Goal: Task Accomplishment & Management: Use online tool/utility

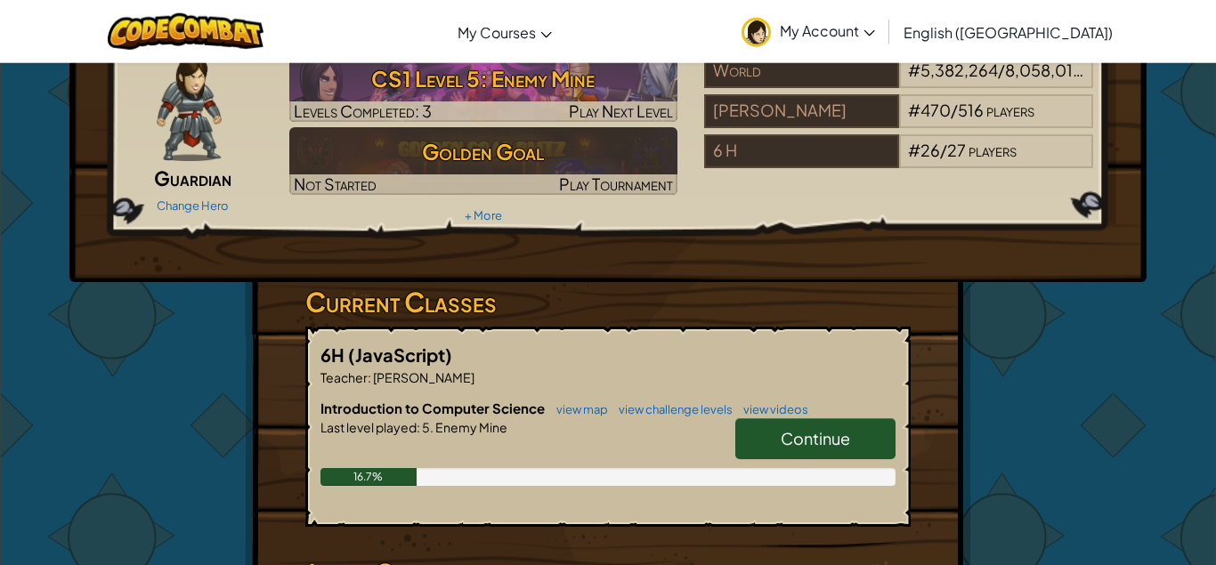
scroll to position [91, 0]
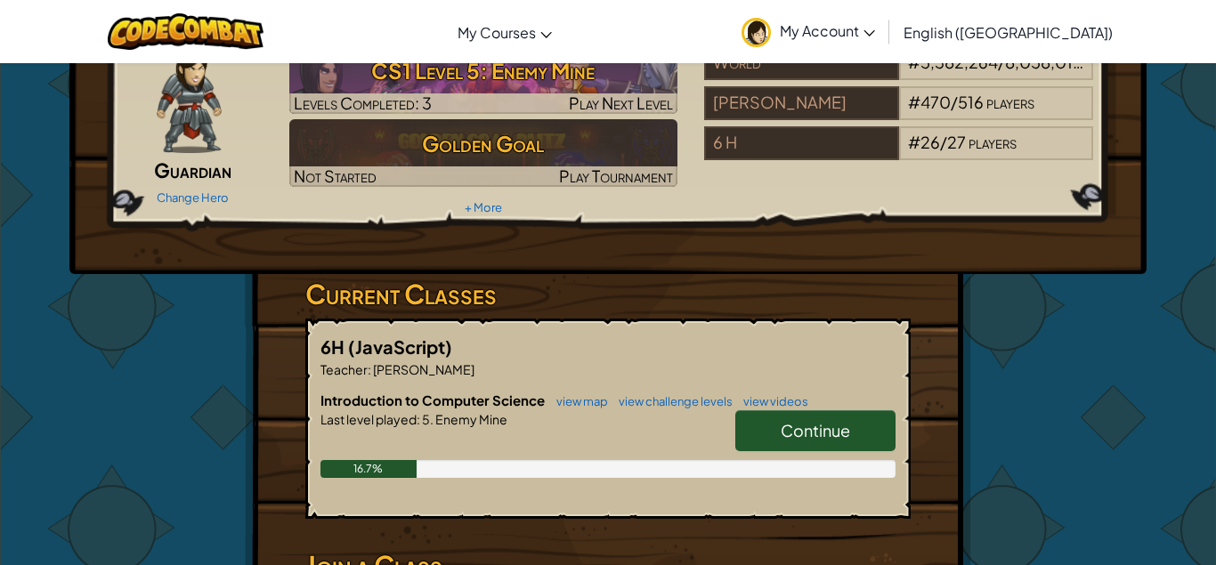
click at [847, 424] on span "Continue" at bounding box center [814, 430] width 69 height 20
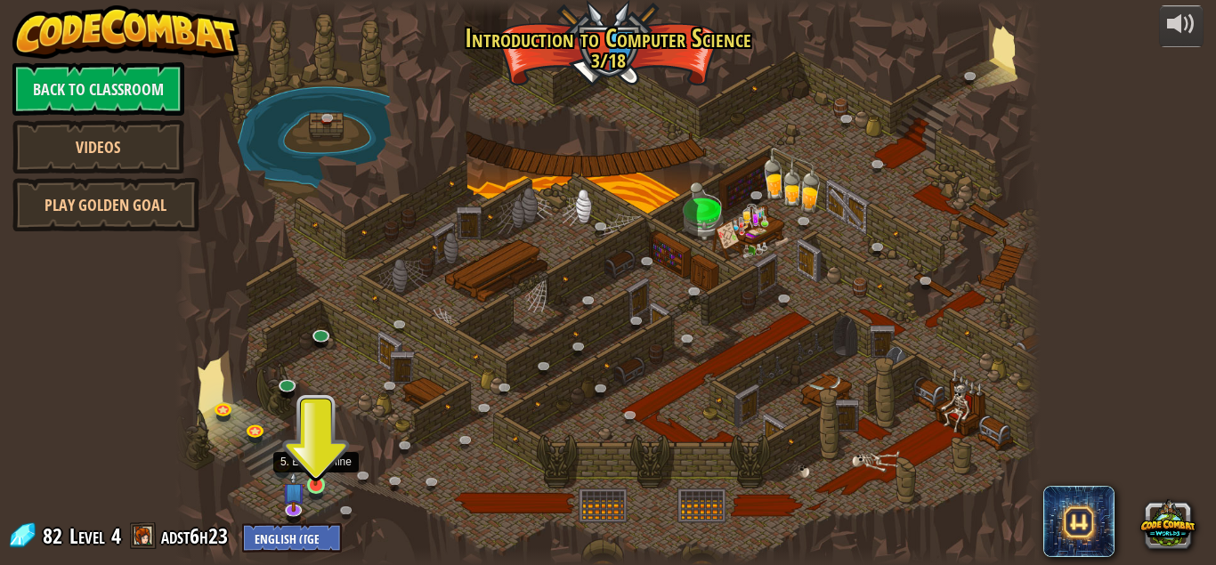
click at [313, 477] on img at bounding box center [315, 463] width 20 height 46
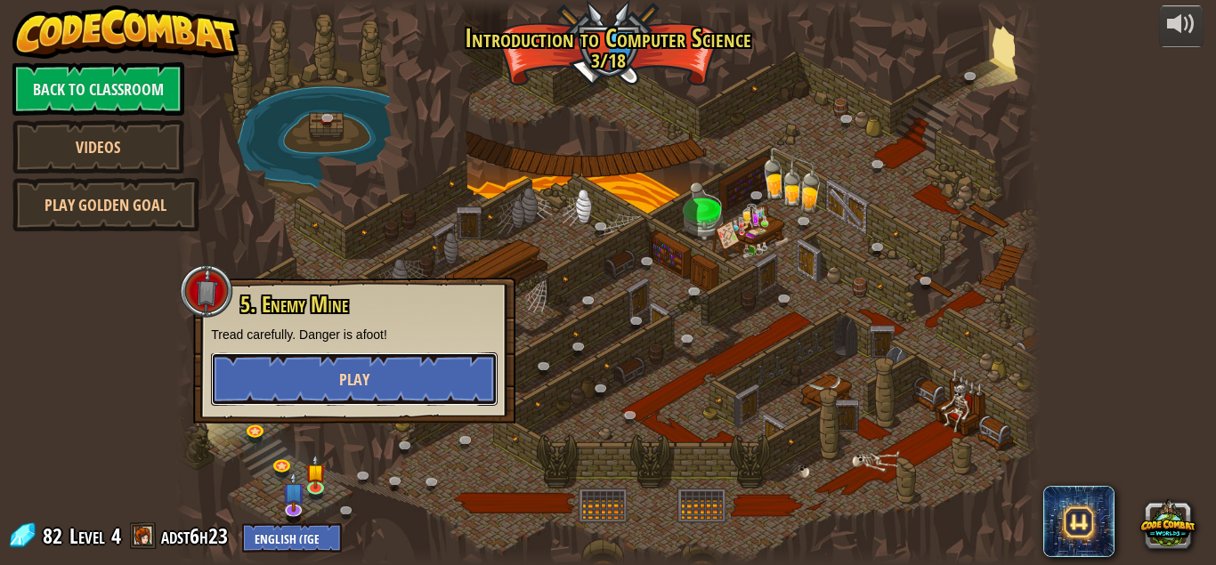
click at [380, 370] on button "Play" at bounding box center [354, 378] width 287 height 53
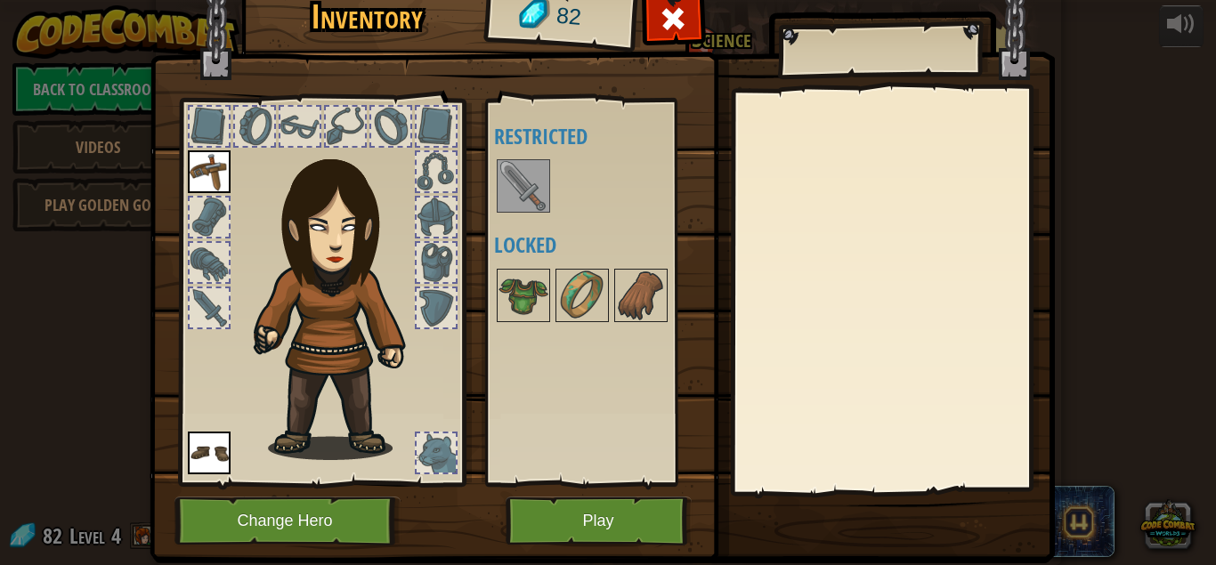
click at [207, 440] on img at bounding box center [209, 453] width 43 height 43
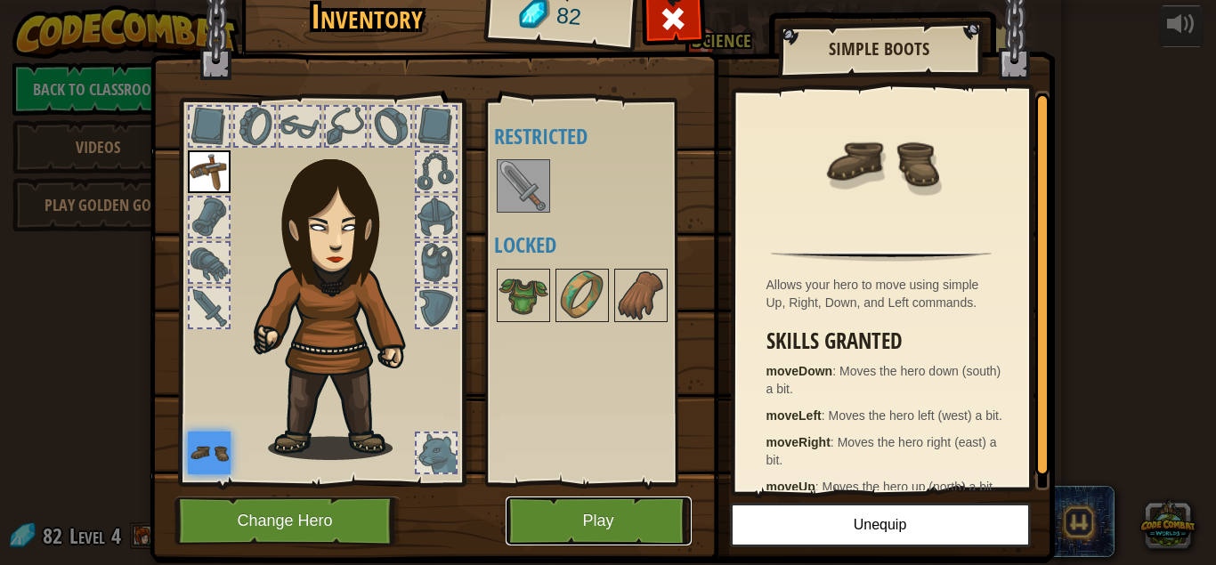
click at [604, 524] on button "Play" at bounding box center [598, 521] width 186 height 49
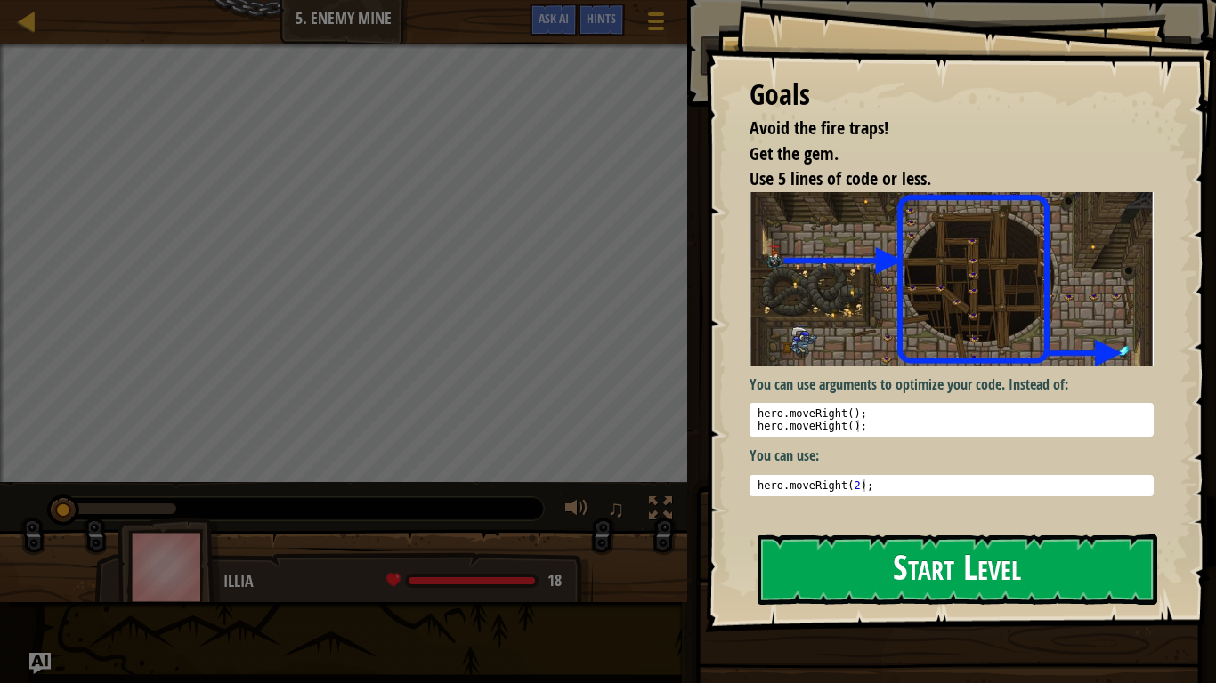
click at [921, 564] on button "Start Level" at bounding box center [957, 570] width 400 height 70
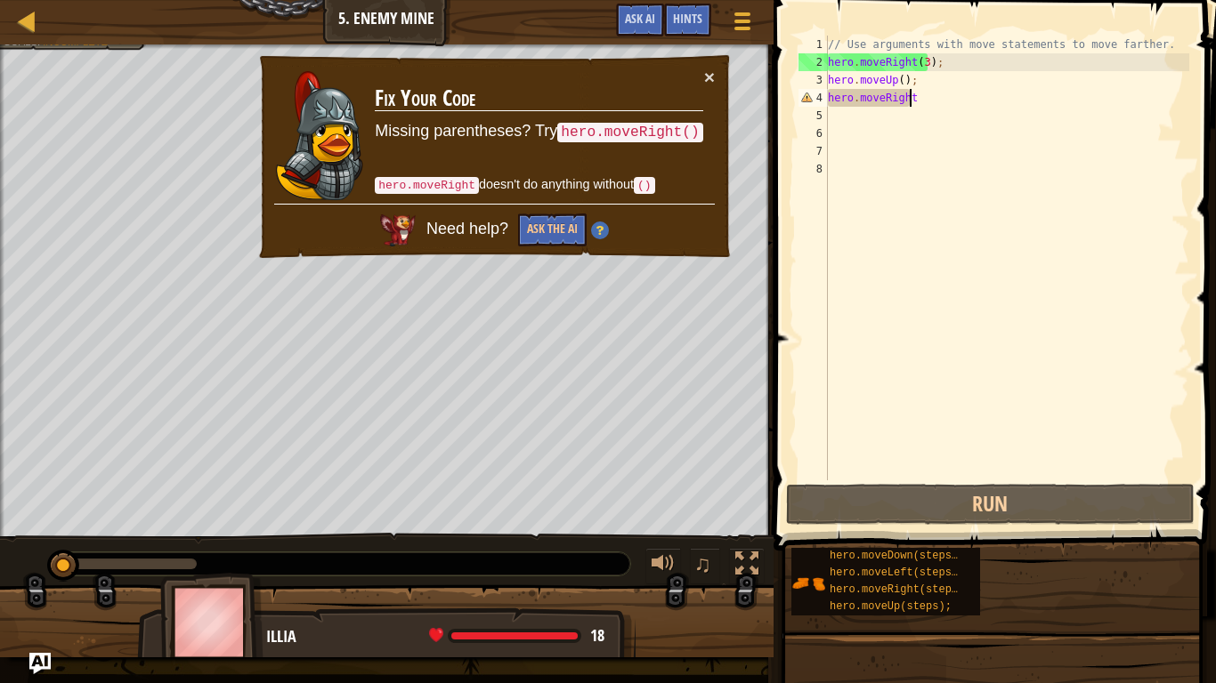
click at [971, 98] on div "// Use arguments with move statements to move farther. hero . moveRight ( 3 ) ;…" at bounding box center [1006, 276] width 365 height 481
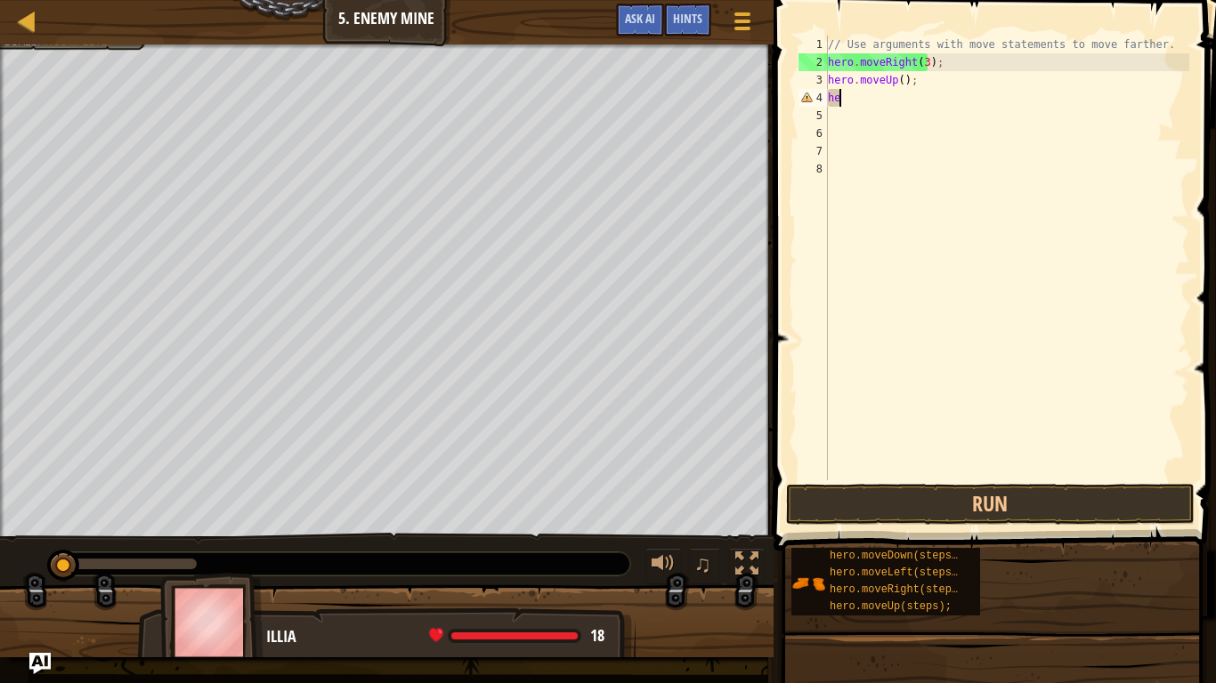
type textarea "h"
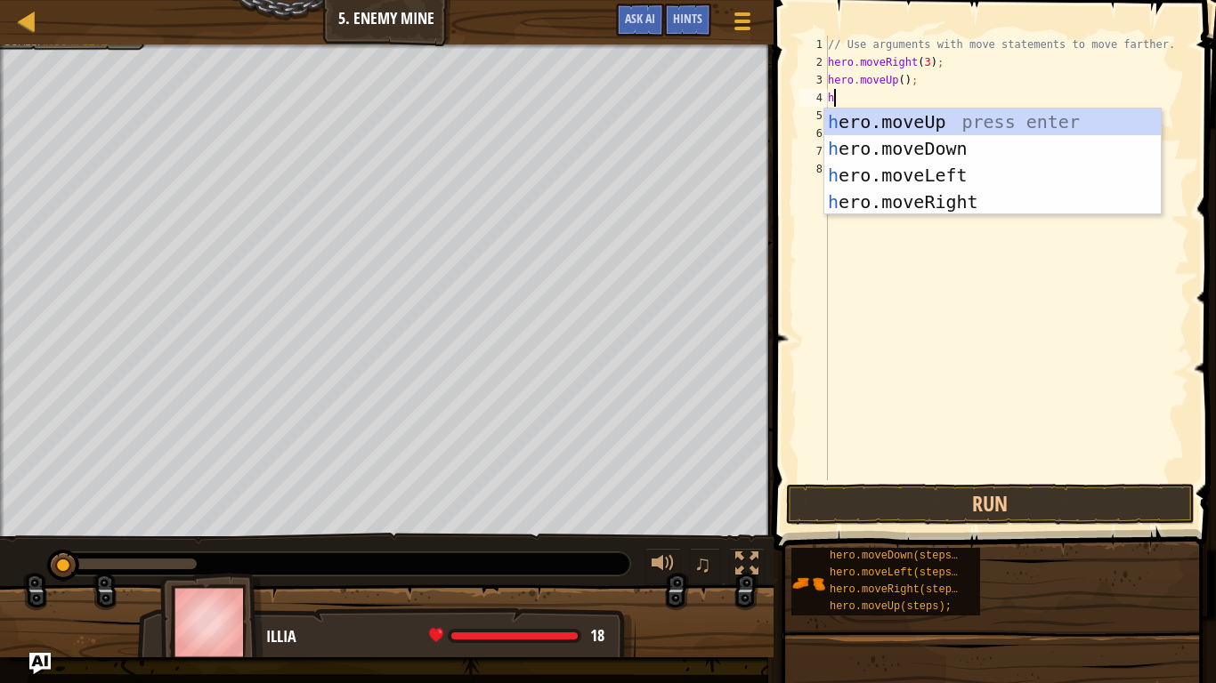
scroll to position [8, 0]
click at [997, 204] on div "h ero.moveUp press enter h ero.moveDown press enter h ero.moveLeft press enter …" at bounding box center [992, 189] width 336 height 160
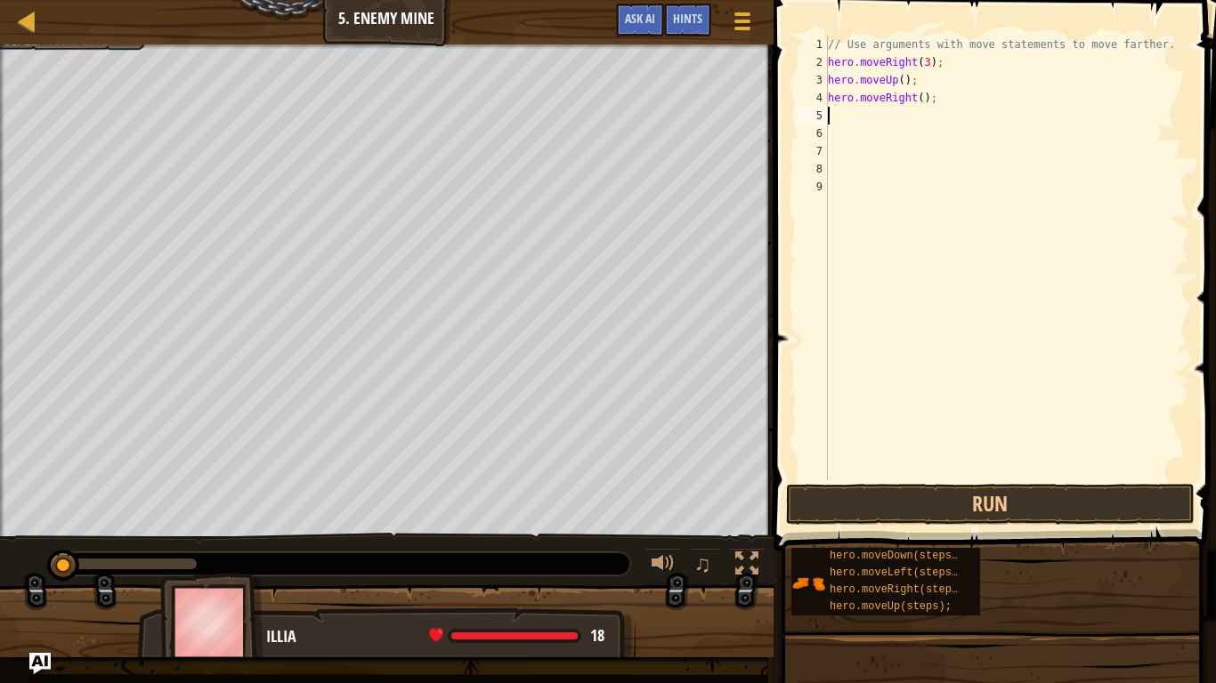
type textarea "h"
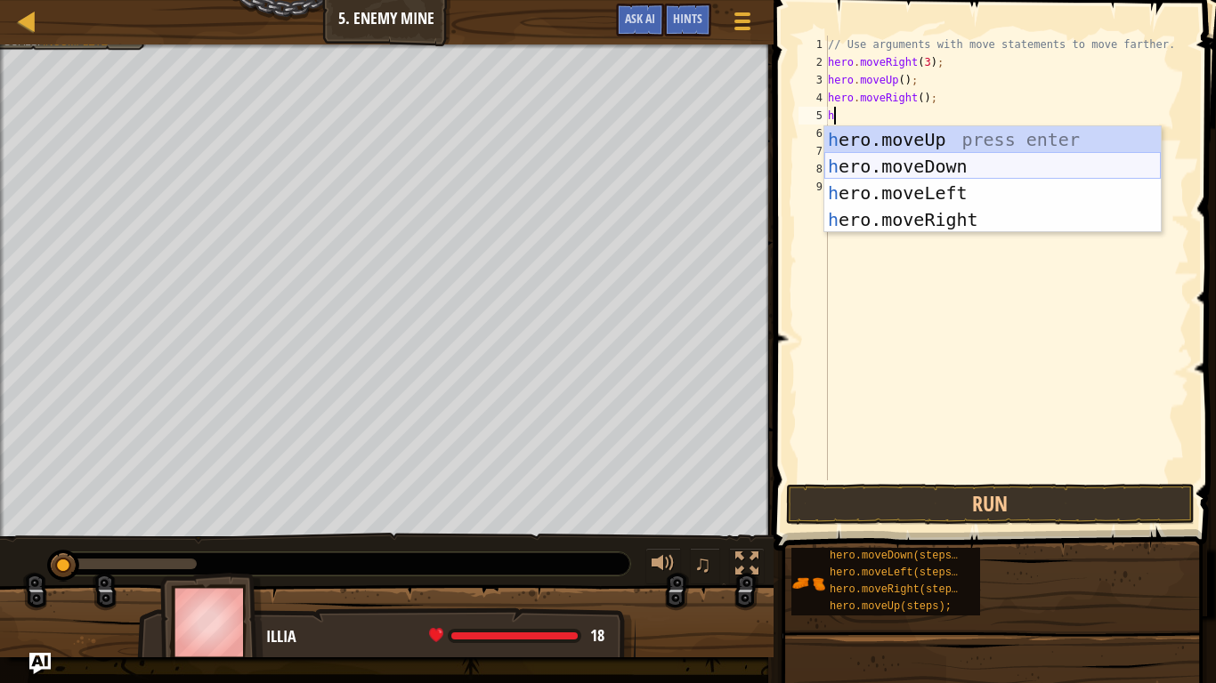
click at [978, 164] on div "h ero.moveUp press enter h ero.moveDown press enter h ero.moveLeft press enter …" at bounding box center [992, 206] width 336 height 160
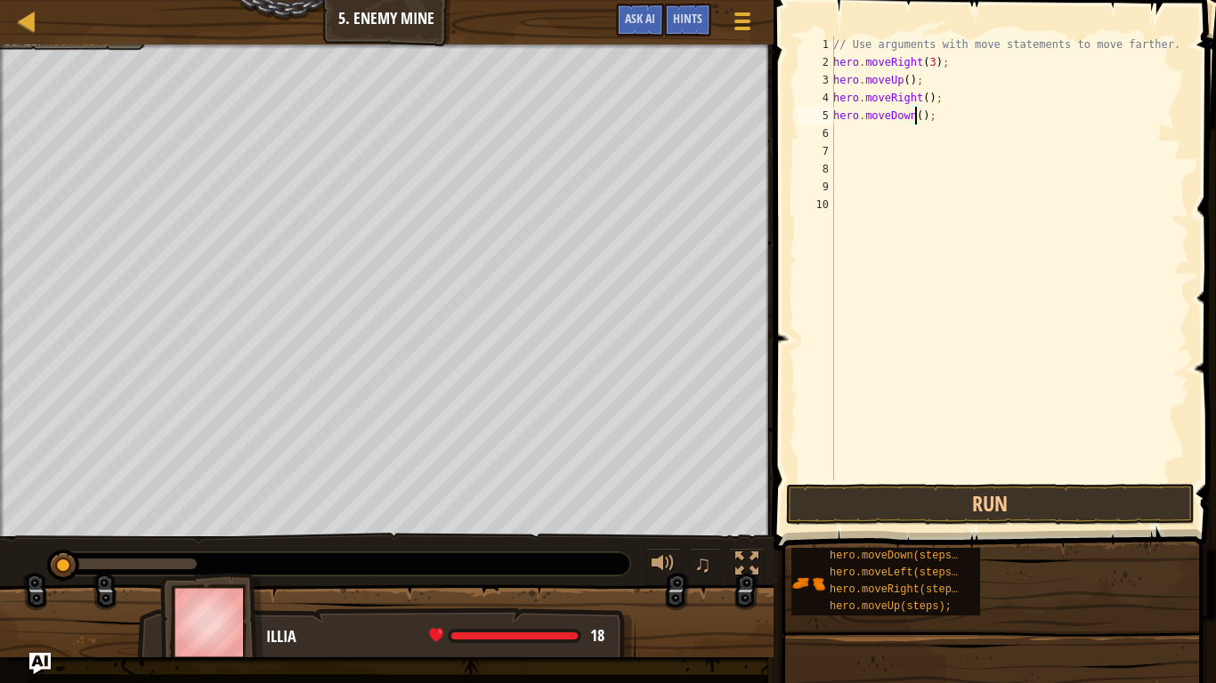
click at [916, 117] on div "// Use arguments with move statements to move farther. hero . moveRight ( 3 ) ;…" at bounding box center [1009, 276] width 360 height 481
type textarea "hero.moveDown(3);"
click at [836, 134] on div "// Use arguments with move statements to move farther. hero . moveRight ( 3 ) ;…" at bounding box center [1009, 276] width 360 height 481
type textarea "h"
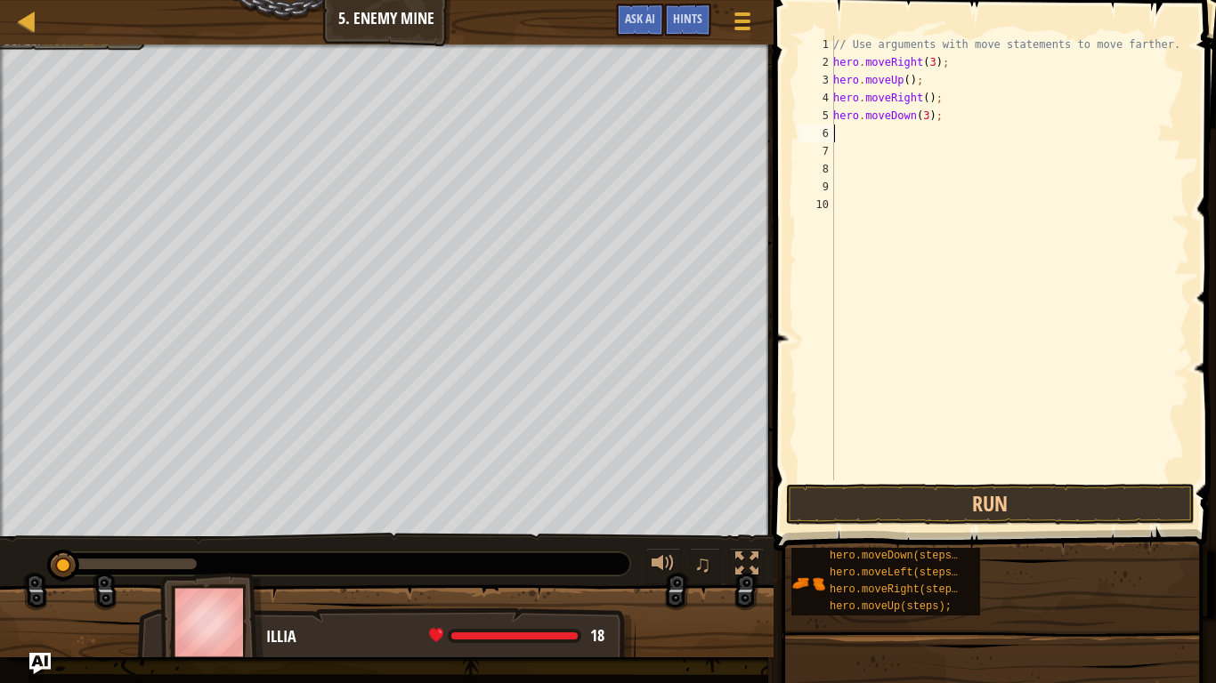
scroll to position [8, 0]
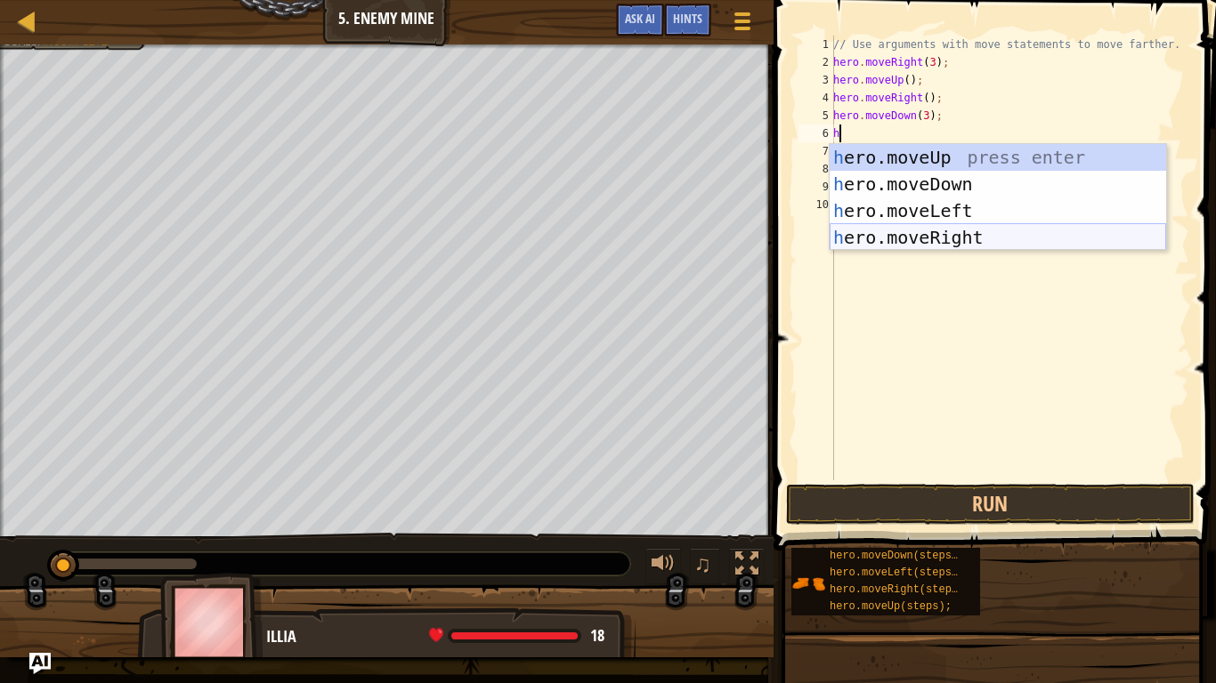
click at [940, 237] on div "h ero.moveUp press enter h ero.moveDown press enter h ero.moveLeft press enter …" at bounding box center [997, 224] width 336 height 160
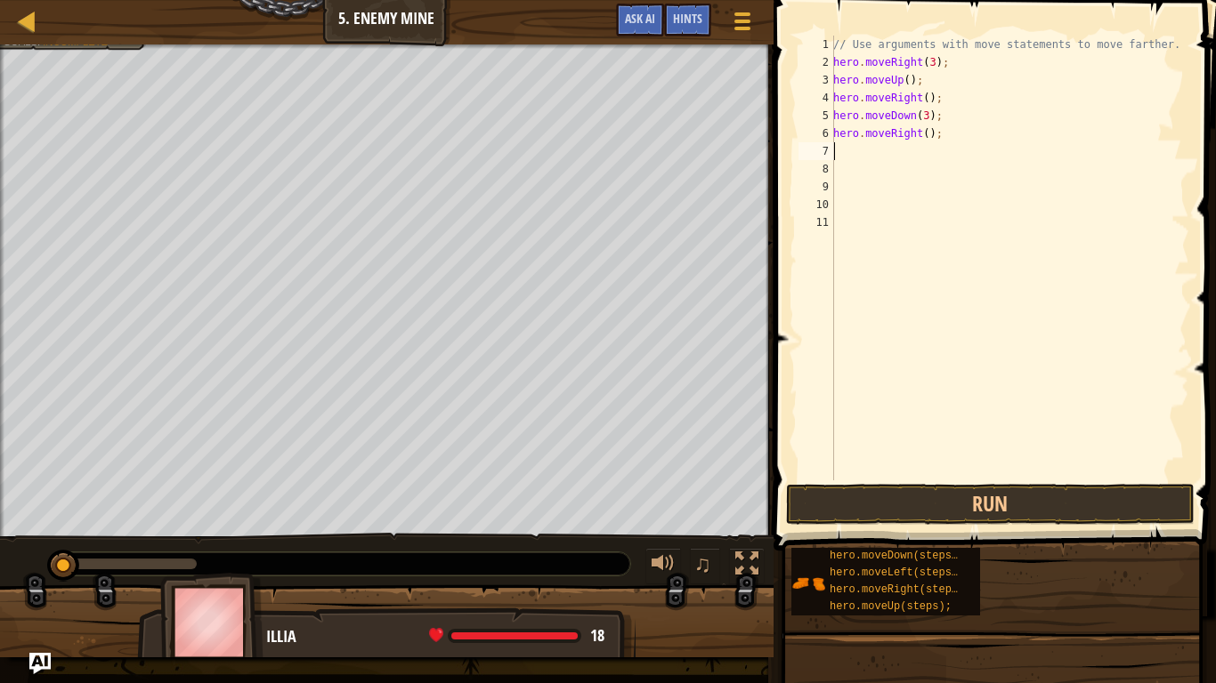
click at [922, 131] on div "// Use arguments with move statements to move farther. hero . moveRight ( 3 ) ;…" at bounding box center [1009, 276] width 360 height 481
type textarea "hero.moveRight(2);"
click at [1045, 505] on button "Run" at bounding box center [990, 504] width 408 height 41
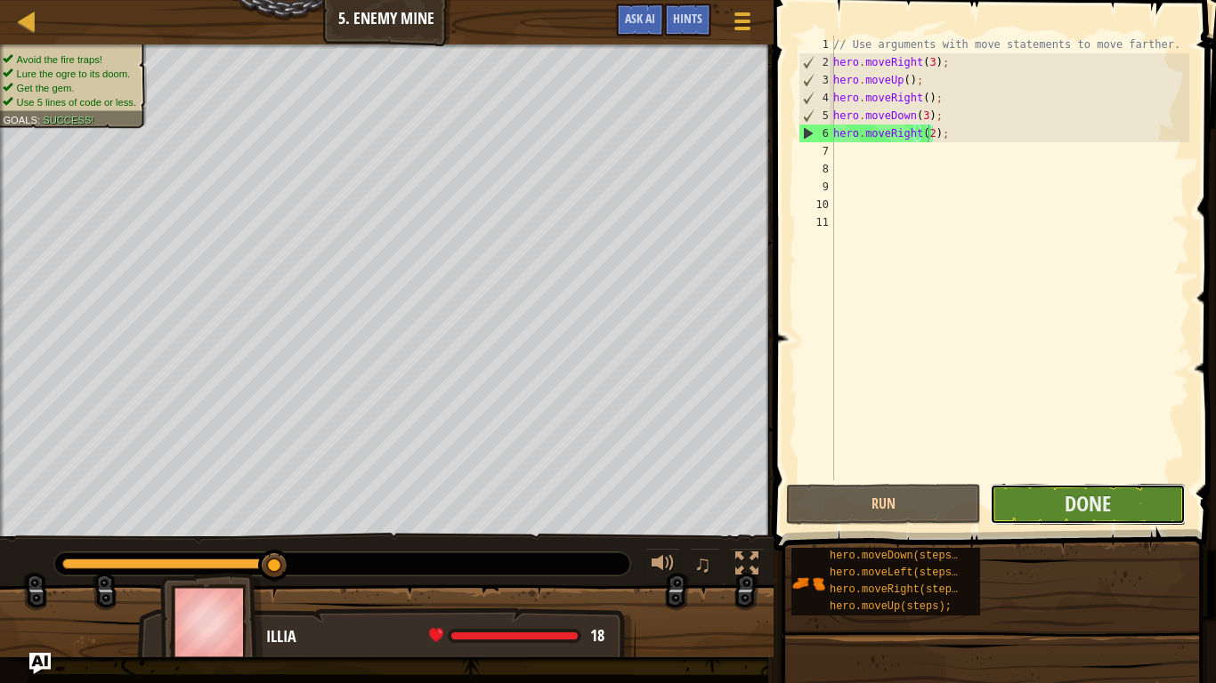
click at [1047, 508] on button "Done" at bounding box center [1087, 504] width 195 height 41
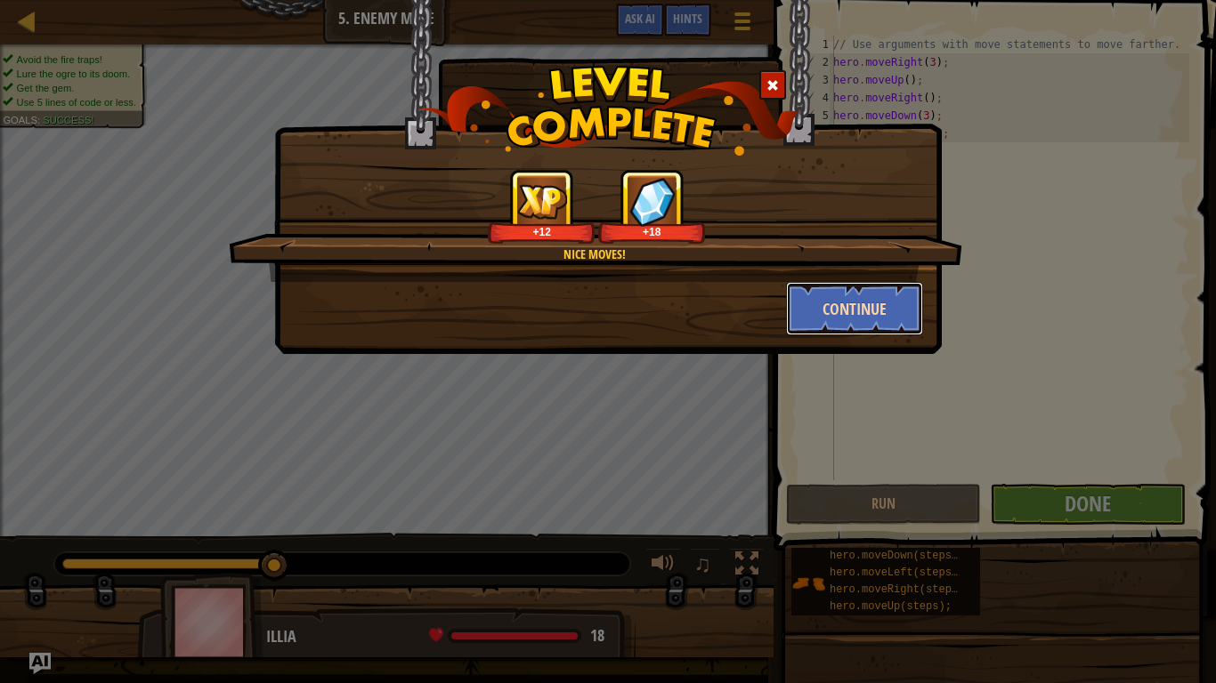
click at [869, 302] on button "Continue" at bounding box center [855, 308] width 138 height 53
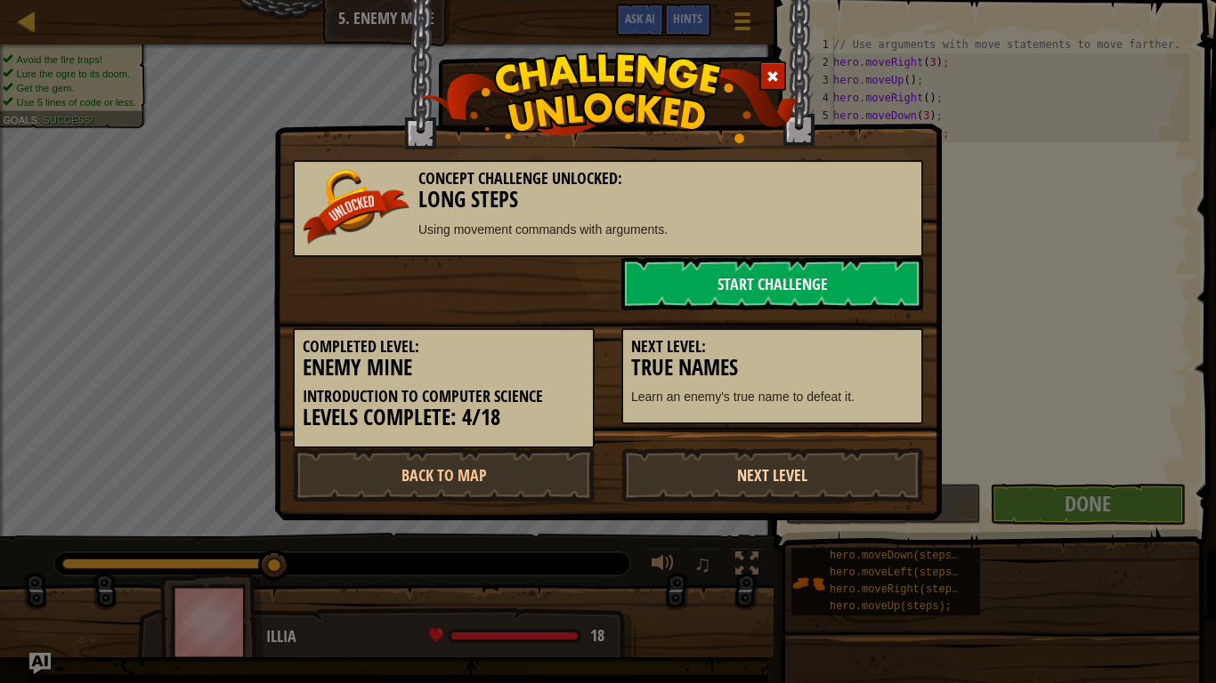
click at [803, 465] on link "Next Level" at bounding box center [772, 475] width 302 height 53
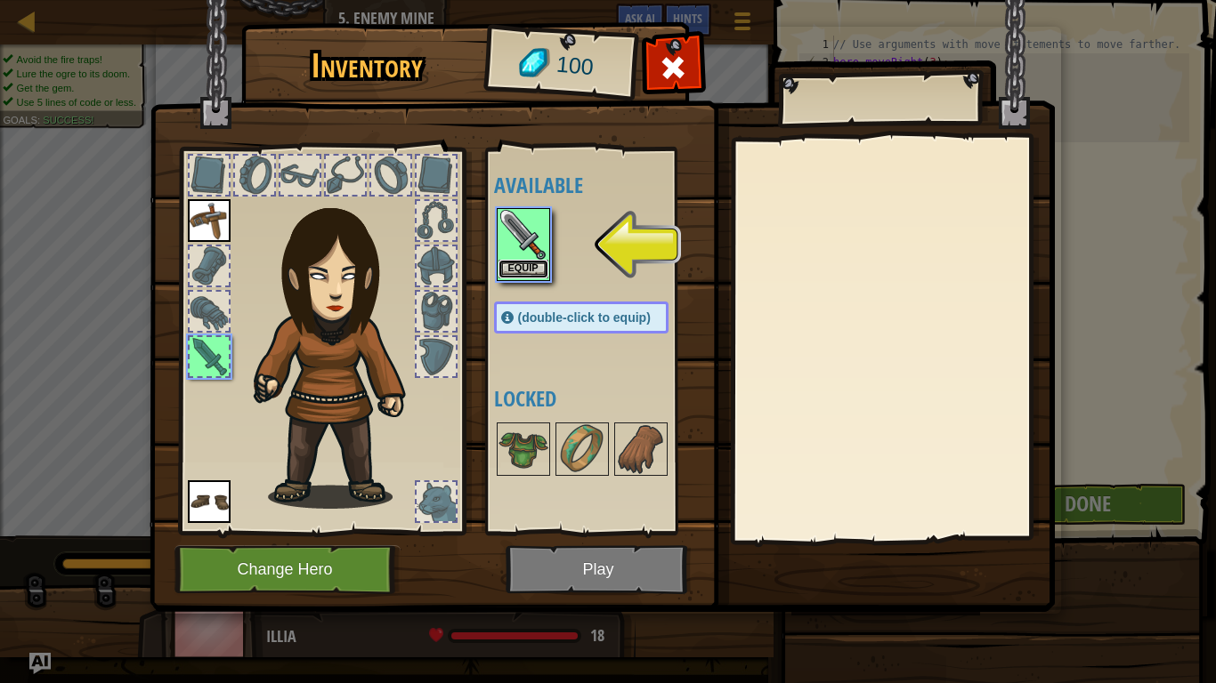
click at [532, 270] on button "Equip" at bounding box center [523, 269] width 50 height 19
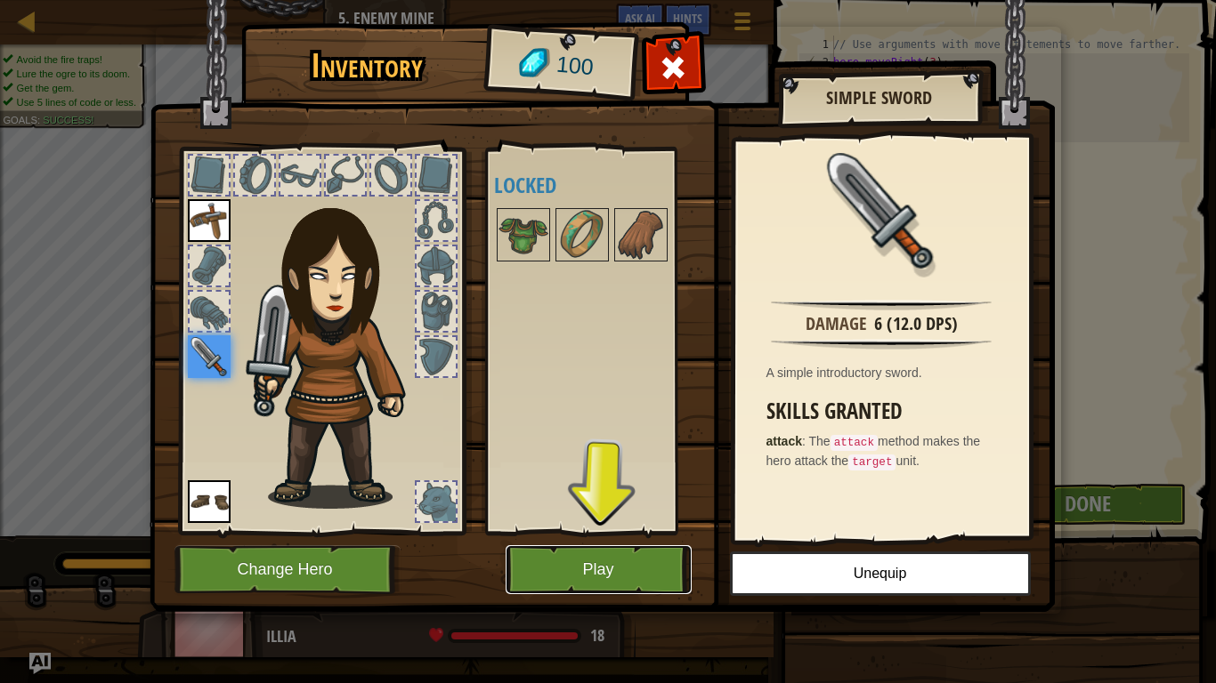
click at [626, 560] on button "Play" at bounding box center [598, 570] width 186 height 49
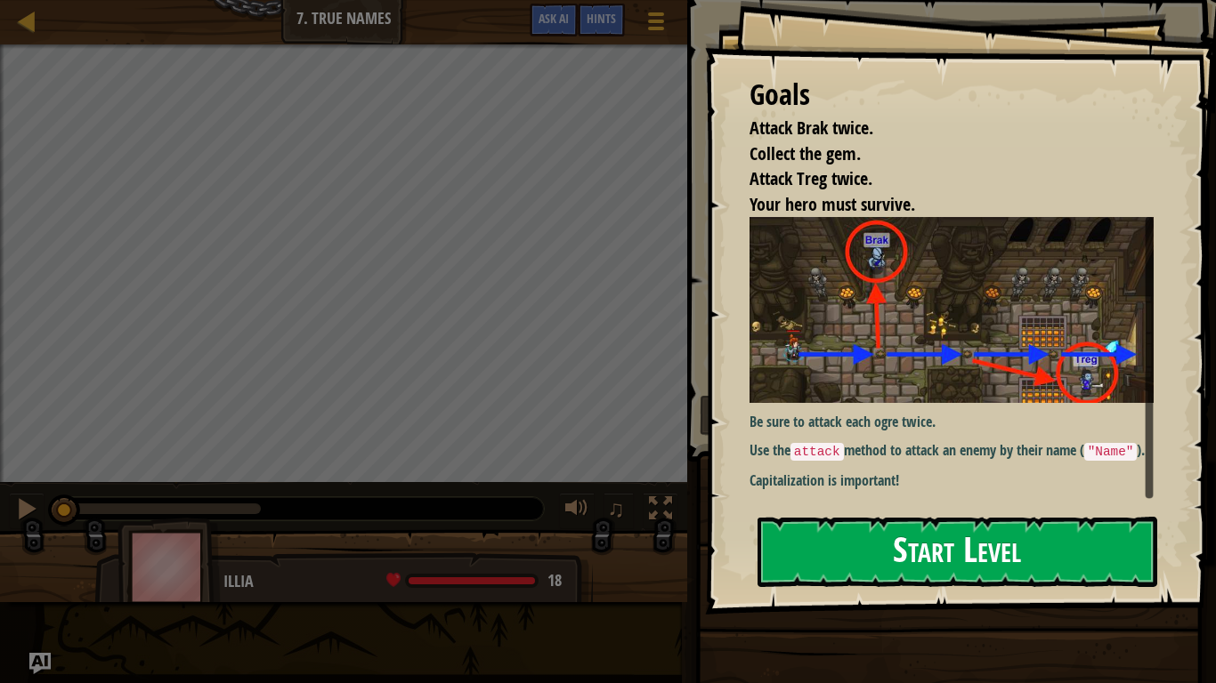
click at [958, 562] on button "Start Level" at bounding box center [957, 552] width 400 height 70
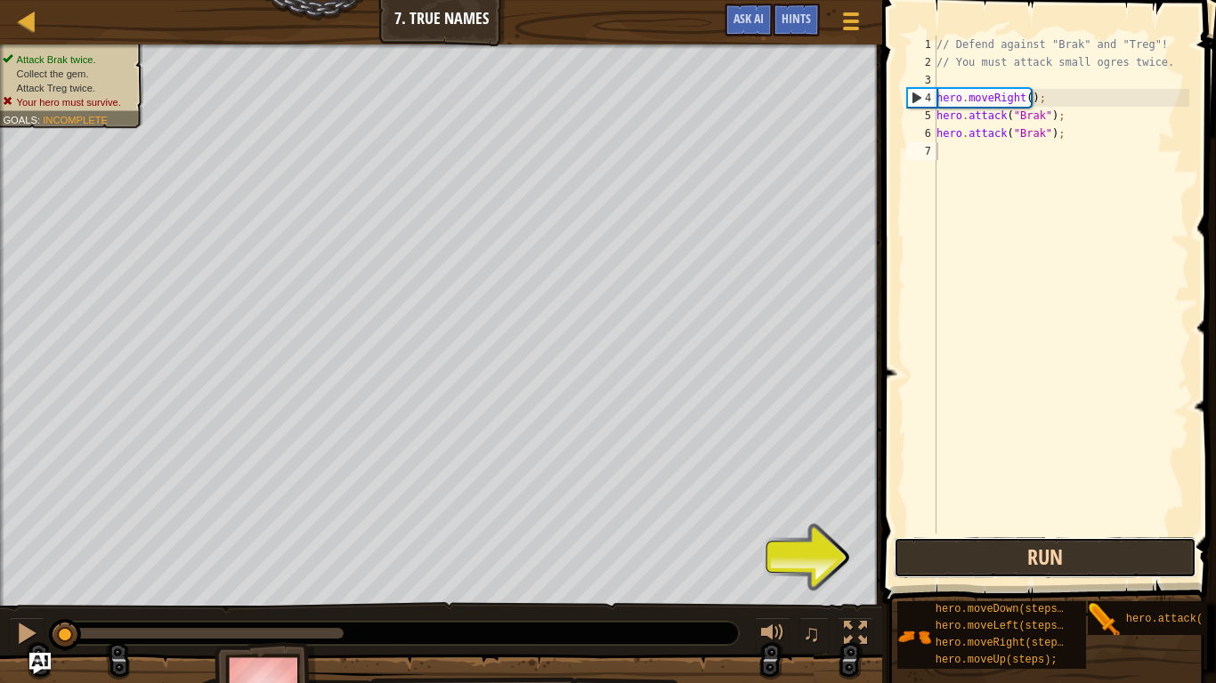
click at [950, 555] on button "Run" at bounding box center [1044, 558] width 303 height 41
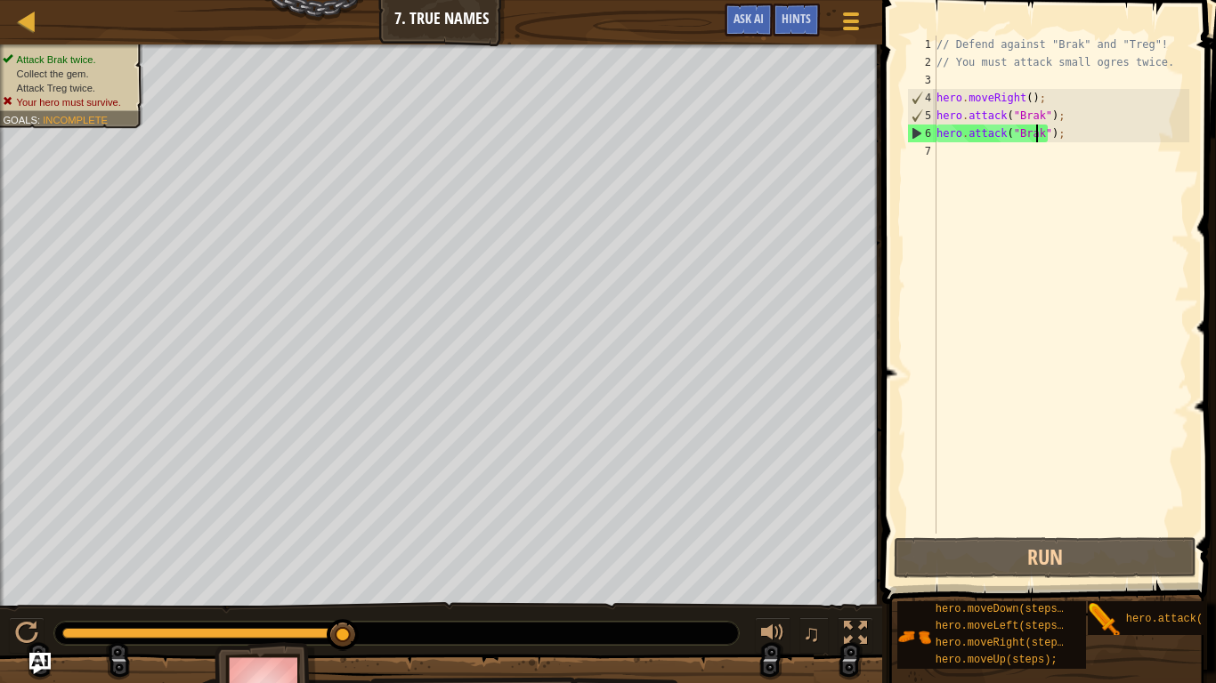
click at [1037, 133] on div "// Defend against "Brak" and "Treg"! // You must attack small ogres twice. hero…" at bounding box center [1061, 303] width 256 height 534
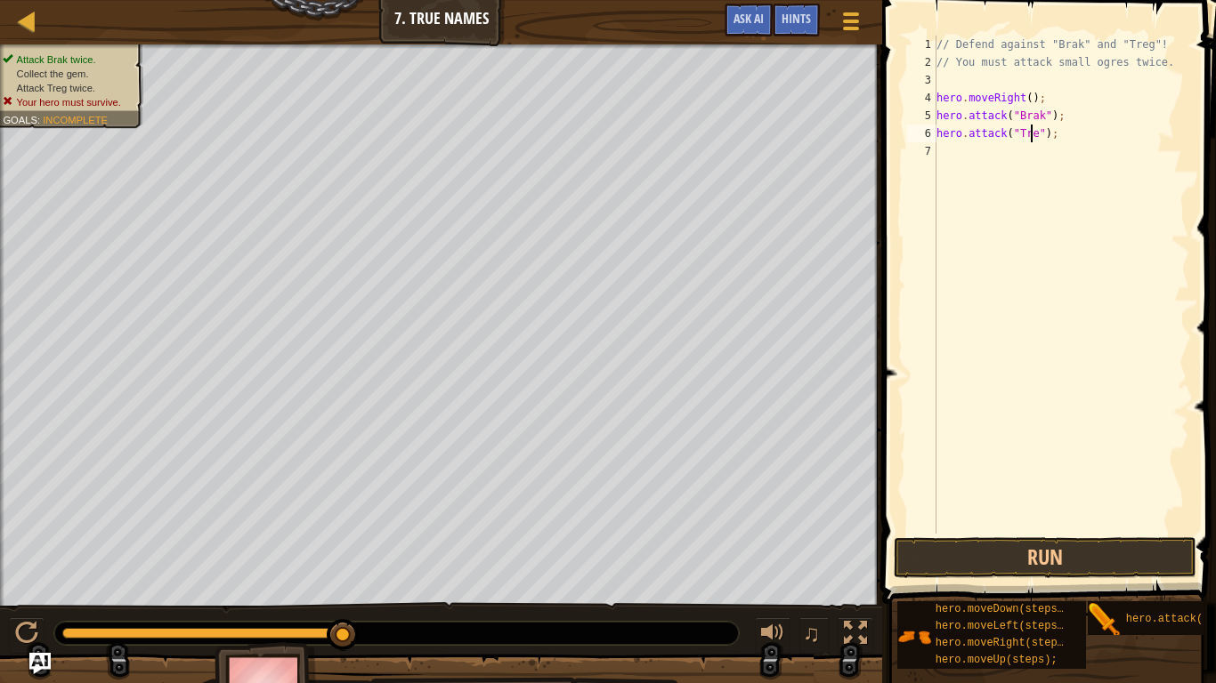
scroll to position [8, 8]
click at [1087, 546] on button "Run" at bounding box center [1044, 558] width 303 height 41
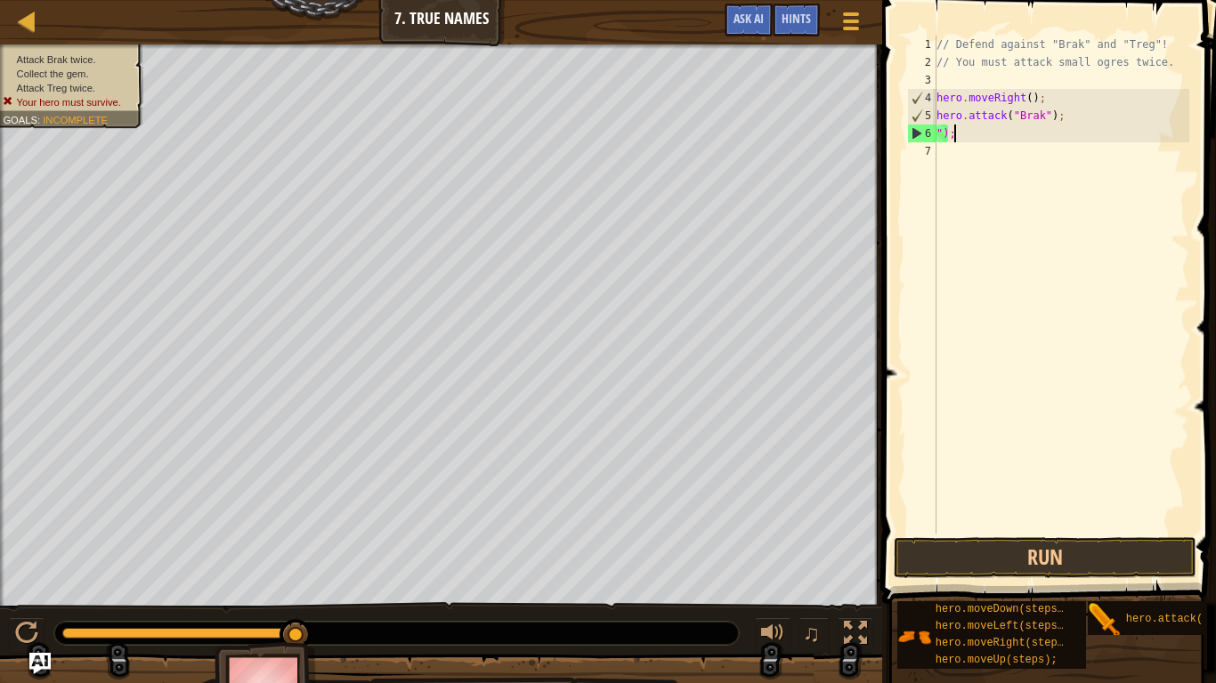
click at [973, 133] on div "// Defend against "Brak" and "Treg"! // You must attack small ogres twice. hero…" at bounding box center [1061, 303] width 256 height 534
type textarea """
click at [787, 18] on span "Hints" at bounding box center [795, 18] width 29 height 17
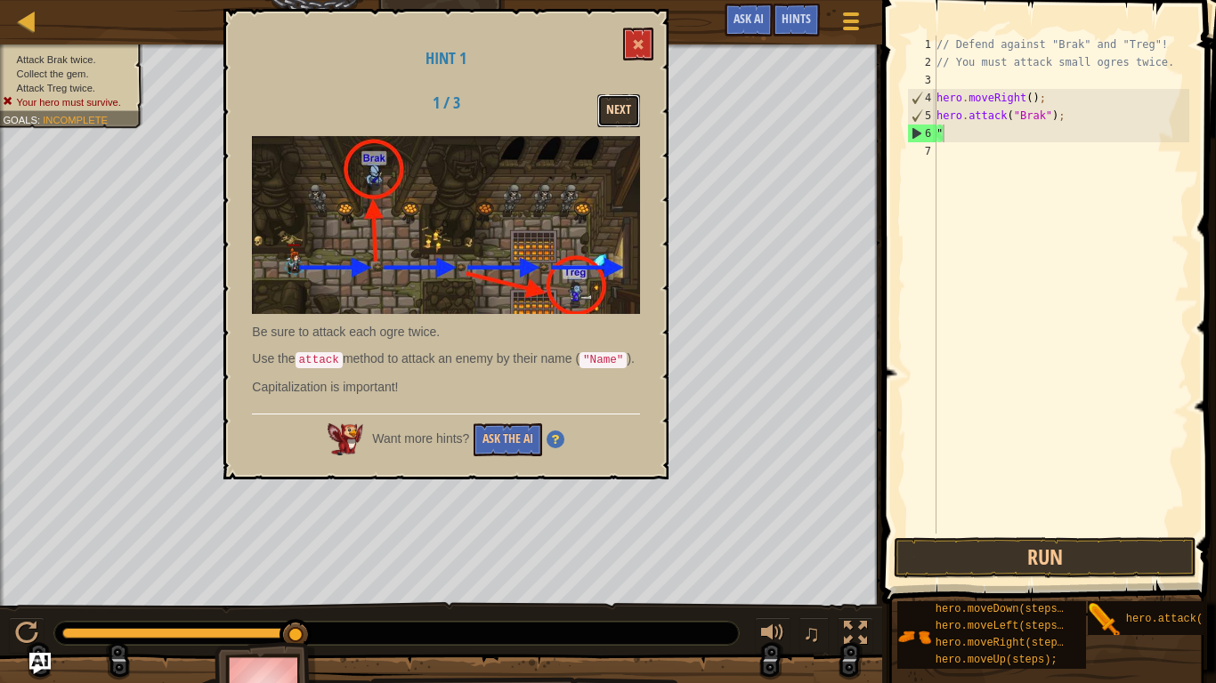
click at [615, 115] on button "Next" at bounding box center [618, 110] width 43 height 33
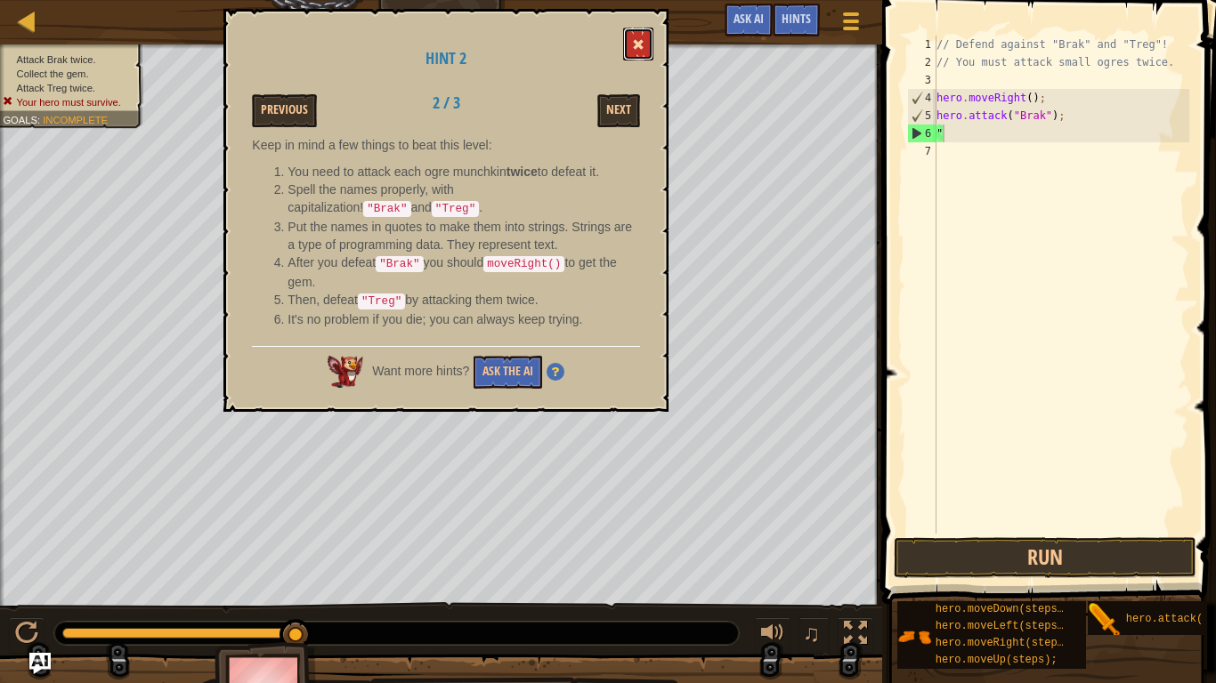
click at [636, 36] on button at bounding box center [638, 44] width 30 height 33
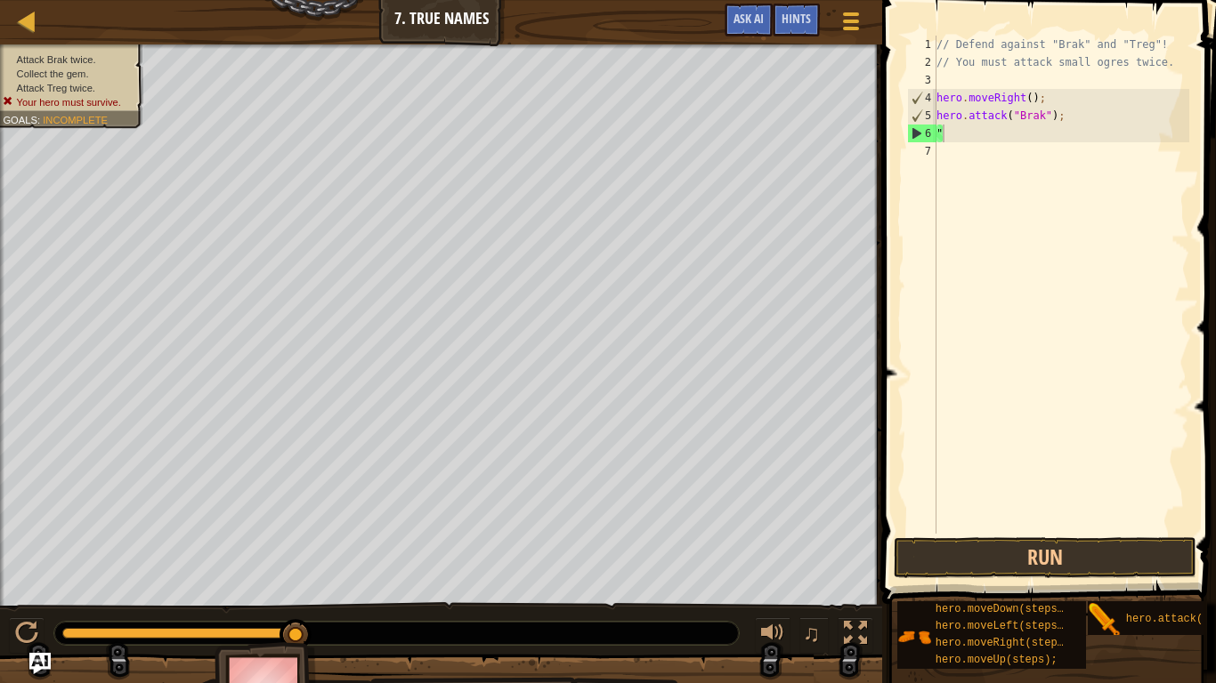
click at [953, 134] on div "// Defend against "Brak" and "Treg"! // You must attack small ogres twice. hero…" at bounding box center [1061, 303] width 256 height 534
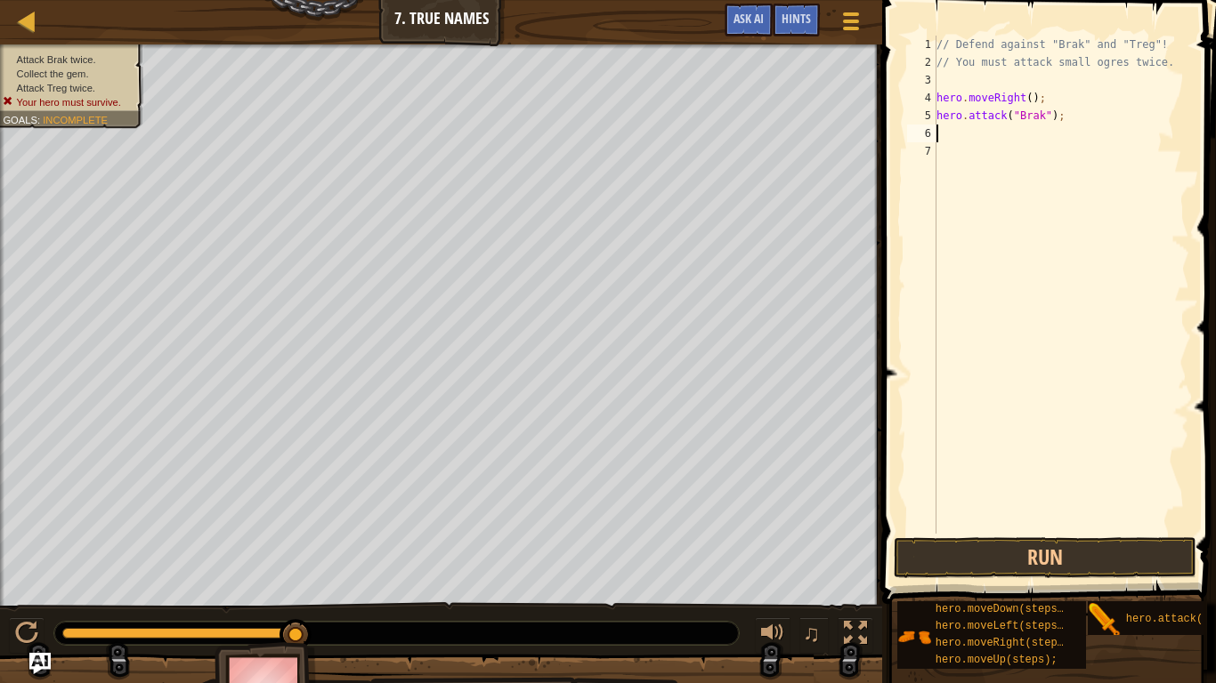
scroll to position [8, 0]
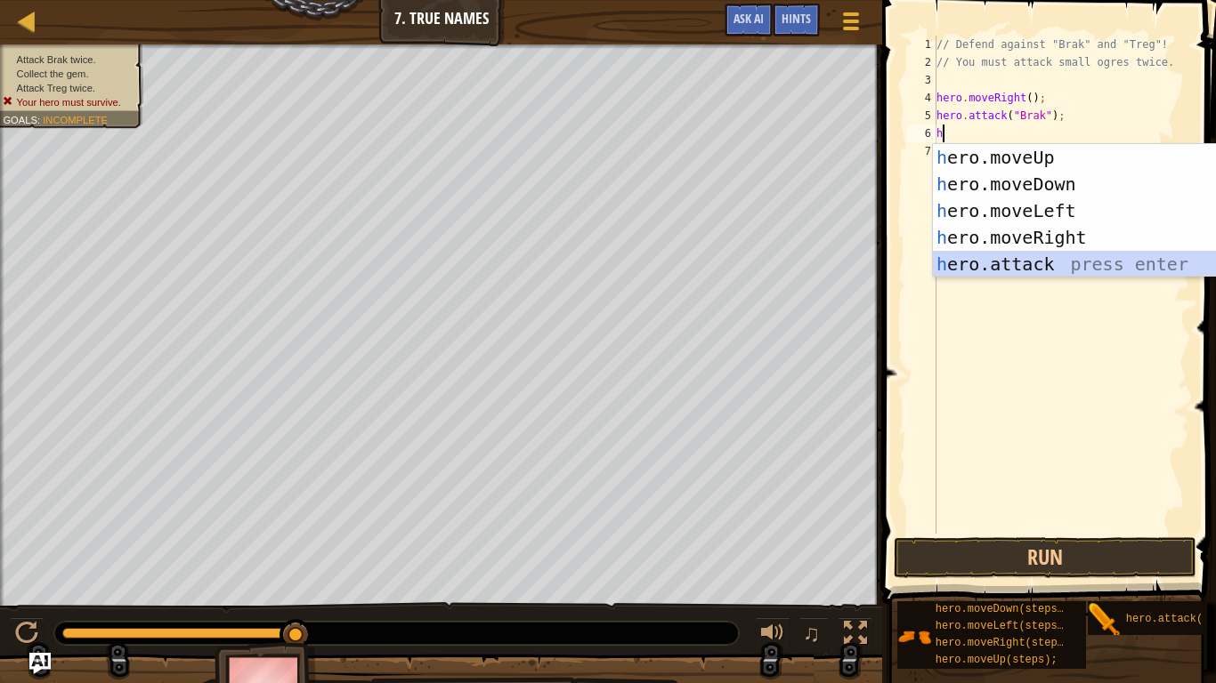
click at [1049, 261] on div "h ero.moveUp press enter h ero.moveDown press enter h ero.moveLeft press enter …" at bounding box center [1101, 237] width 336 height 187
type textarea "hero.attack("Enemy Name");"
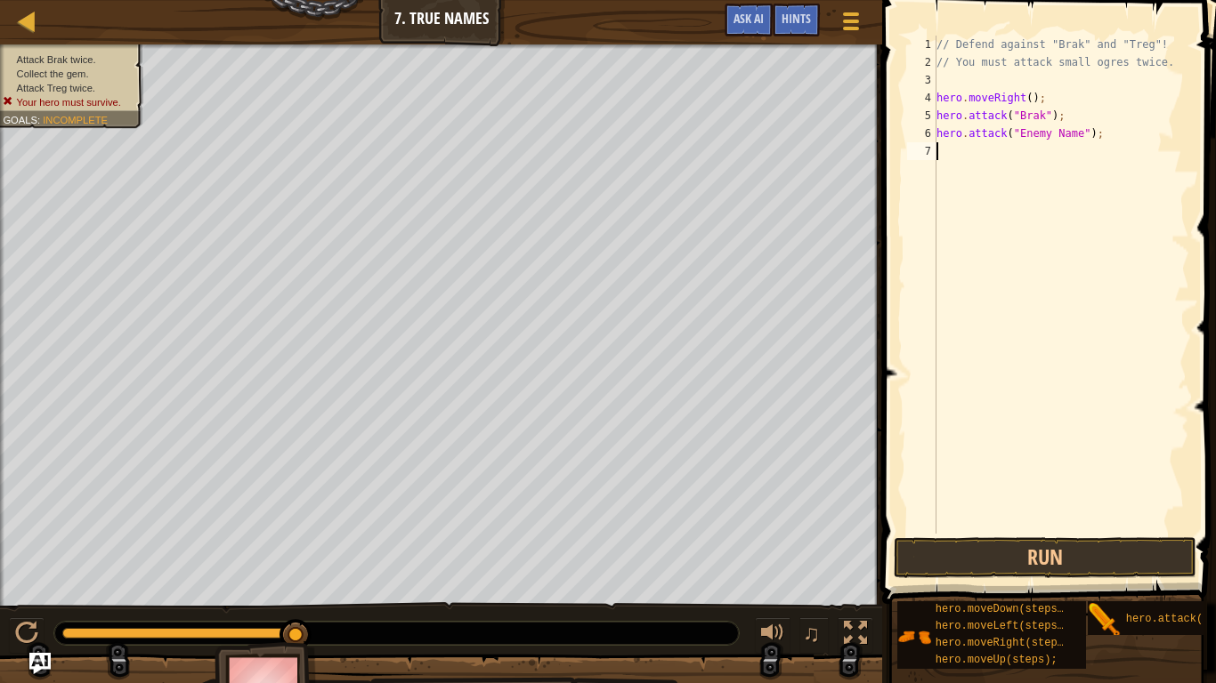
click at [1049, 261] on div "// Defend against "Brak" and "Treg"! // You must attack small ogres twice. hero…" at bounding box center [1061, 303] width 256 height 534
type textarea "B"
click at [1066, 131] on div "// Defend against "Brak" and "Treg"! // You must attack small ogres twice. hero…" at bounding box center [1061, 303] width 256 height 534
click at [1070, 131] on div "// Defend against "Brak" and "Treg"! // You must attack small ogres twice. hero…" at bounding box center [1061, 303] width 256 height 534
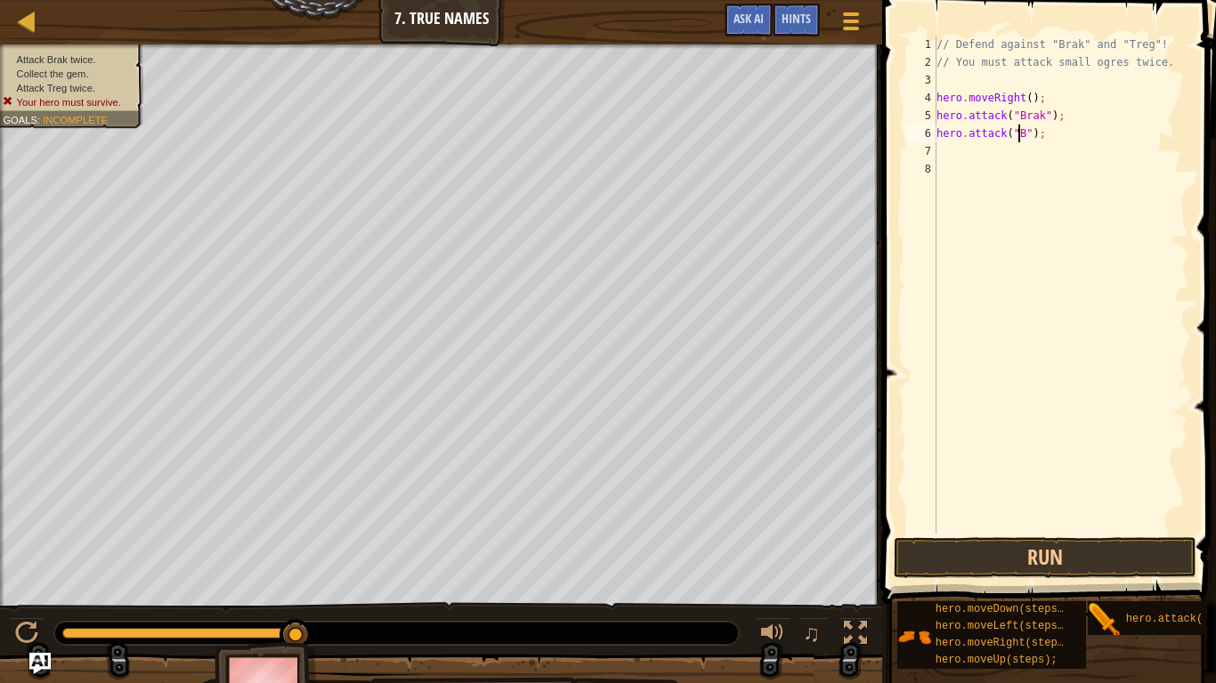
scroll to position [8, 7]
type textarea "hero.attack("Brak");"
click at [942, 154] on div "// Defend against "Brak" and "Treg"! // You must attack small ogres twice. hero…" at bounding box center [1061, 303] width 256 height 534
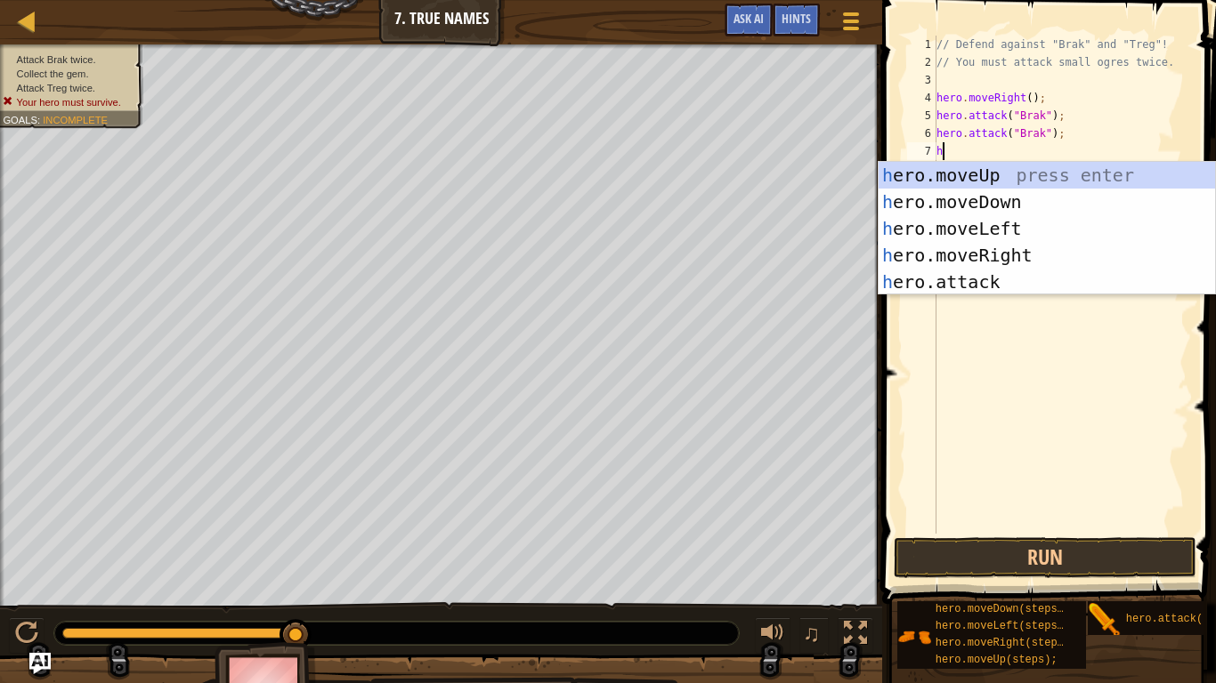
scroll to position [8, 0]
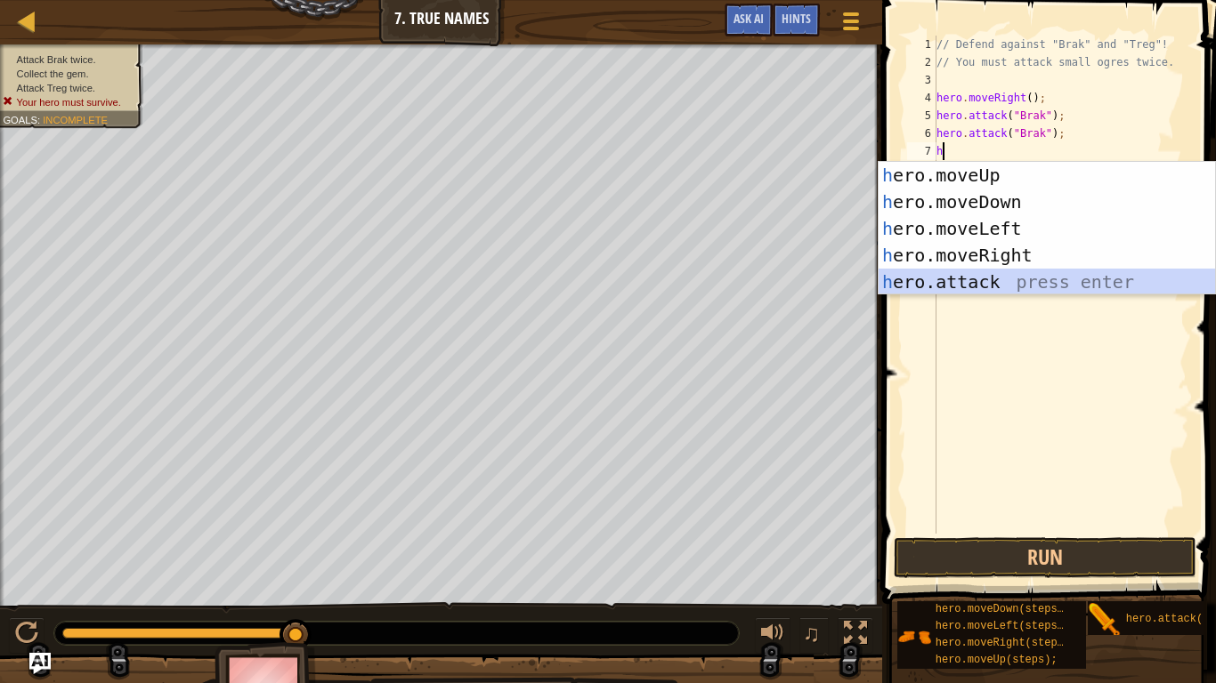
click at [1006, 276] on div "h ero.moveUp press enter h ero.moveDown press enter h ero.moveLeft press enter …" at bounding box center [1046, 255] width 336 height 187
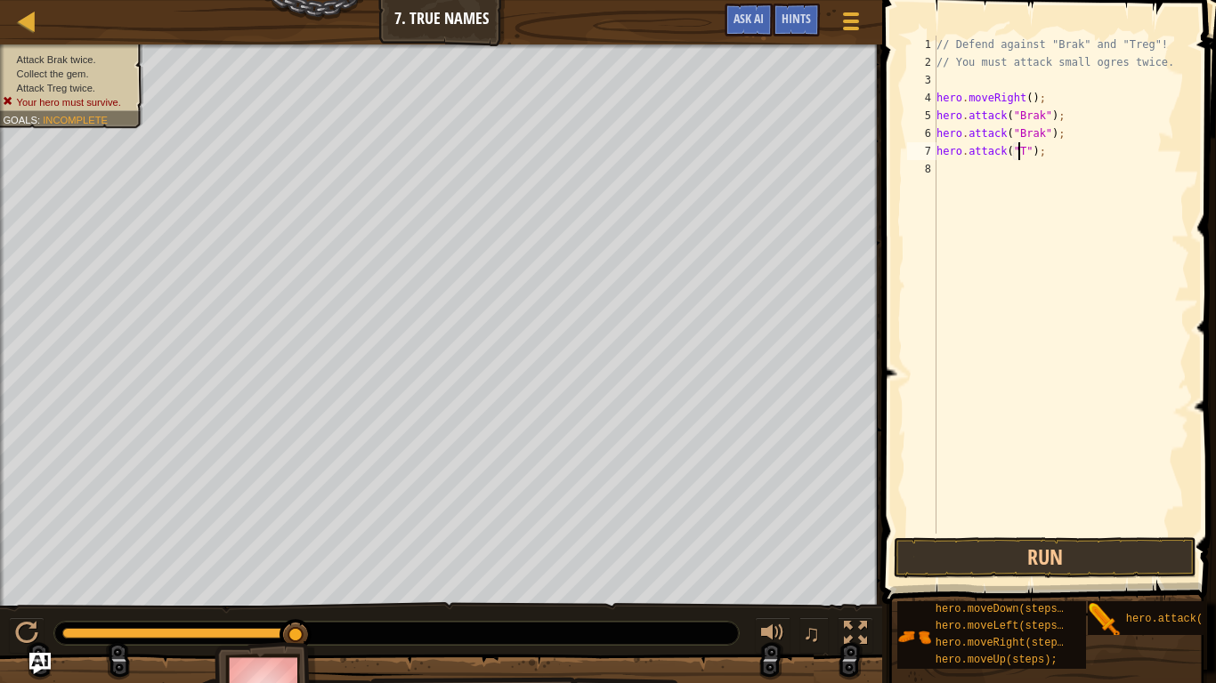
scroll to position [8, 7]
type textarea "hero.attack("Treg");"
click at [942, 172] on div "// Defend against "Brak" and "Treg"! // You must attack small ogres twice. hero…" at bounding box center [1061, 303] width 256 height 534
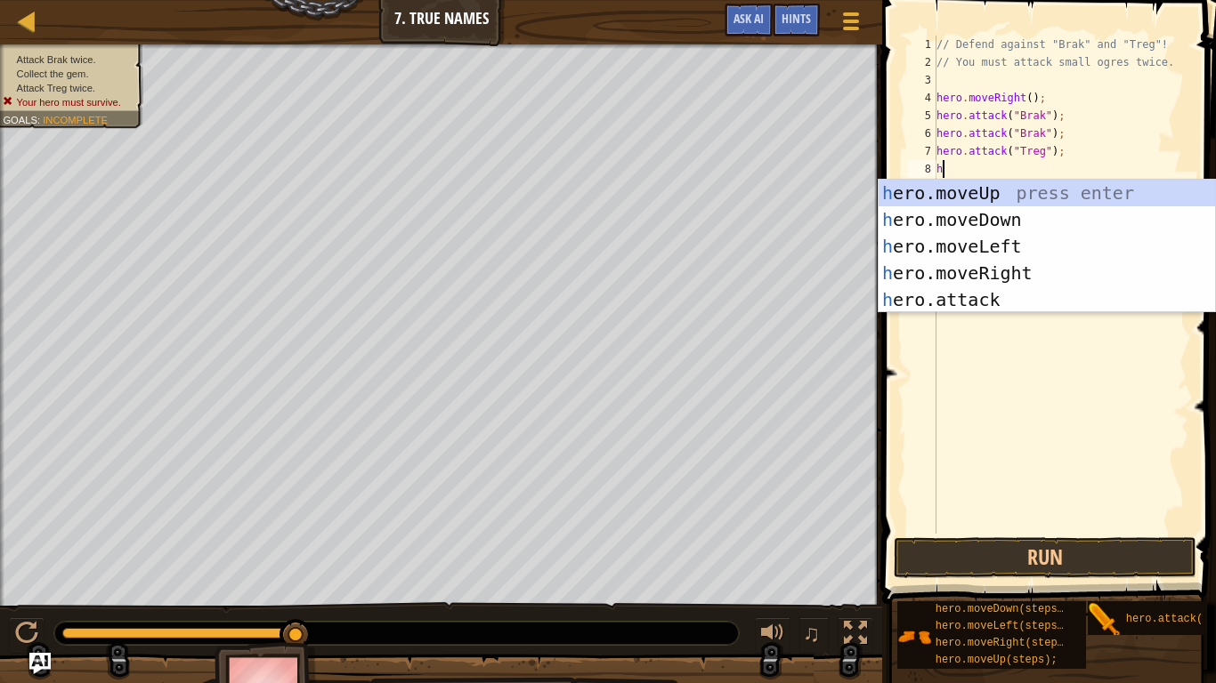
scroll to position [8, 0]
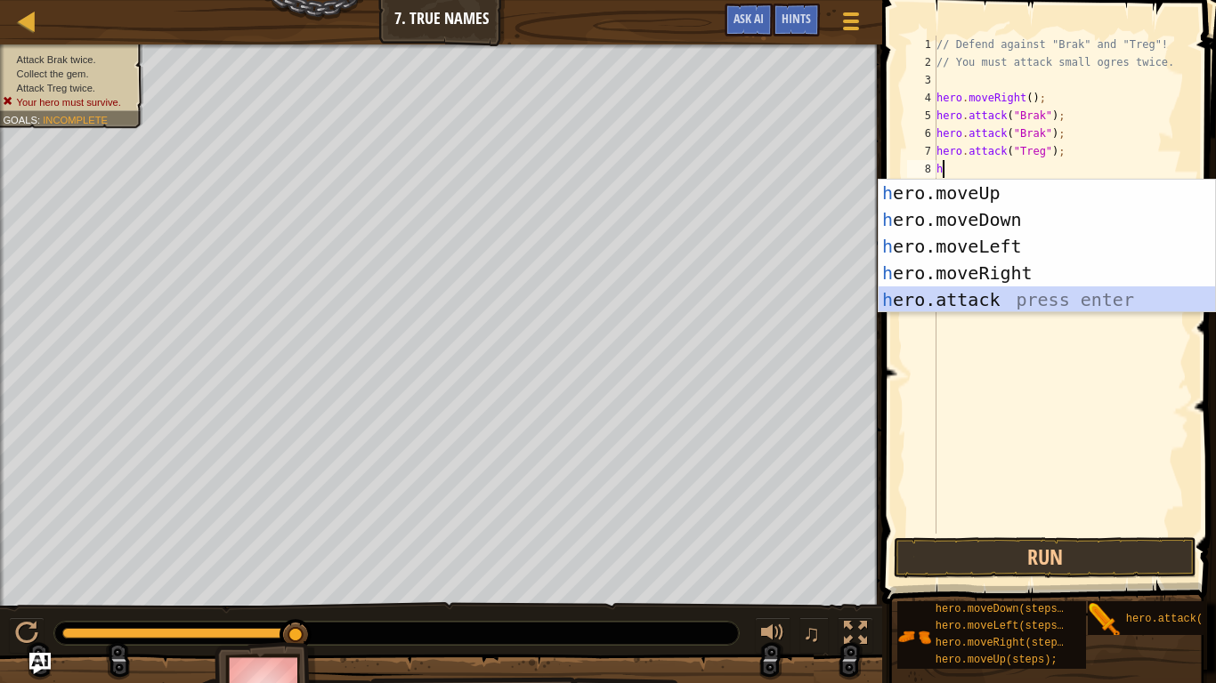
click at [984, 295] on div "h ero.moveUp press enter h ero.moveDown press enter h ero.moveLeft press enter …" at bounding box center [1046, 273] width 336 height 187
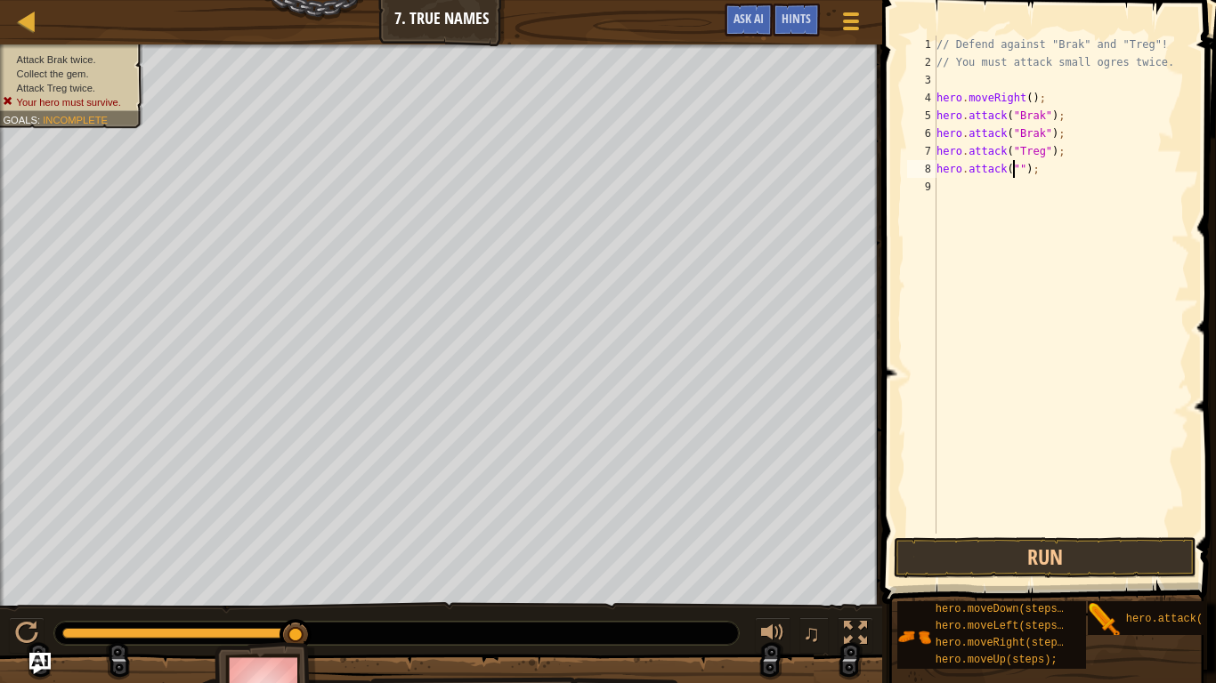
type textarea "hero.attack(");"
click at [1049, 179] on div "// Defend against "Brak" and "Treg"! // You must attack small ogres twice. hero…" at bounding box center [1061, 303] width 256 height 534
click at [1034, 169] on div "// Defend against "Brak" and "Treg"! // You must attack small ogres twice. hero…" at bounding box center [1061, 303] width 256 height 534
type textarea "h"
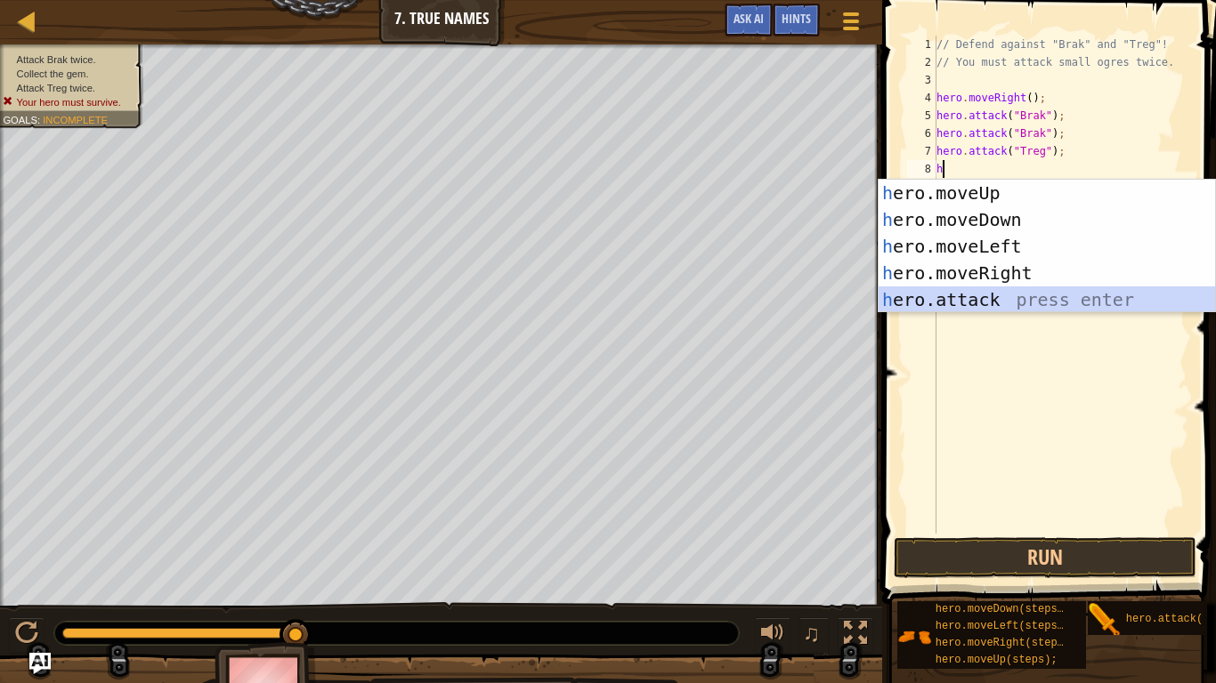
click at [979, 295] on div "h ero.moveUp press enter h ero.moveDown press enter h ero.moveLeft press enter …" at bounding box center [1046, 273] width 336 height 187
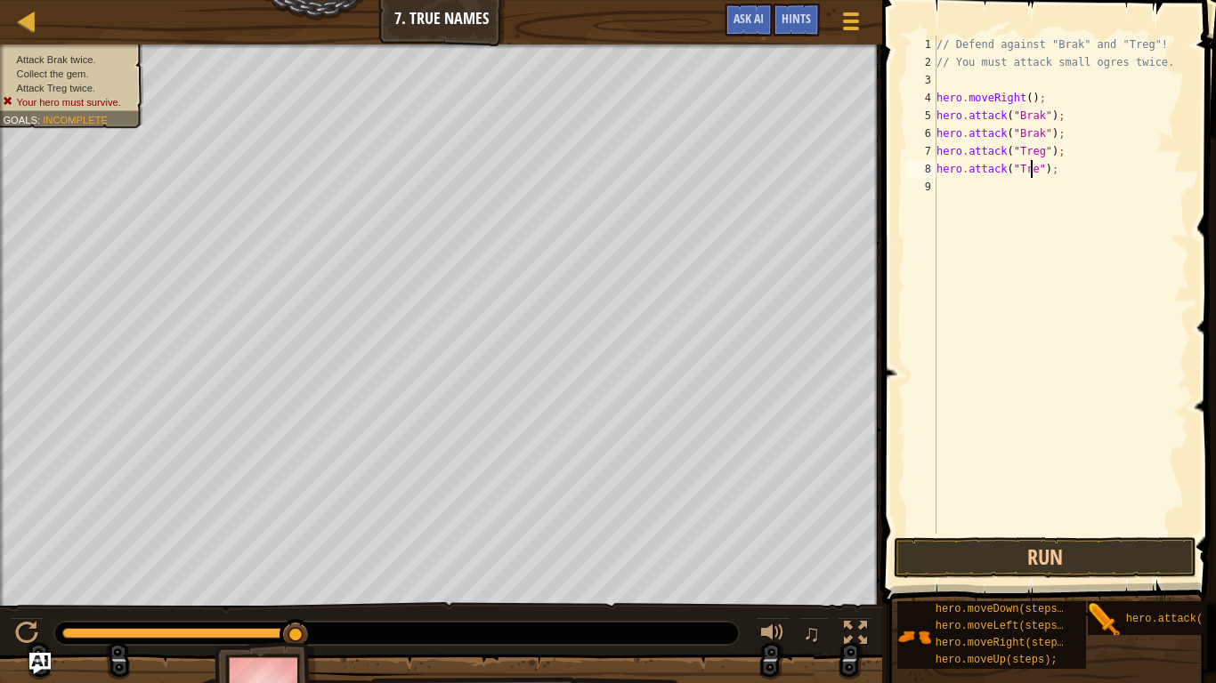
scroll to position [8, 8]
type textarea "hero.attack("Treg");"
click at [1044, 552] on button "Run" at bounding box center [1044, 558] width 303 height 41
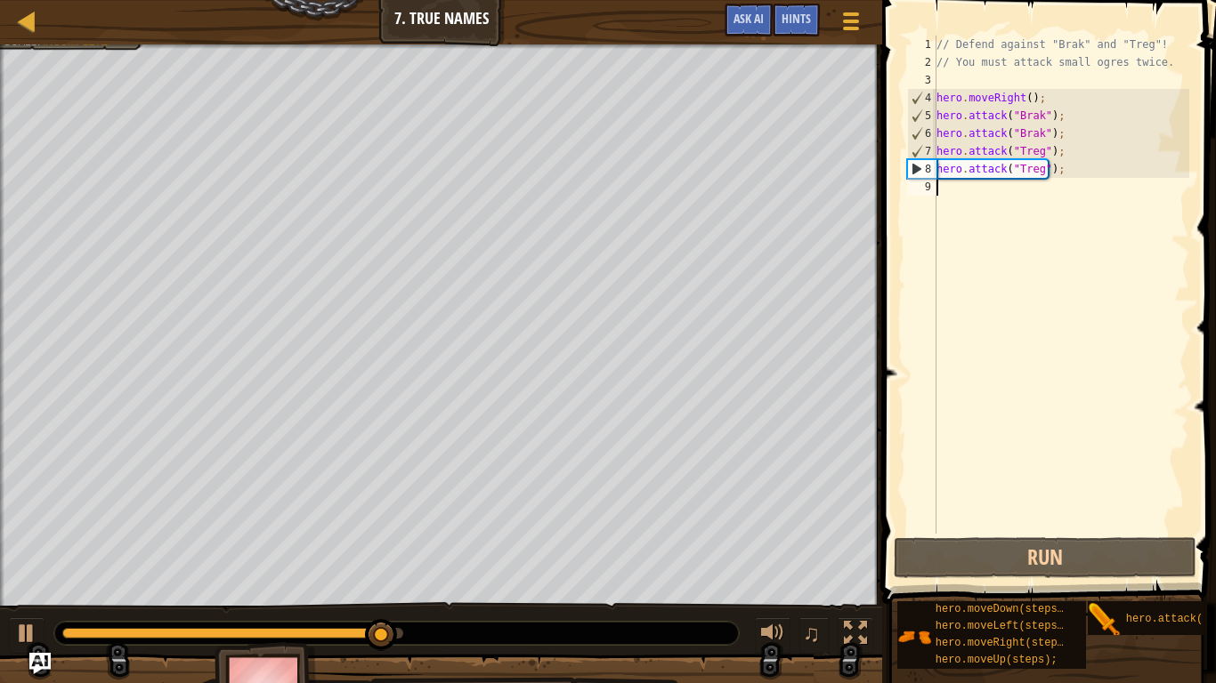
click at [943, 192] on div "// Defend against "Brak" and "Treg"! // You must attack small ogres twice. hero…" at bounding box center [1061, 303] width 256 height 534
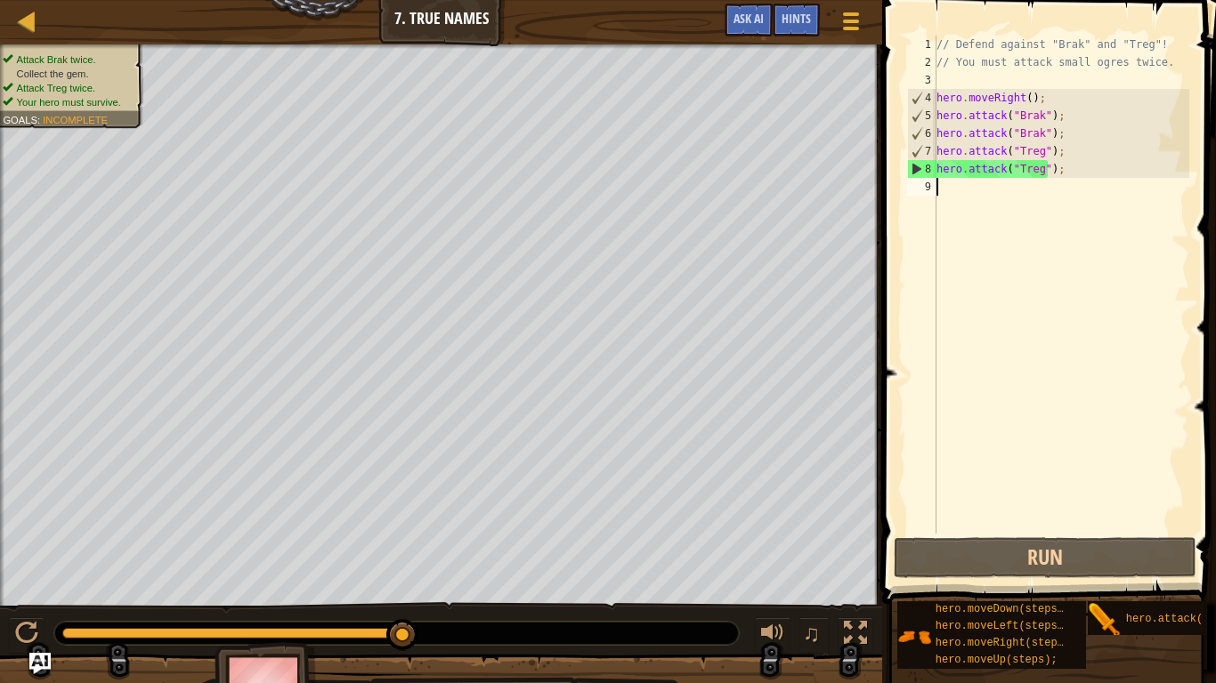
type textarea "h"
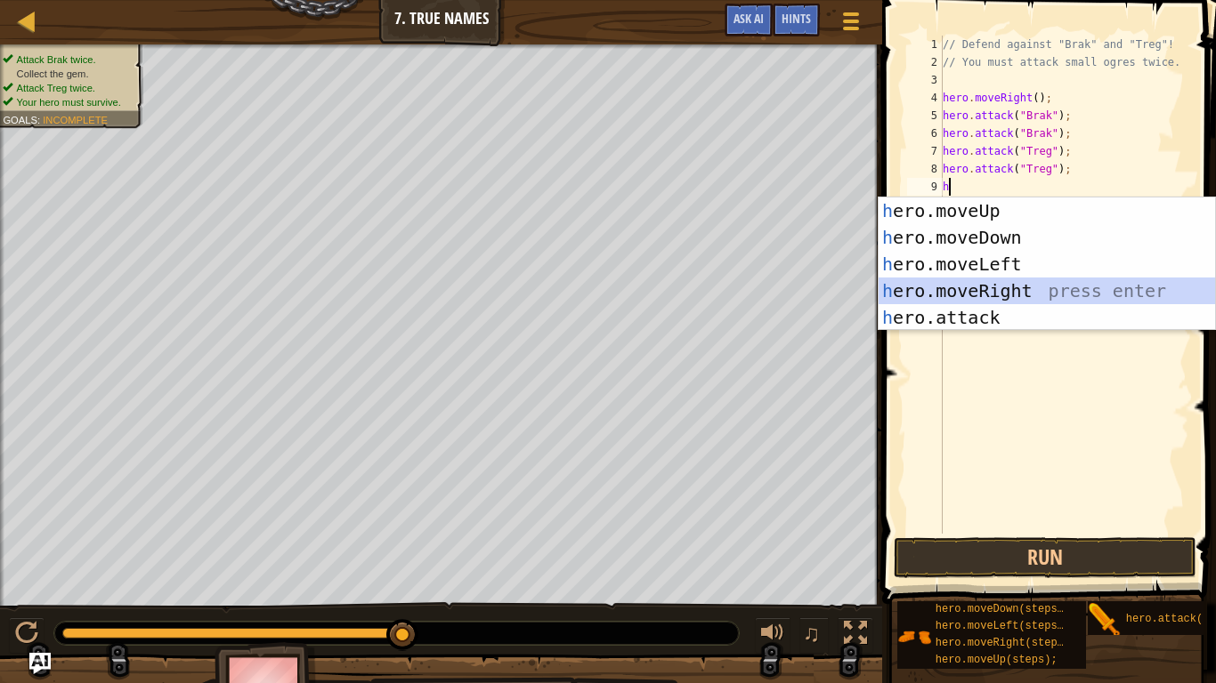
click at [962, 287] on div "h ero.moveUp press enter h ero.moveDown press enter h ero.moveLeft press enter …" at bounding box center [1046, 291] width 336 height 187
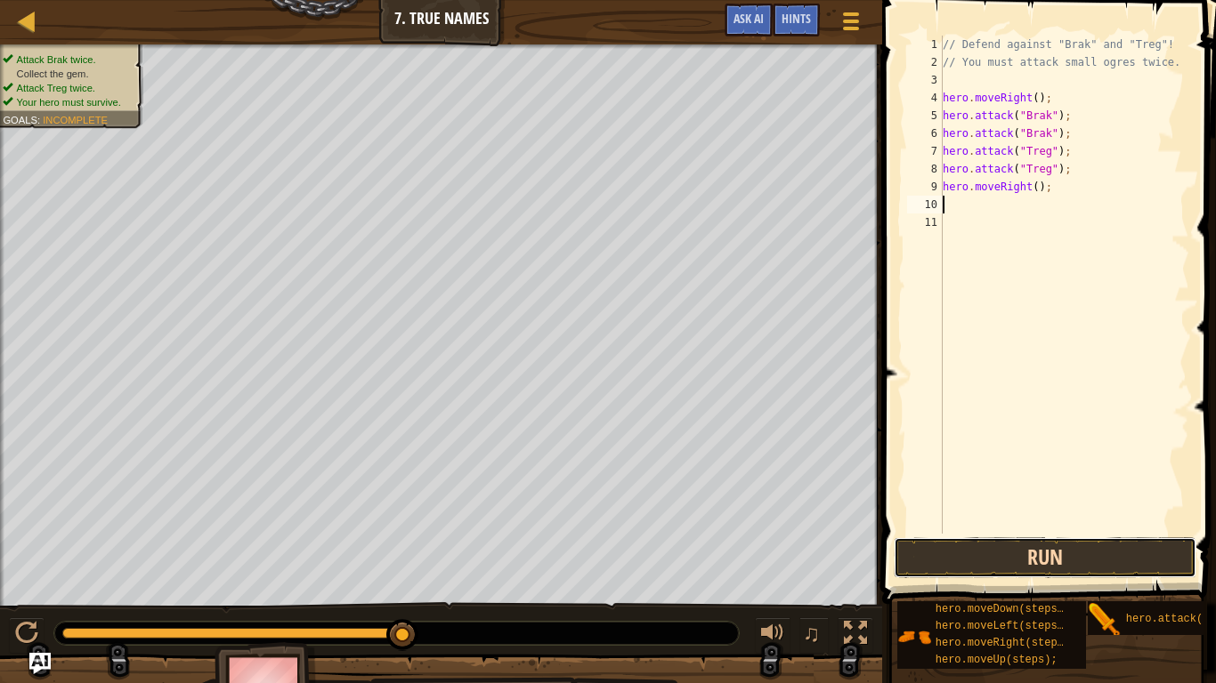
click at [1093, 546] on button "Run" at bounding box center [1044, 558] width 303 height 41
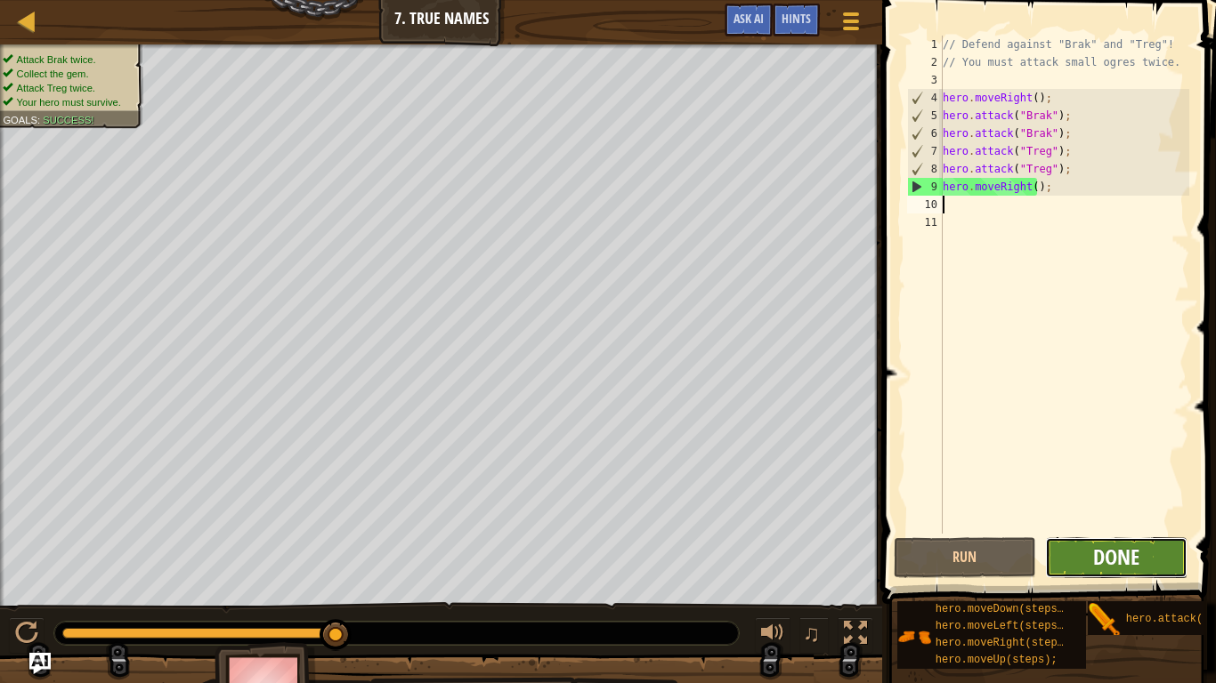
click at [1111, 559] on span "Done" at bounding box center [1116, 557] width 46 height 28
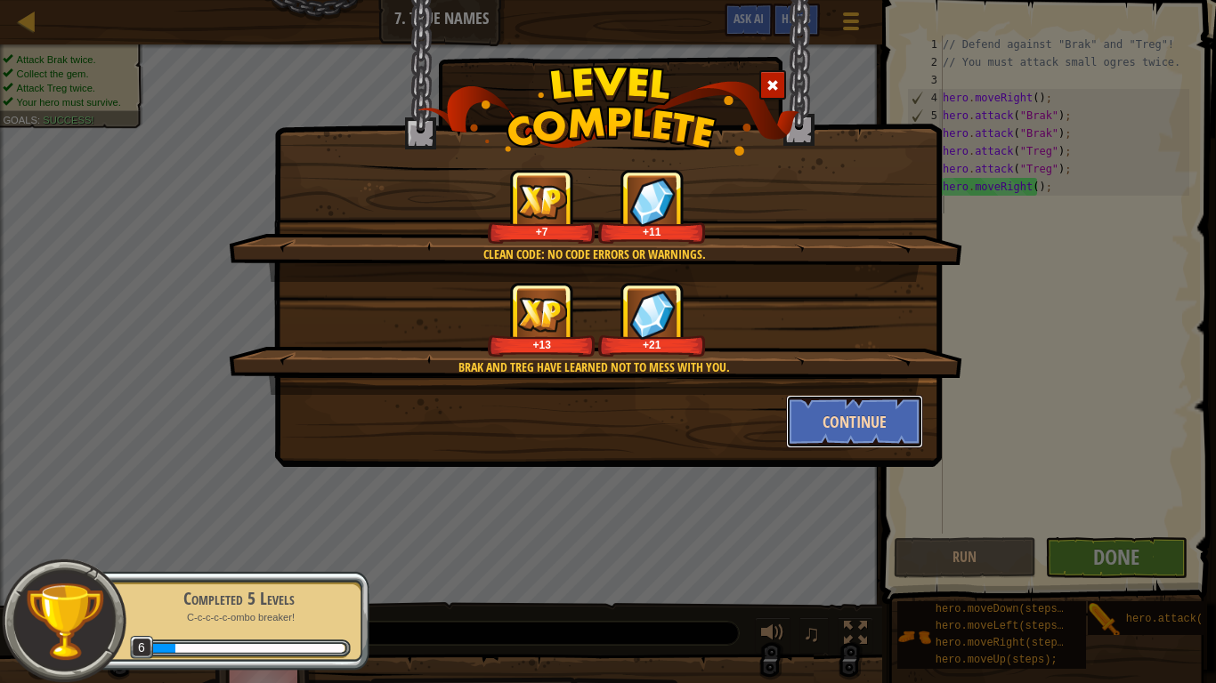
click at [877, 417] on button "Continue" at bounding box center [855, 421] width 138 height 53
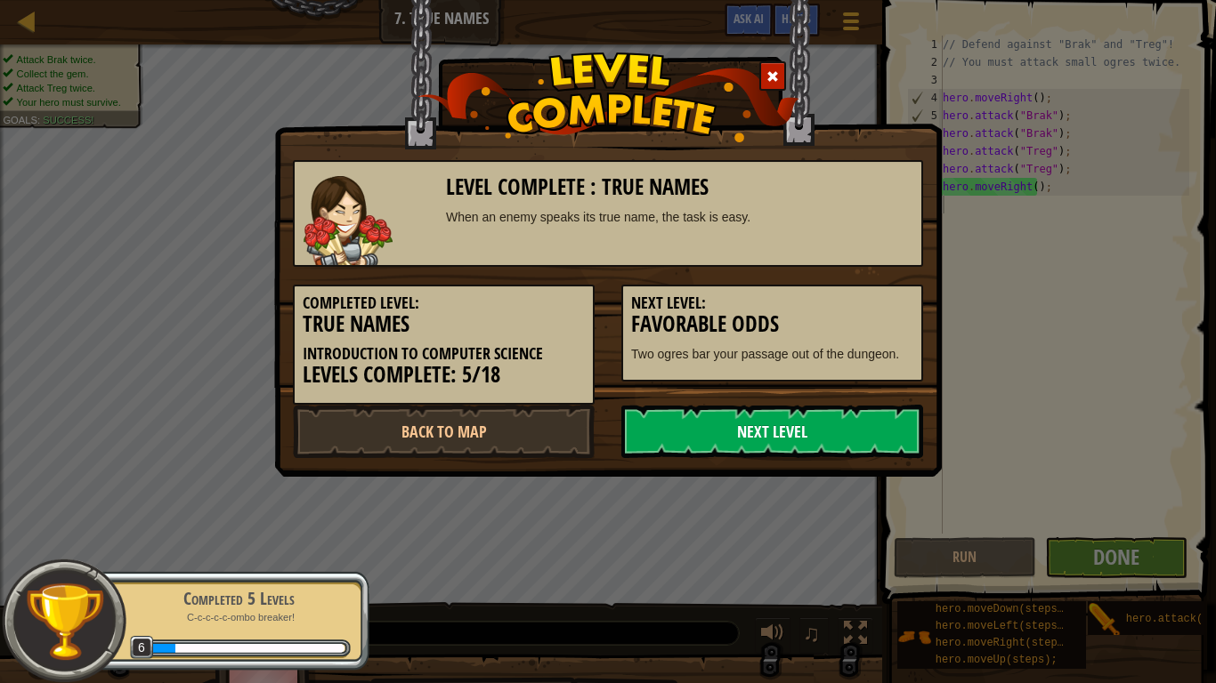
click at [843, 438] on link "Next Level" at bounding box center [772, 431] width 302 height 53
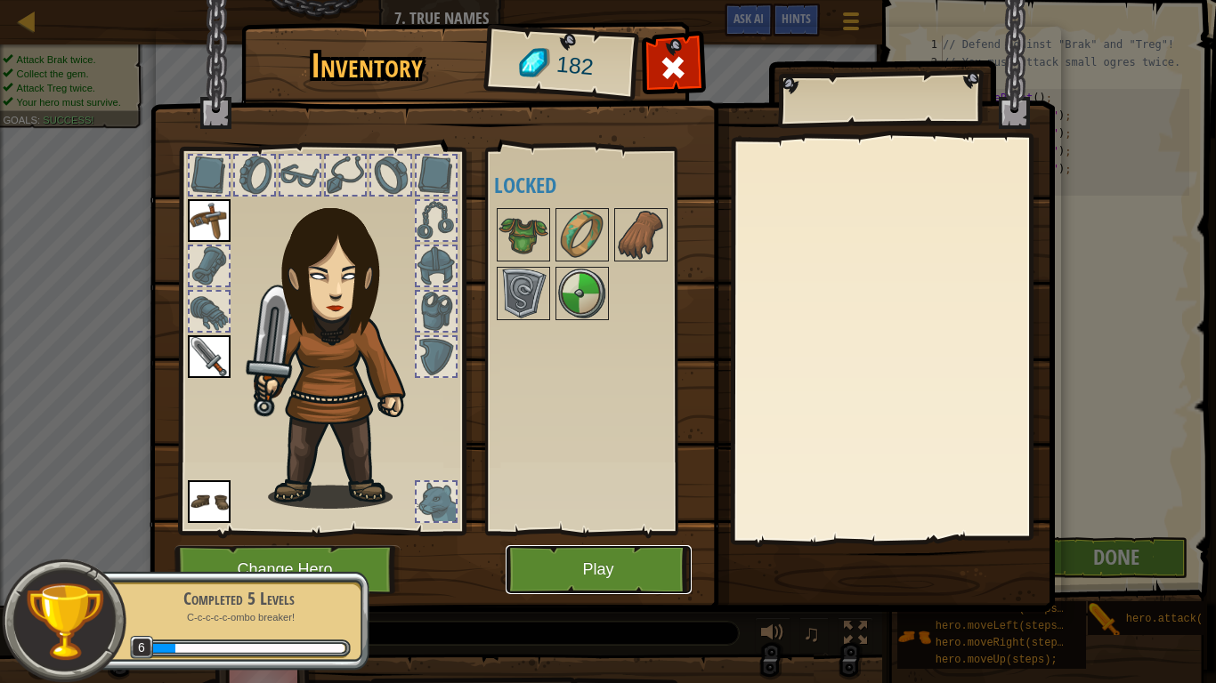
click at [599, 562] on button "Play" at bounding box center [598, 570] width 186 height 49
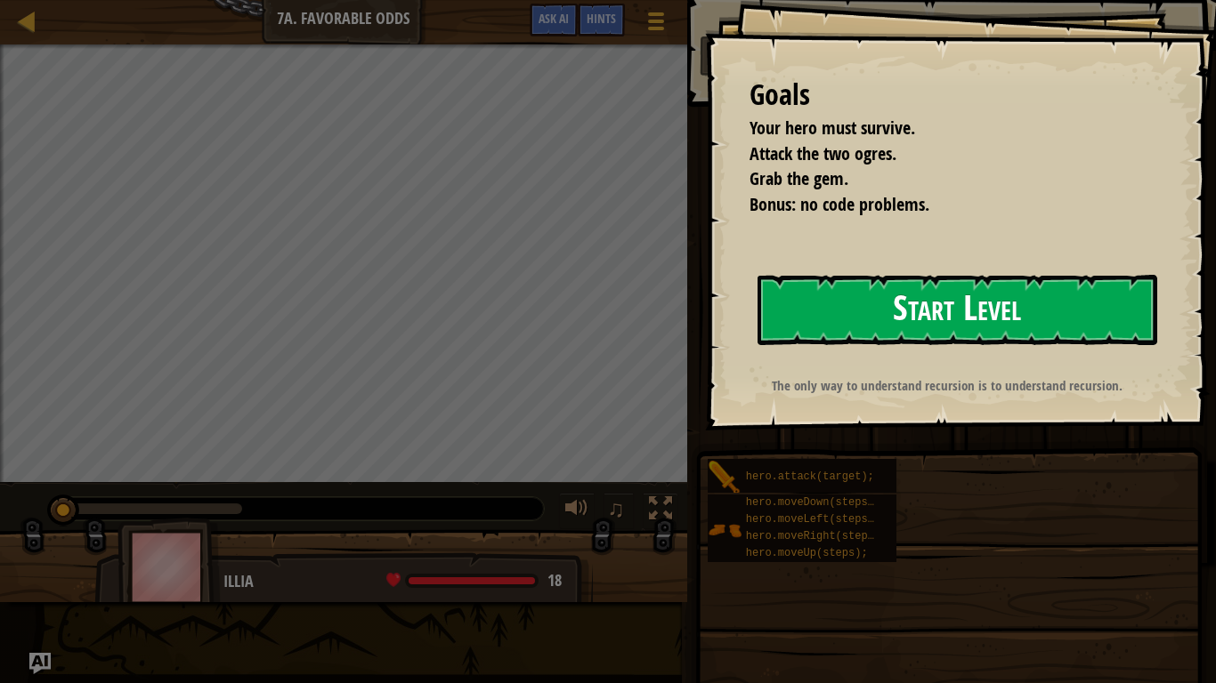
click at [885, 322] on button "Start Level" at bounding box center [957, 310] width 400 height 70
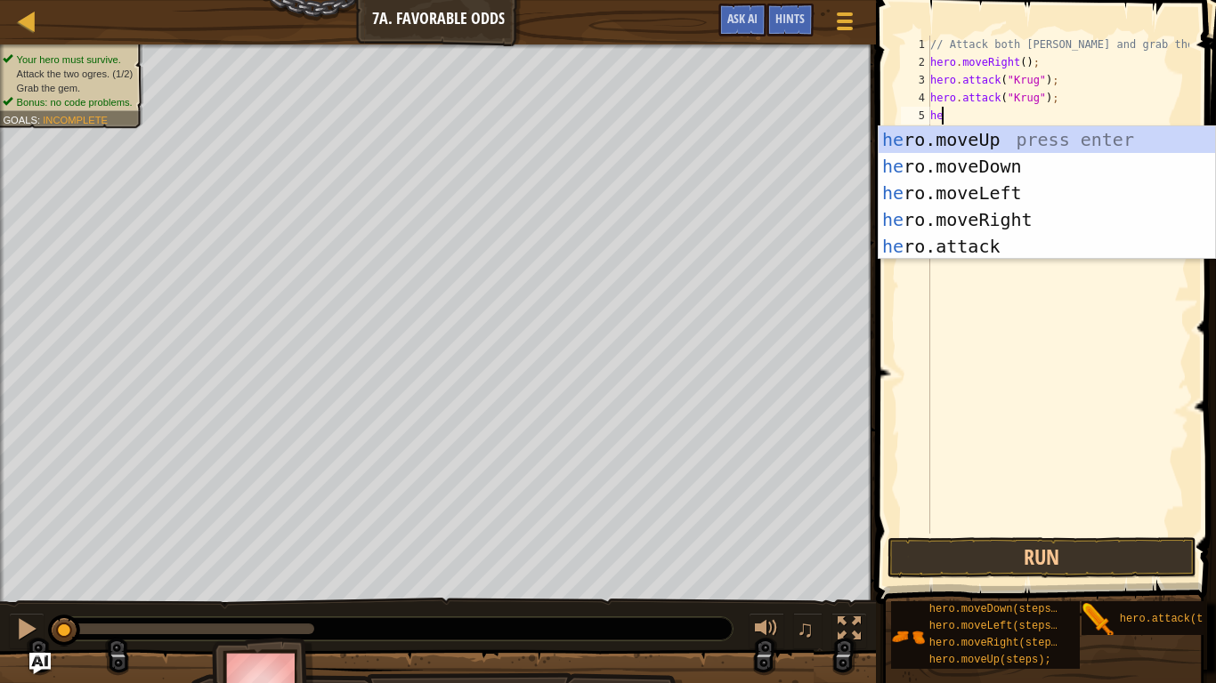
scroll to position [8, 1]
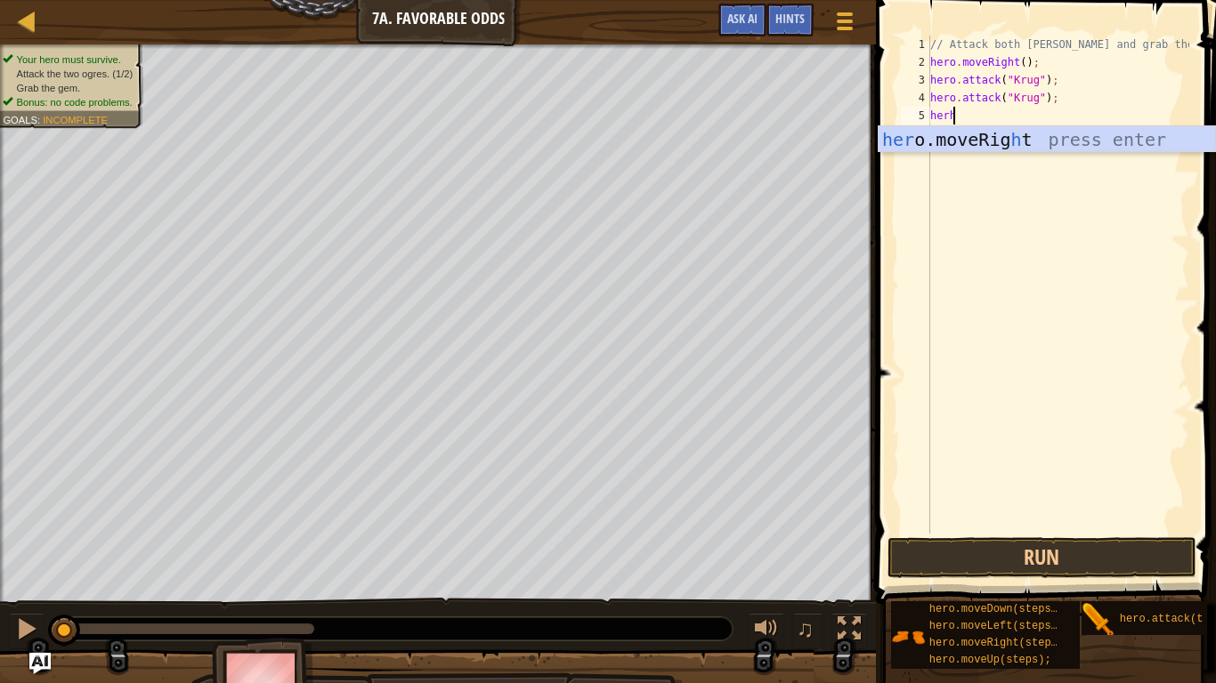
type textarea "her"
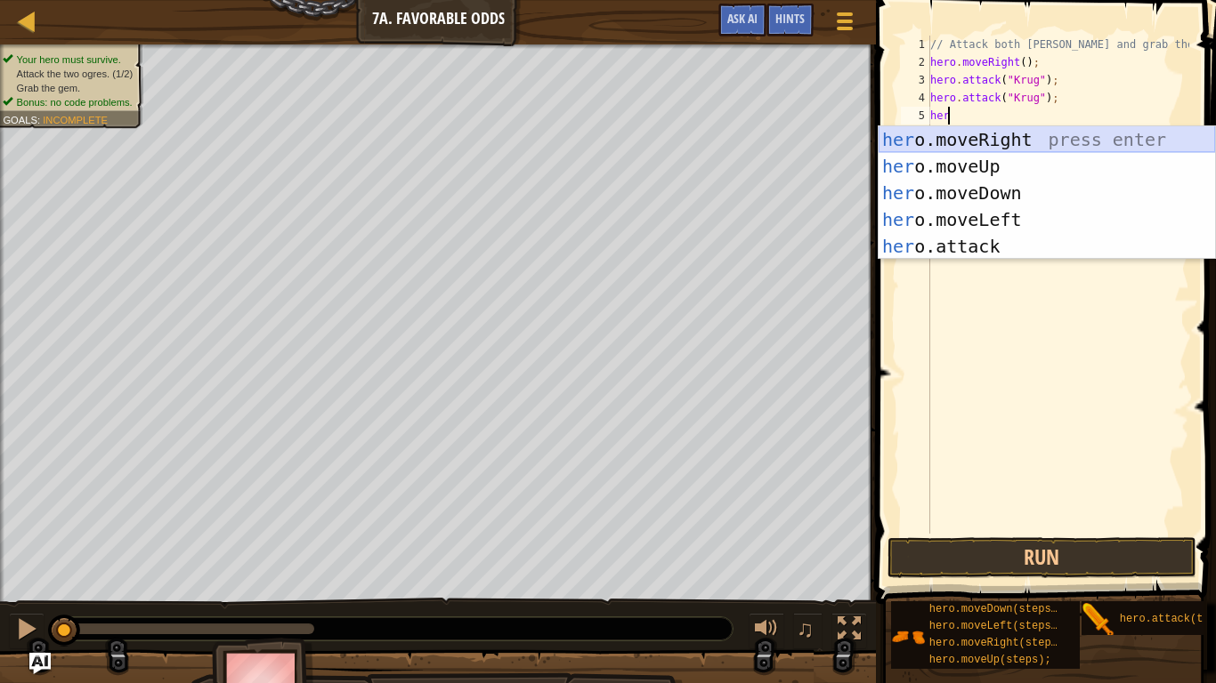
click at [1072, 130] on div "her o.moveRight press enter her o.moveUp press enter her o.moveDown press enter…" at bounding box center [1046, 219] width 336 height 187
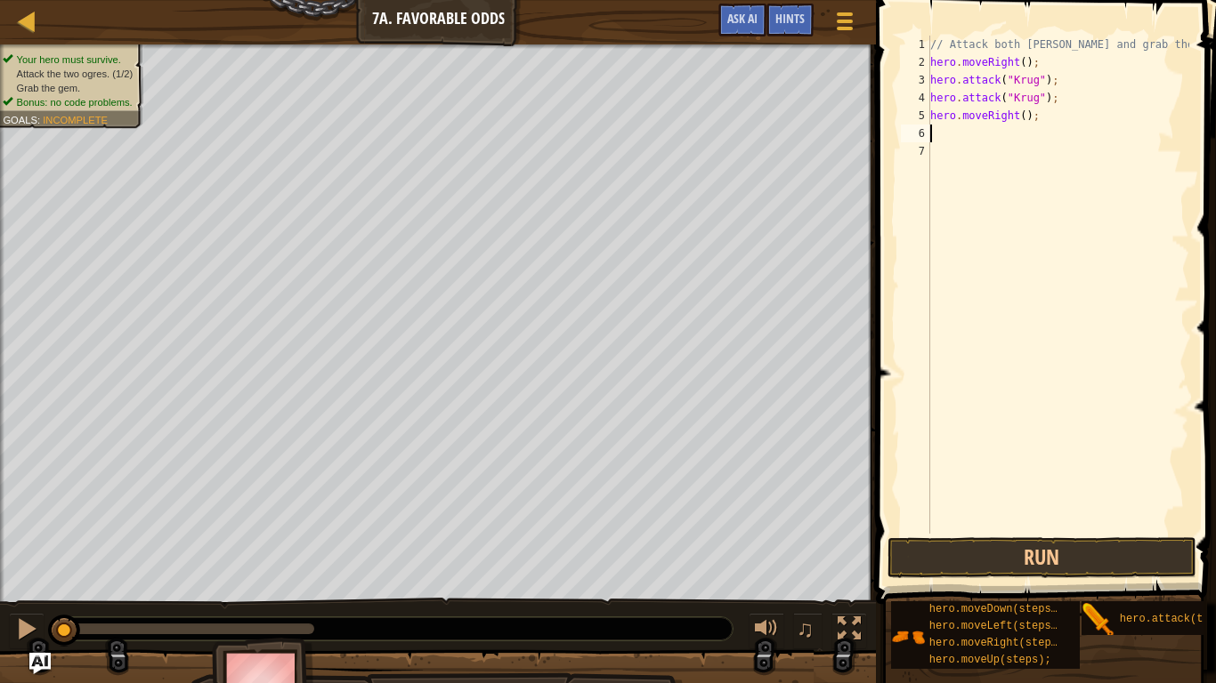
type textarea "h"
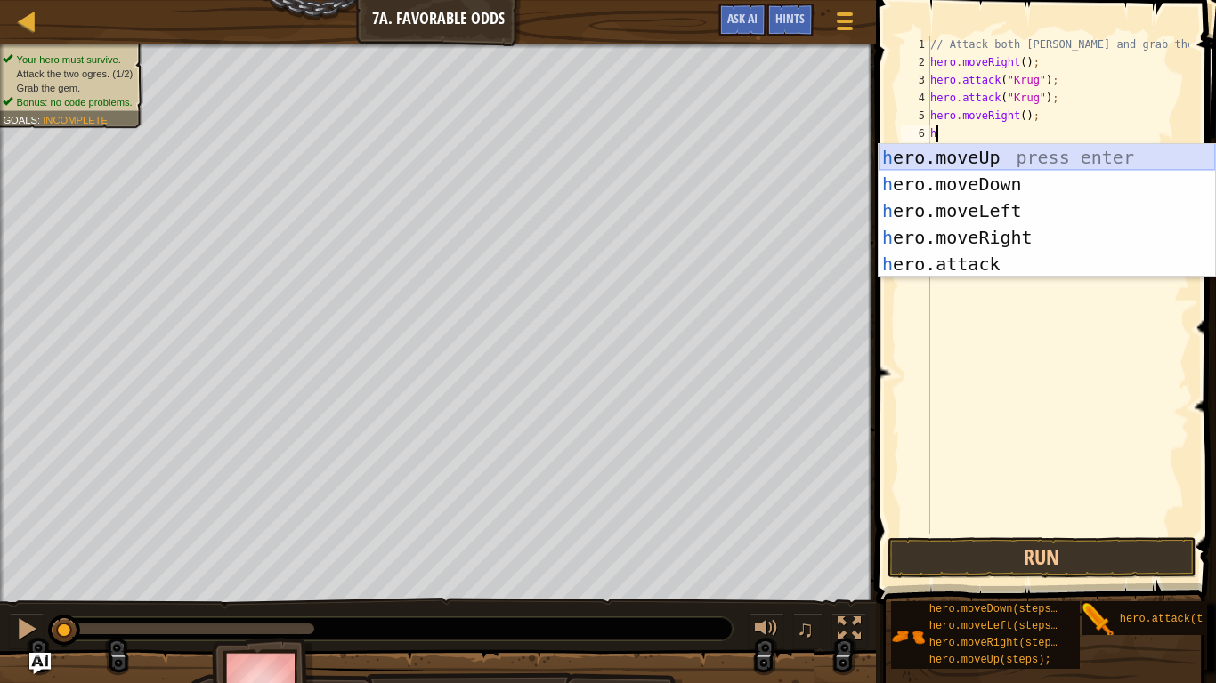
click at [981, 153] on div "h ero.moveUp press enter h ero.moveDown press enter h ero.moveLeft press enter …" at bounding box center [1046, 237] width 336 height 187
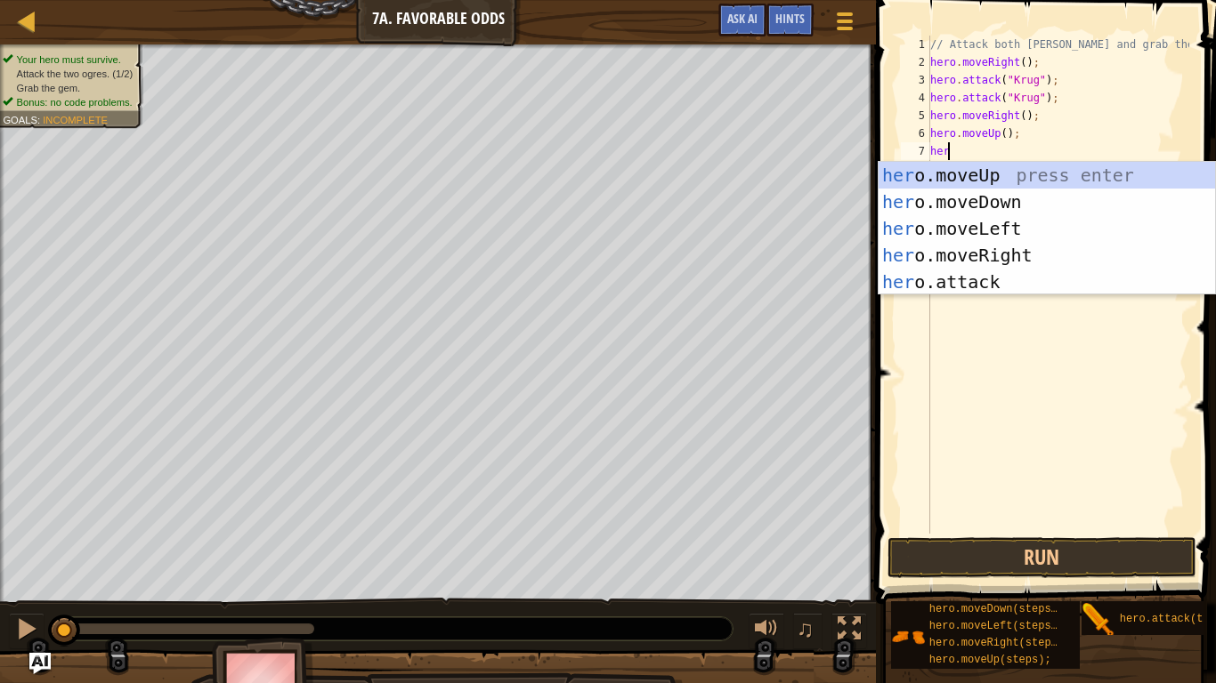
scroll to position [8, 1]
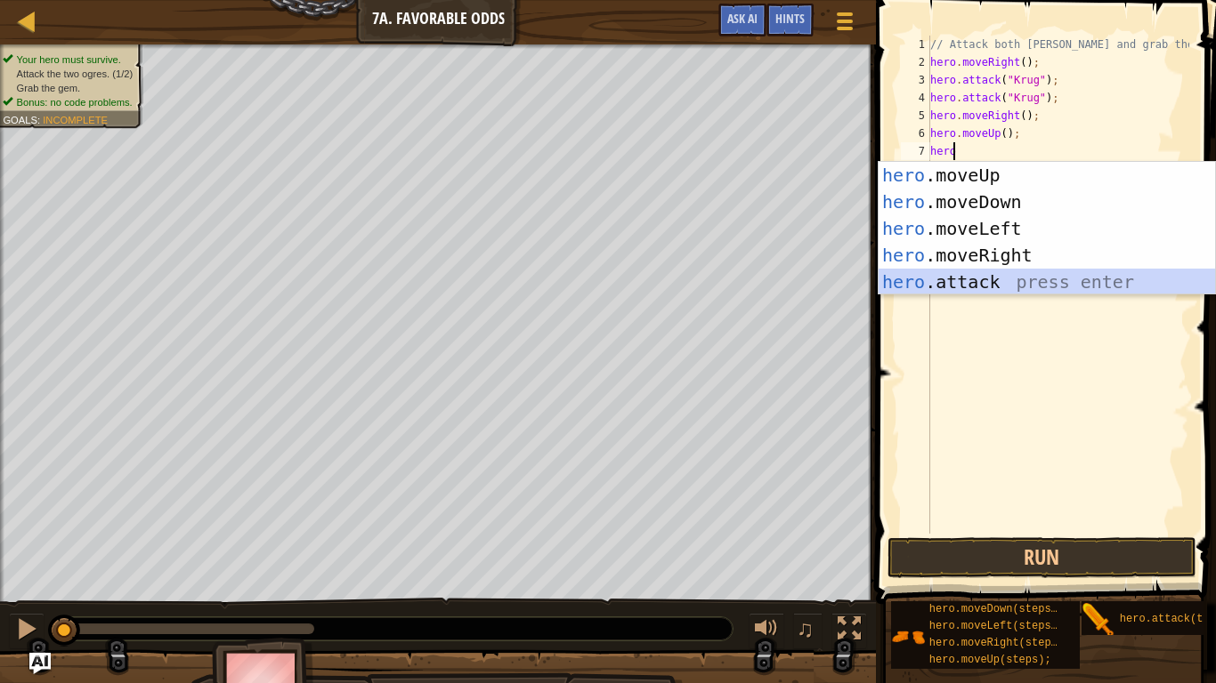
click at [990, 286] on div "hero .moveUp press enter hero .moveDown press enter hero .moveLeft press enter …" at bounding box center [1046, 255] width 336 height 187
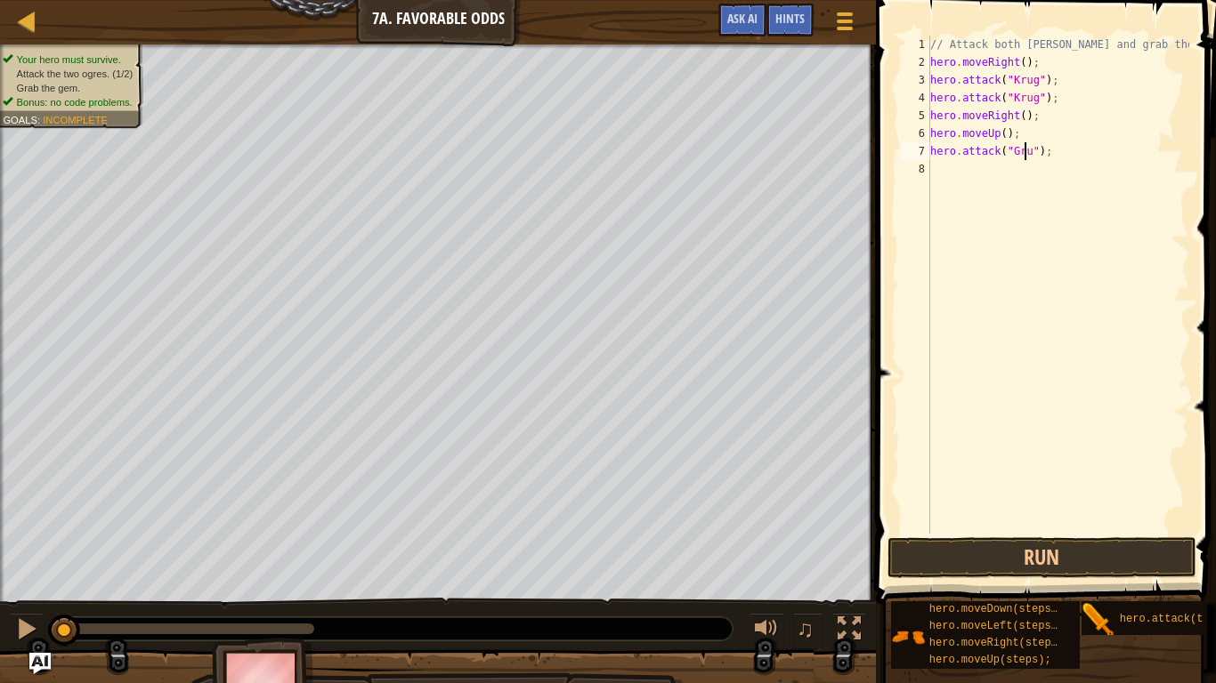
scroll to position [8, 8]
type textarea "hero.attack("Grump");"
click at [941, 176] on div "// Attack both [PERSON_NAME] and grab the gem. hero . moveRight ( ) ; hero . at…" at bounding box center [1057, 303] width 263 height 534
type textarea "h"
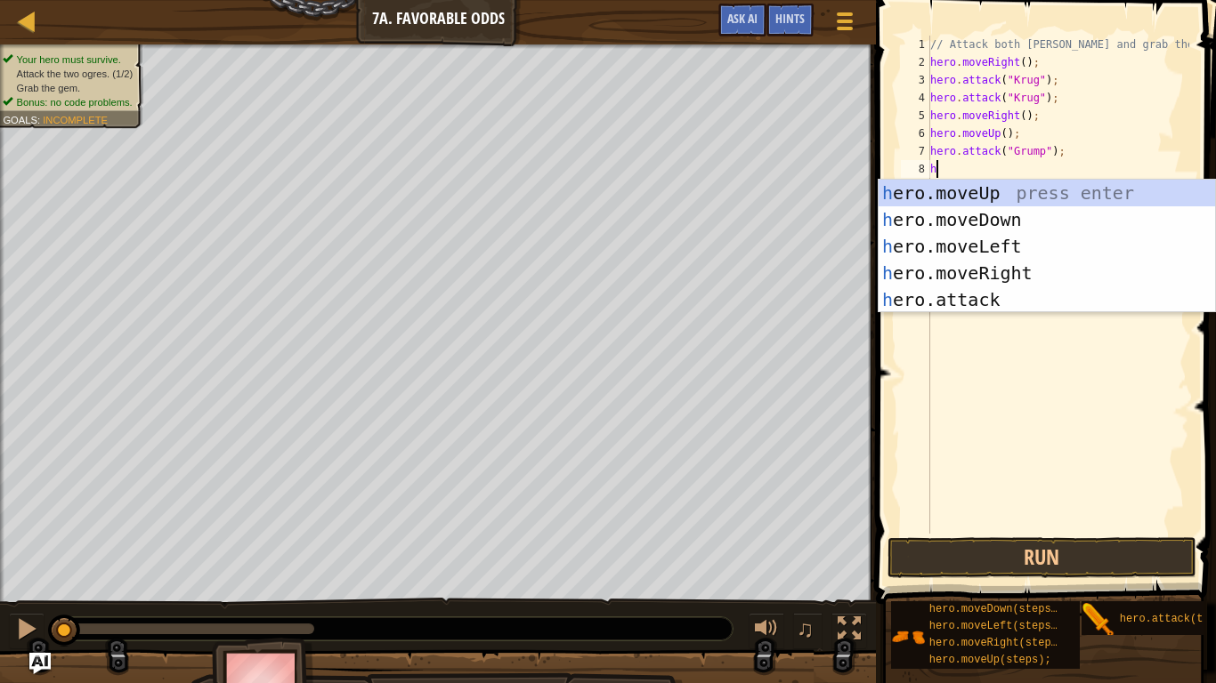
scroll to position [8, 0]
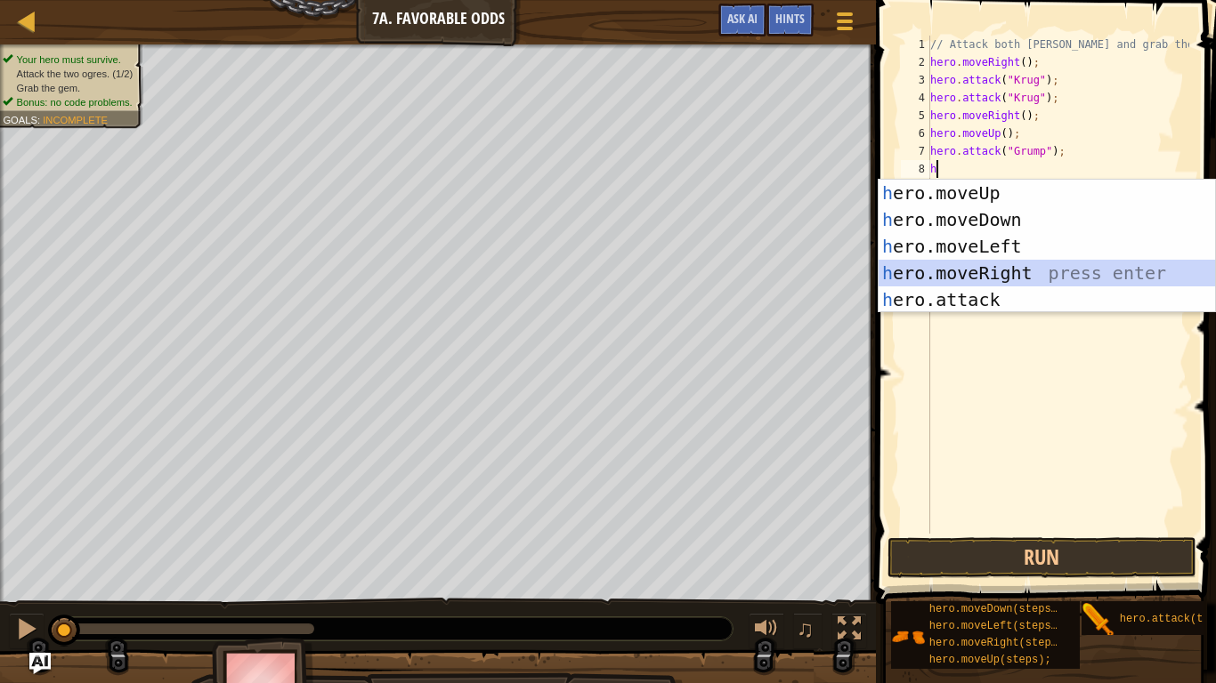
click at [985, 270] on div "h ero.moveUp press enter h ero.moveDown press enter h ero.moveLeft press enter …" at bounding box center [1046, 273] width 336 height 187
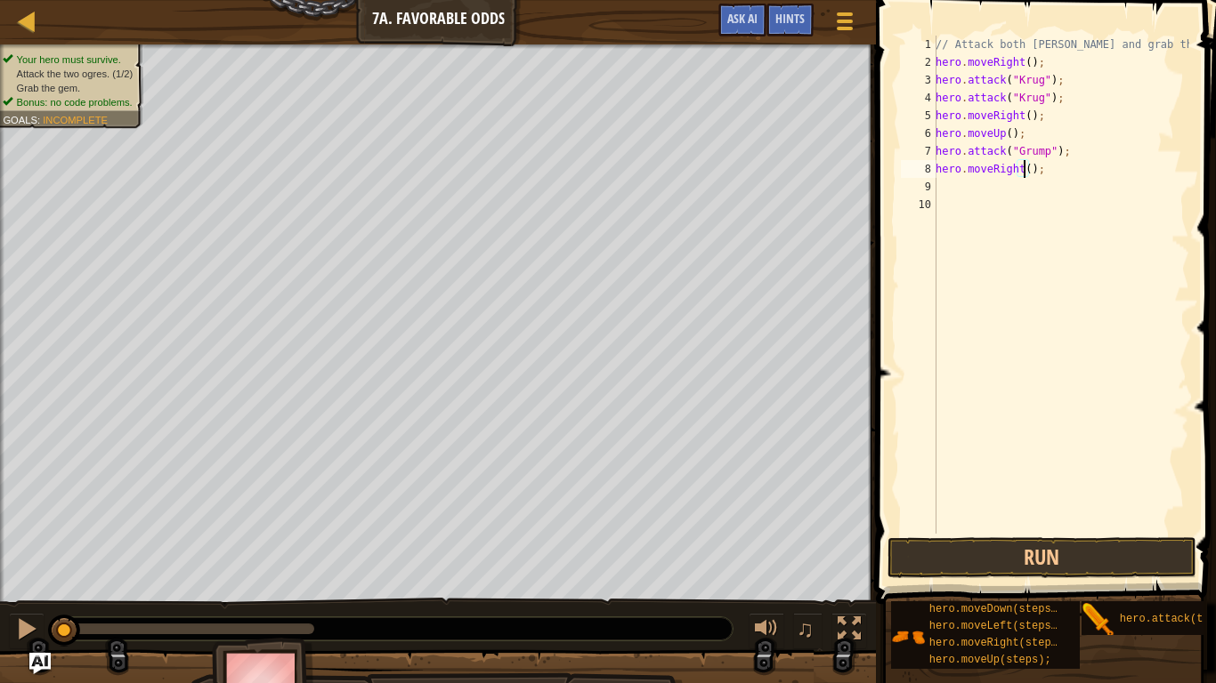
click at [1023, 169] on div "// Attack both [PERSON_NAME] and grab the gem. hero . moveRight ( ) ; hero . at…" at bounding box center [1060, 303] width 257 height 534
click at [1133, 562] on button "Run" at bounding box center [1041, 558] width 309 height 41
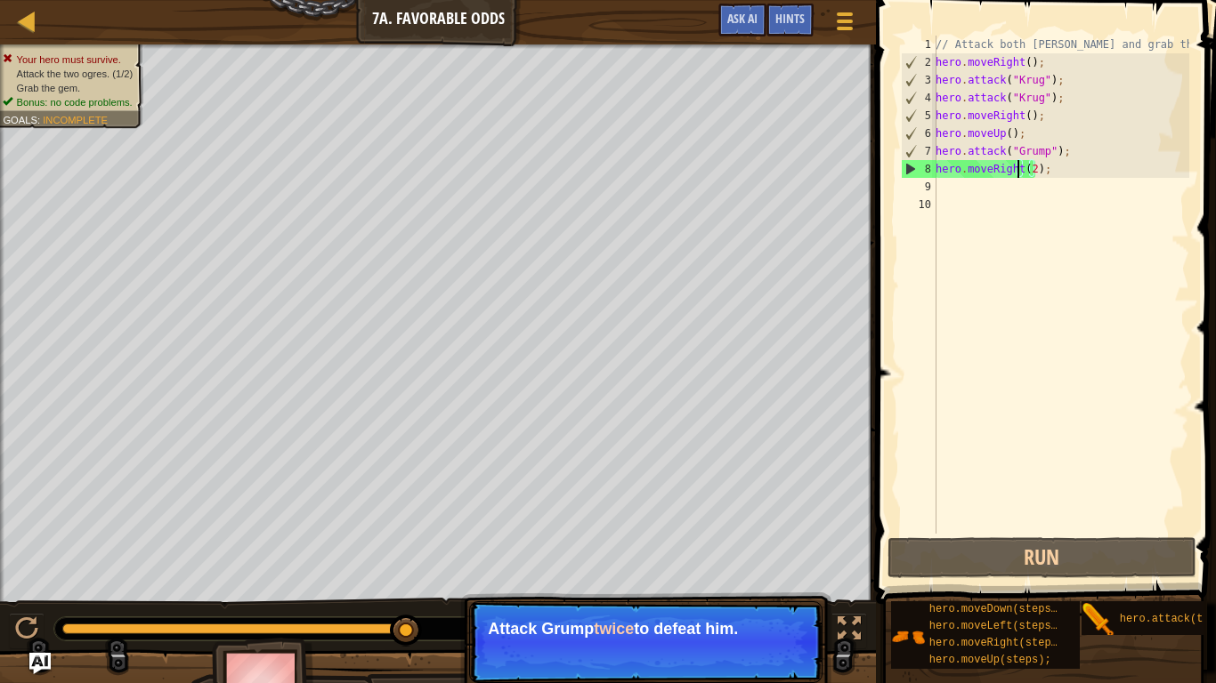
click at [1016, 168] on div "// Attack both [PERSON_NAME] and grab the gem. hero . moveRight ( ) ; hero . at…" at bounding box center [1060, 303] width 257 height 534
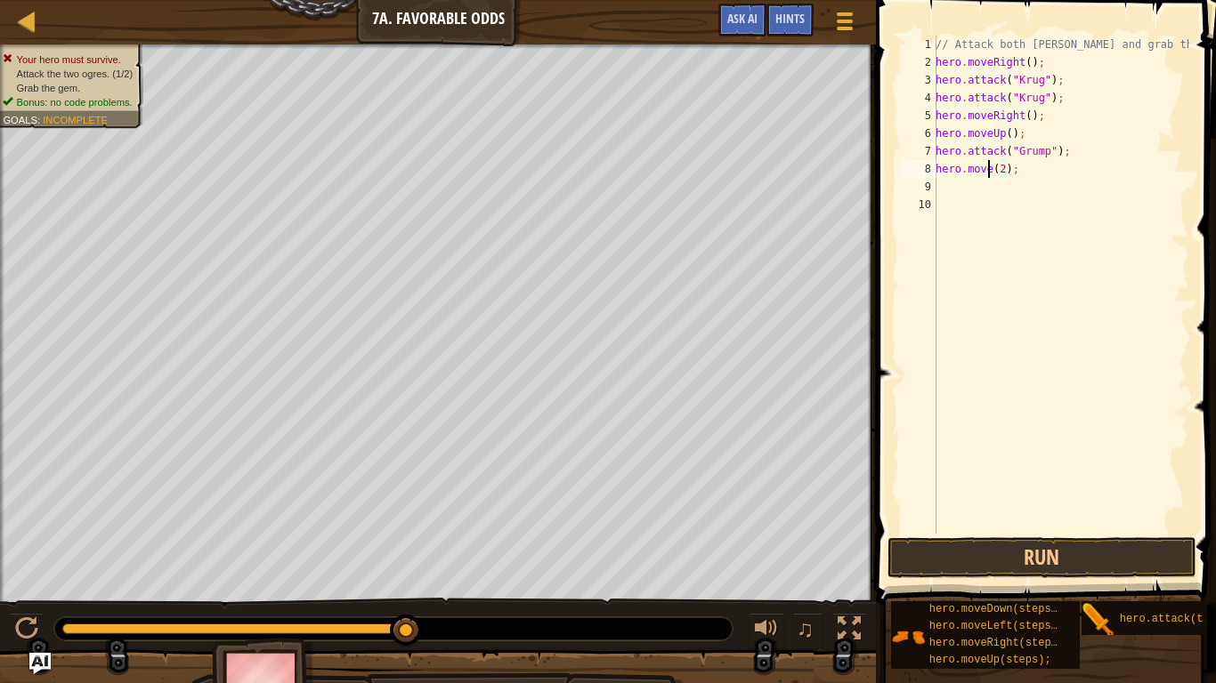
scroll to position [8, 4]
click at [1084, 554] on button "Run" at bounding box center [1041, 558] width 309 height 41
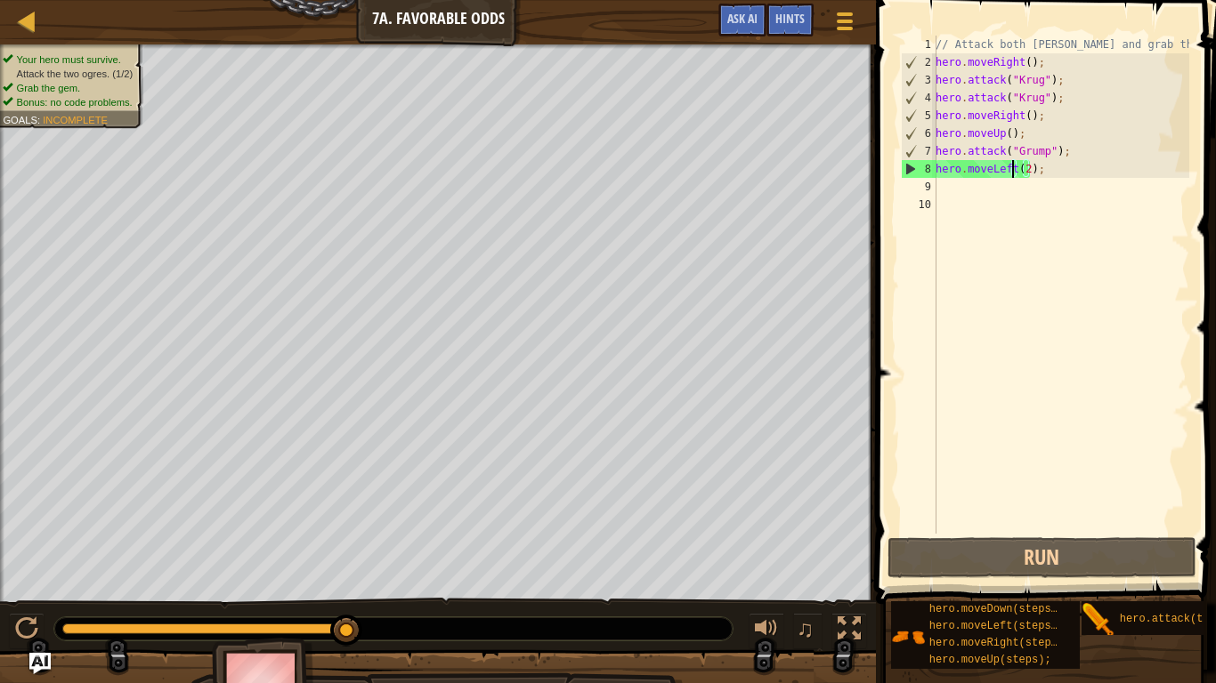
click at [1042, 169] on div "// Attack both [PERSON_NAME] and grab the gem. hero . moveRight ( ) ; hero . at…" at bounding box center [1060, 303] width 257 height 534
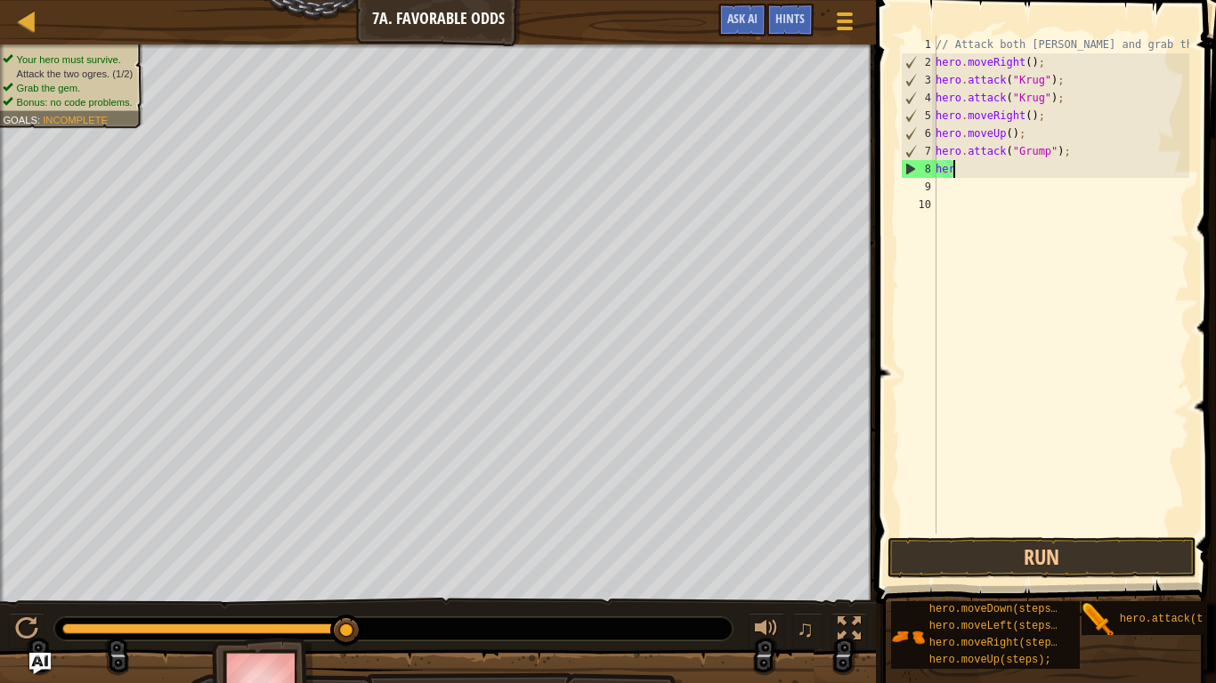
type textarea "h"
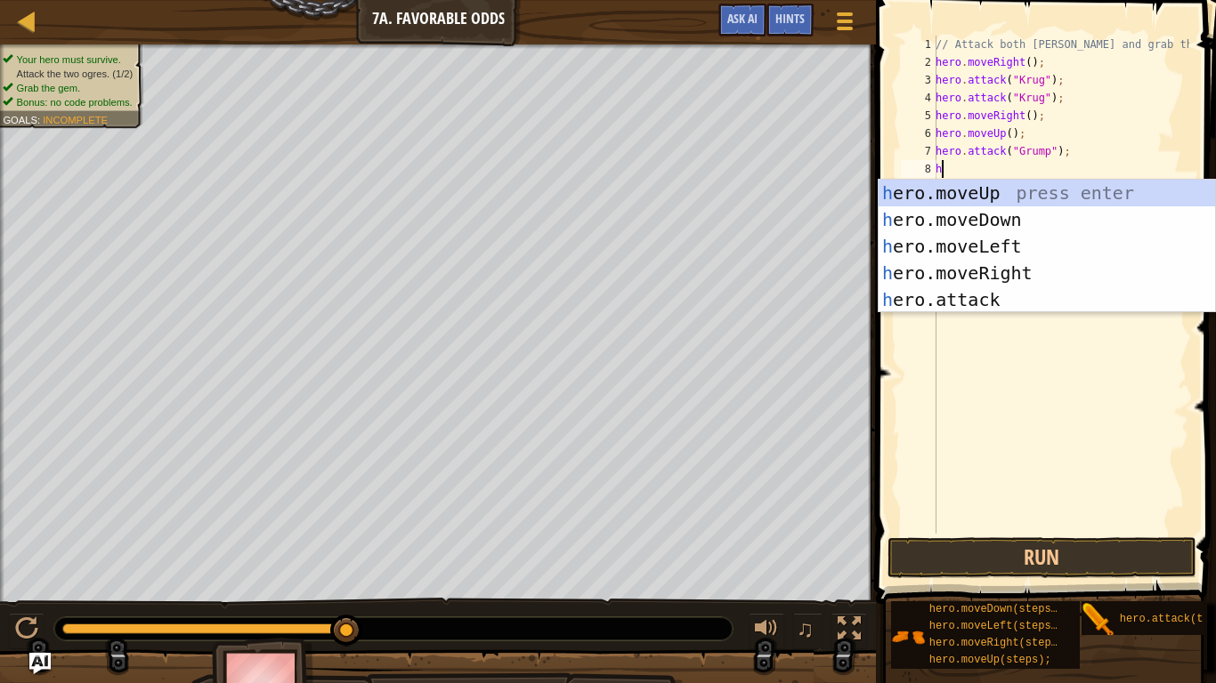
scroll to position [8, 0]
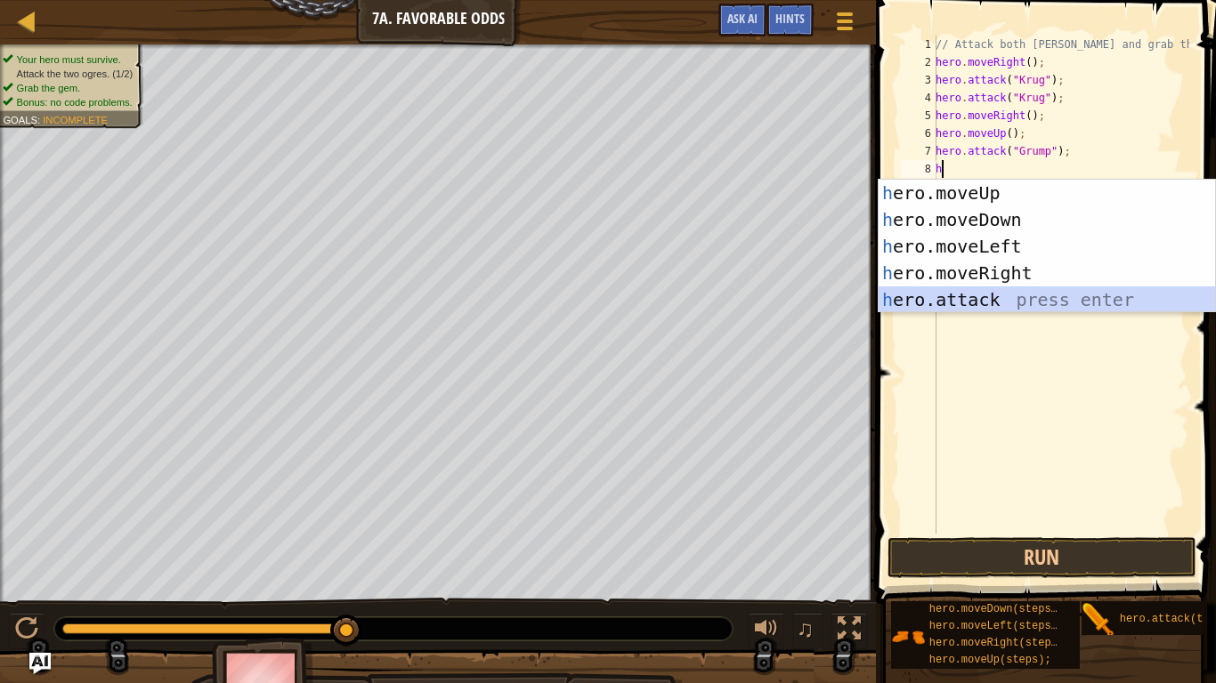
click at [997, 304] on div "h ero.moveUp press enter h ero.moveDown press enter h ero.moveLeft press enter …" at bounding box center [1046, 273] width 336 height 187
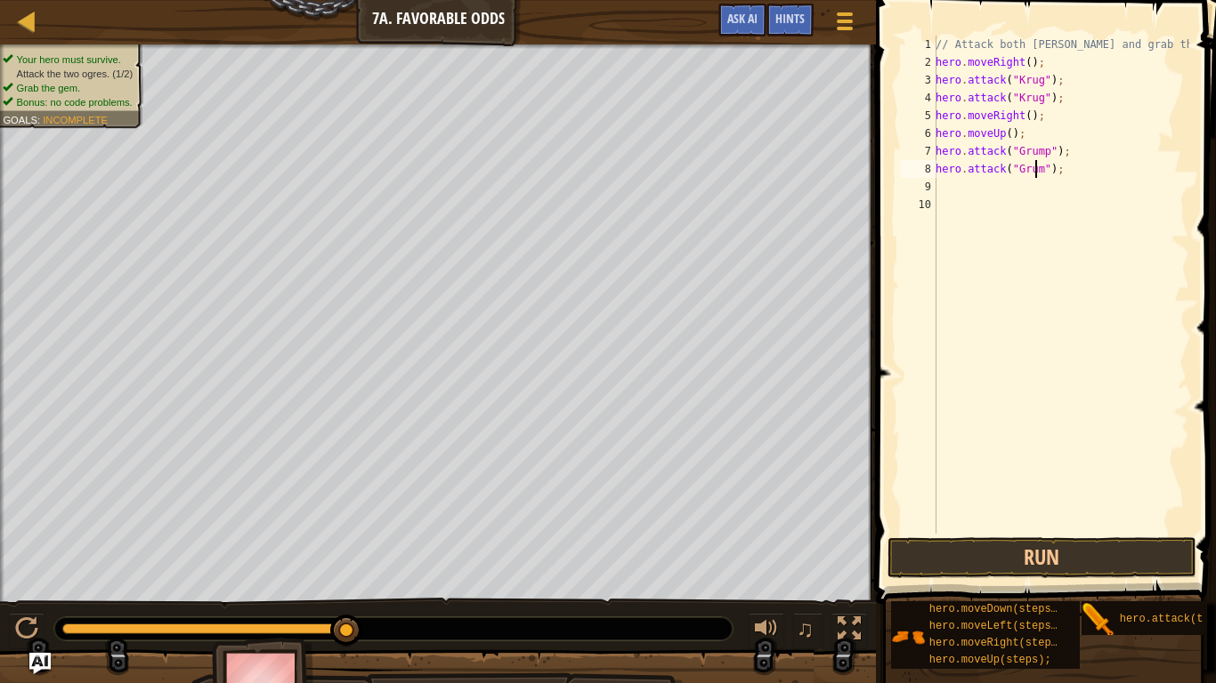
scroll to position [8, 8]
type textarea "hero.attack("Grump");"
click at [942, 190] on div "// Attack both [PERSON_NAME] and grab the gem. hero . moveRight ( ) ; hero . at…" at bounding box center [1060, 303] width 257 height 534
type textarea "h"
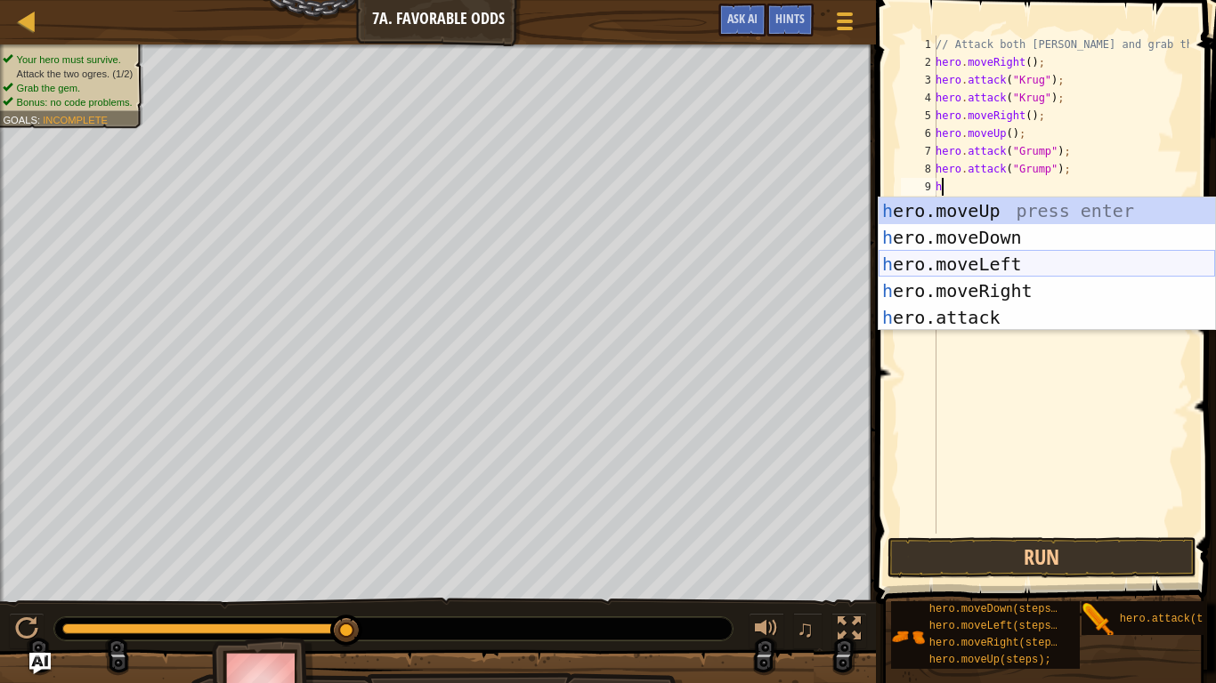
click at [986, 263] on div "h ero.moveUp press enter h ero.moveDown press enter h ero.moveLeft press enter …" at bounding box center [1046, 291] width 336 height 187
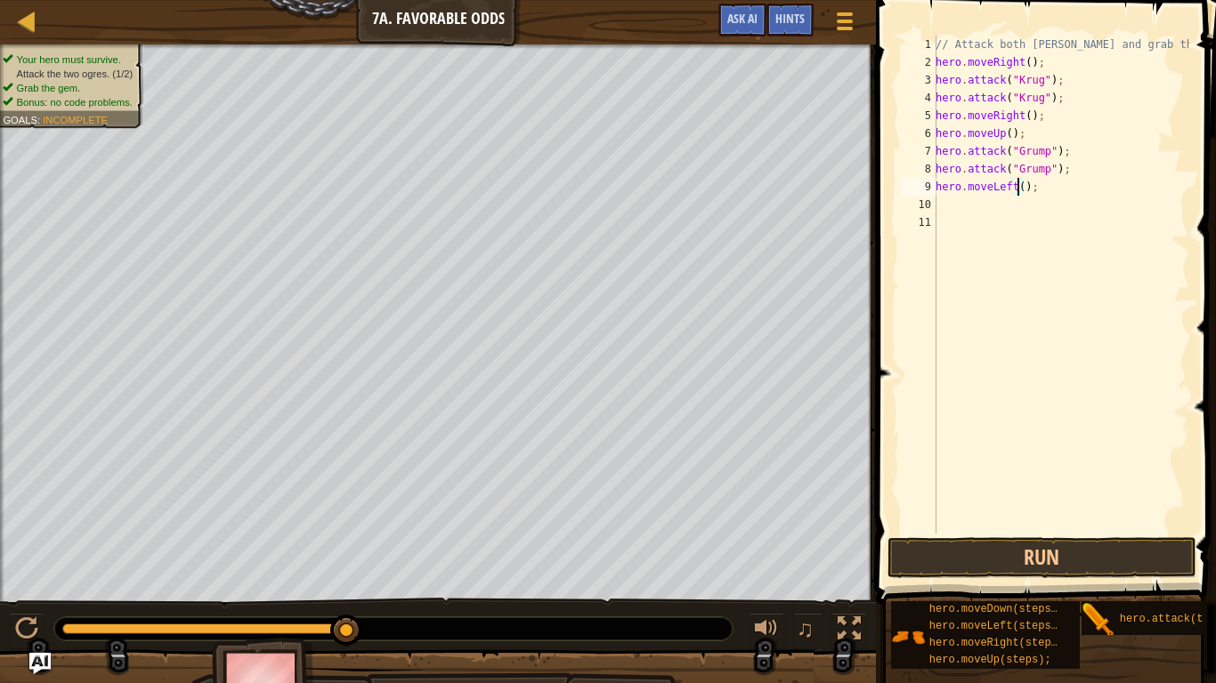
click at [1016, 187] on div "// Attack both [PERSON_NAME] and grab the gem. hero . moveRight ( ) ; hero . at…" at bounding box center [1060, 303] width 257 height 534
type textarea "hero.moveLeft(2);"
click at [1096, 561] on button "Run" at bounding box center [1041, 558] width 309 height 41
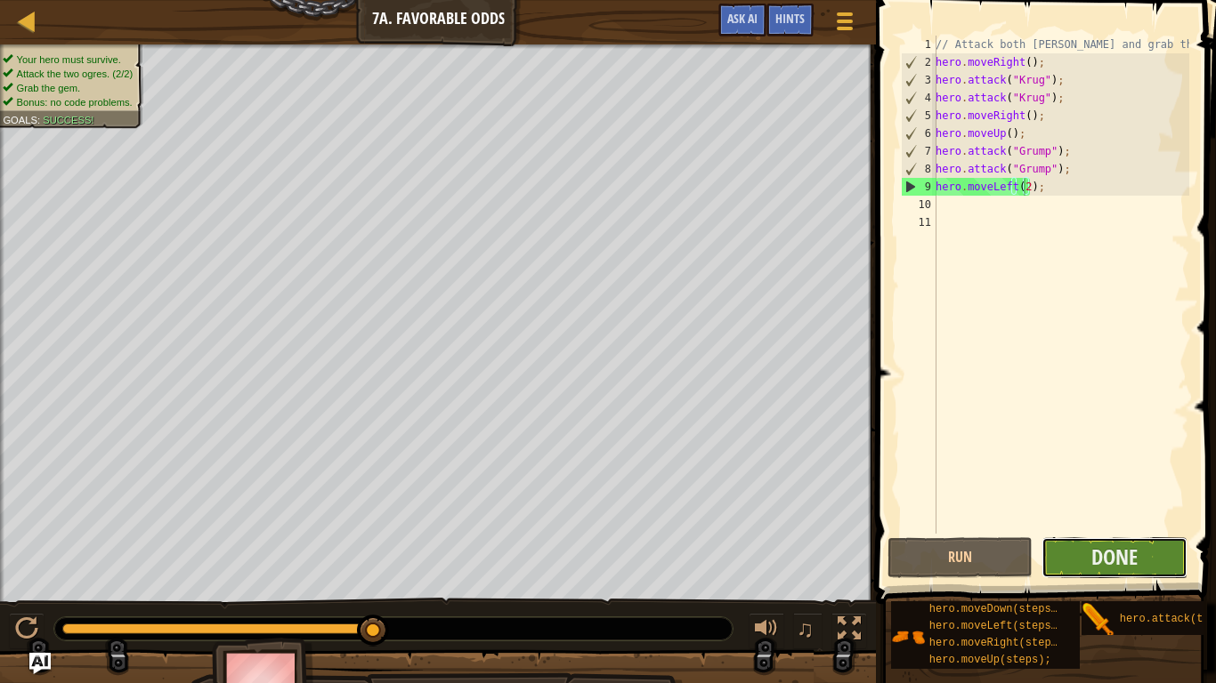
click at [1144, 556] on button "Done" at bounding box center [1114, 558] width 146 height 41
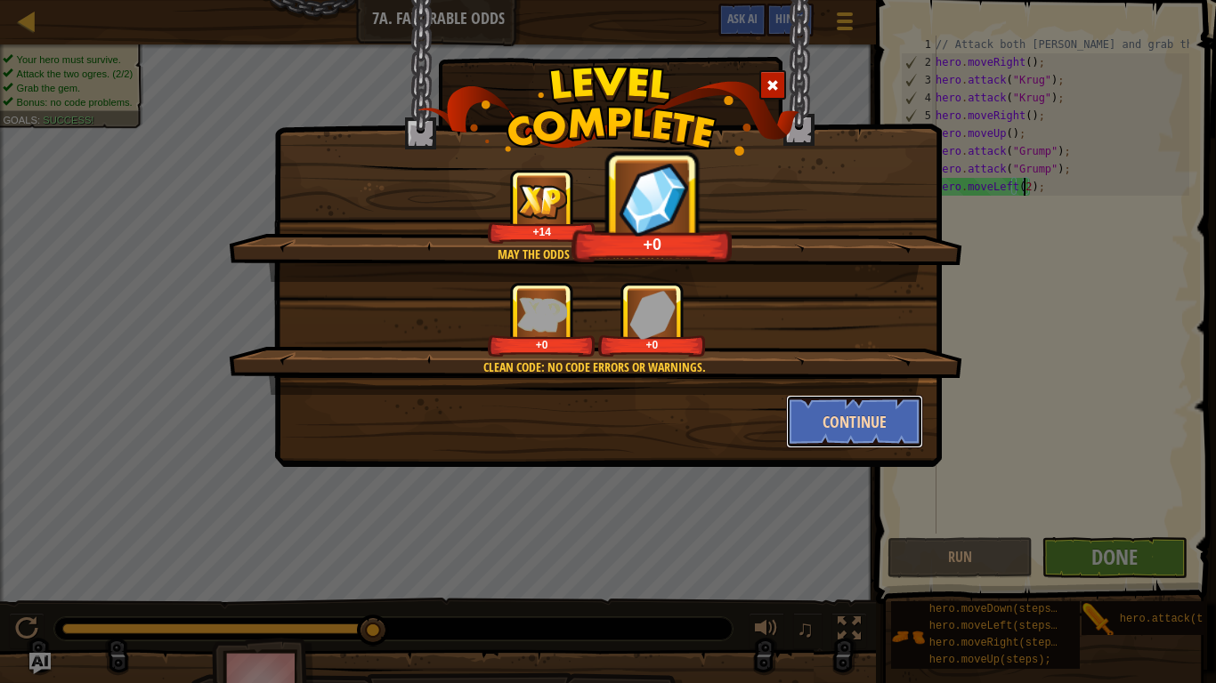
click at [881, 415] on button "Continue" at bounding box center [855, 421] width 138 height 53
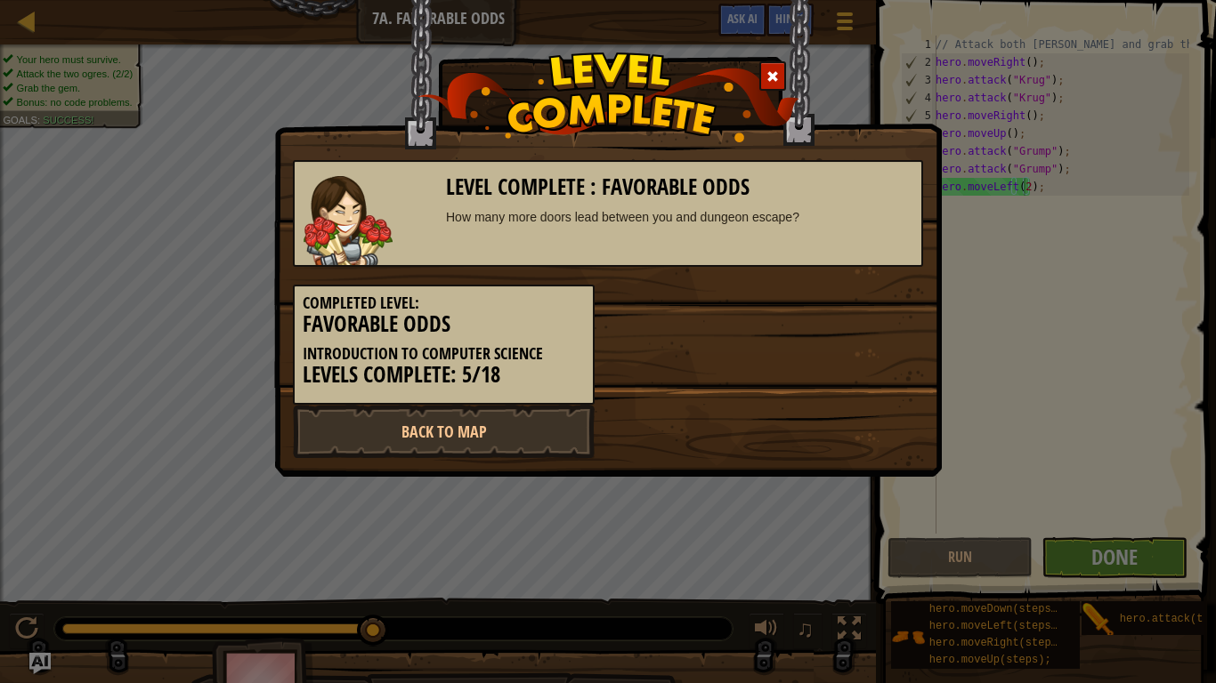
click at [769, 76] on span at bounding box center [772, 76] width 12 height 12
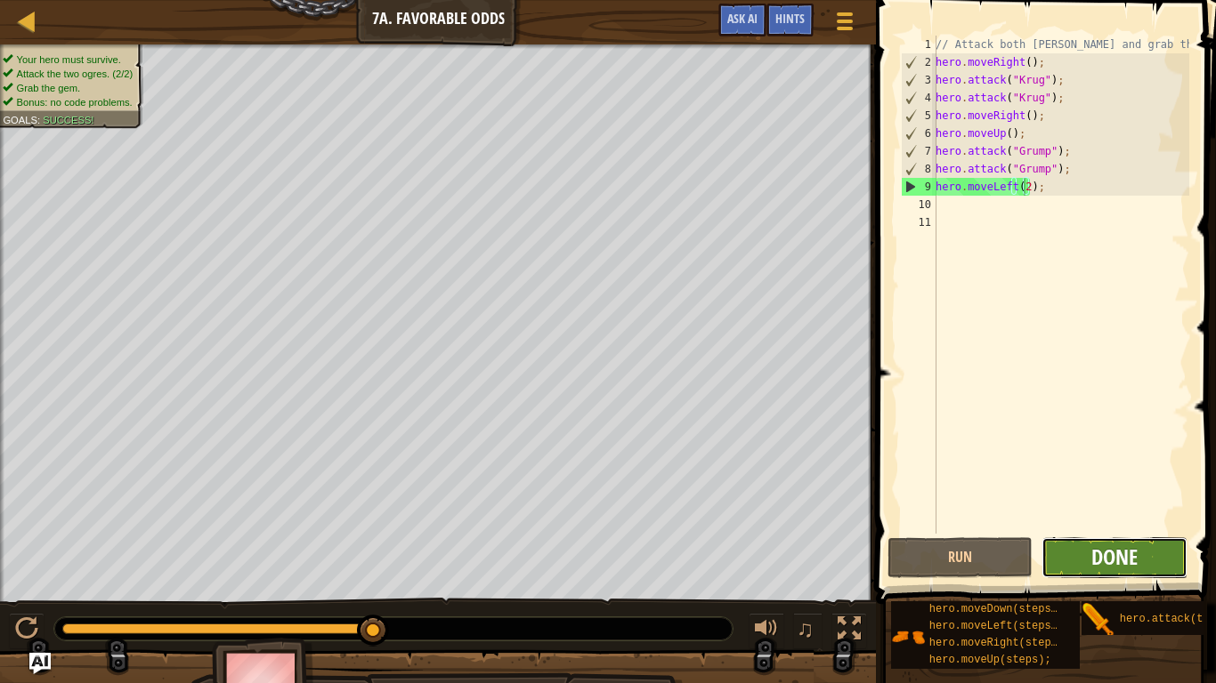
click at [1122, 558] on span "Done" at bounding box center [1114, 557] width 46 height 28
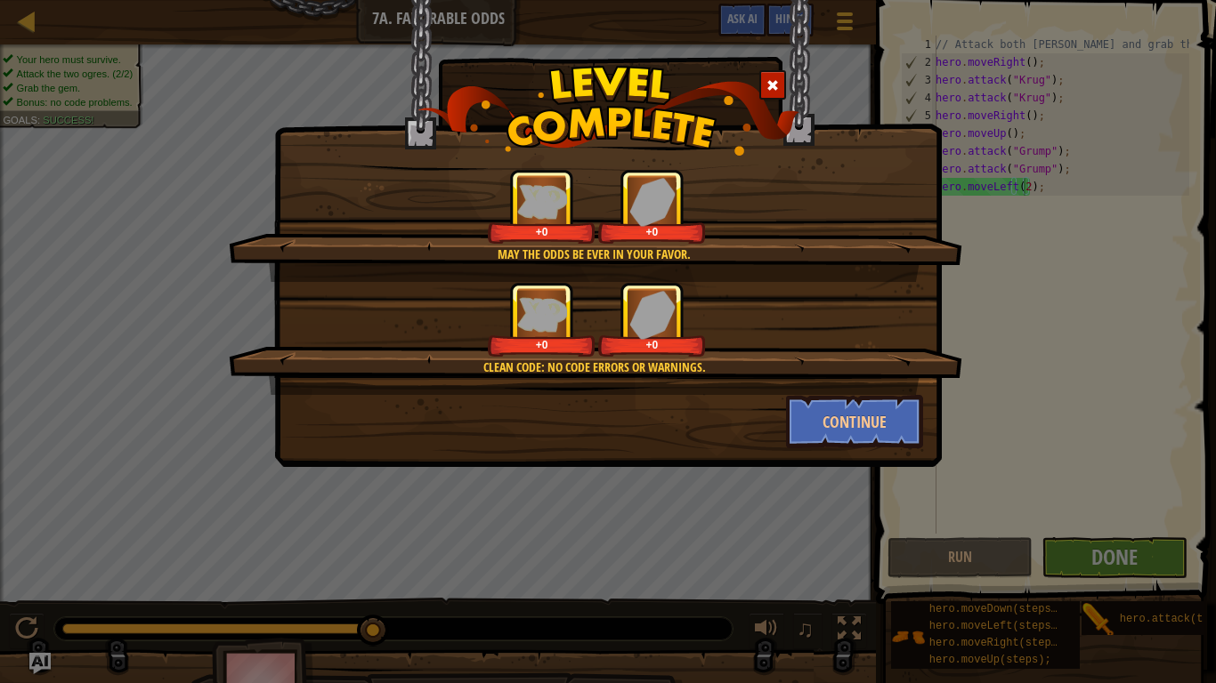
click at [1122, 545] on div "May the odds be ever in your favor. +0 +0 Clean code: no code errors or warning…" at bounding box center [608, 341] width 1216 height 683
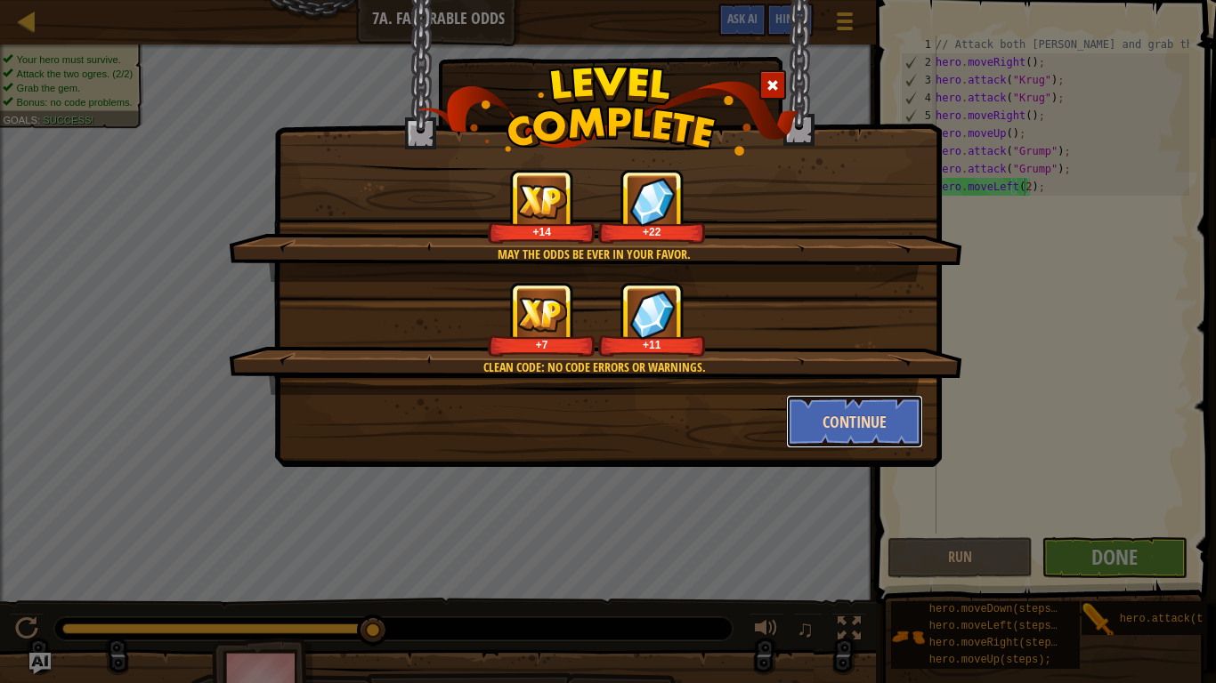
click at [911, 417] on button "Continue" at bounding box center [855, 421] width 138 height 53
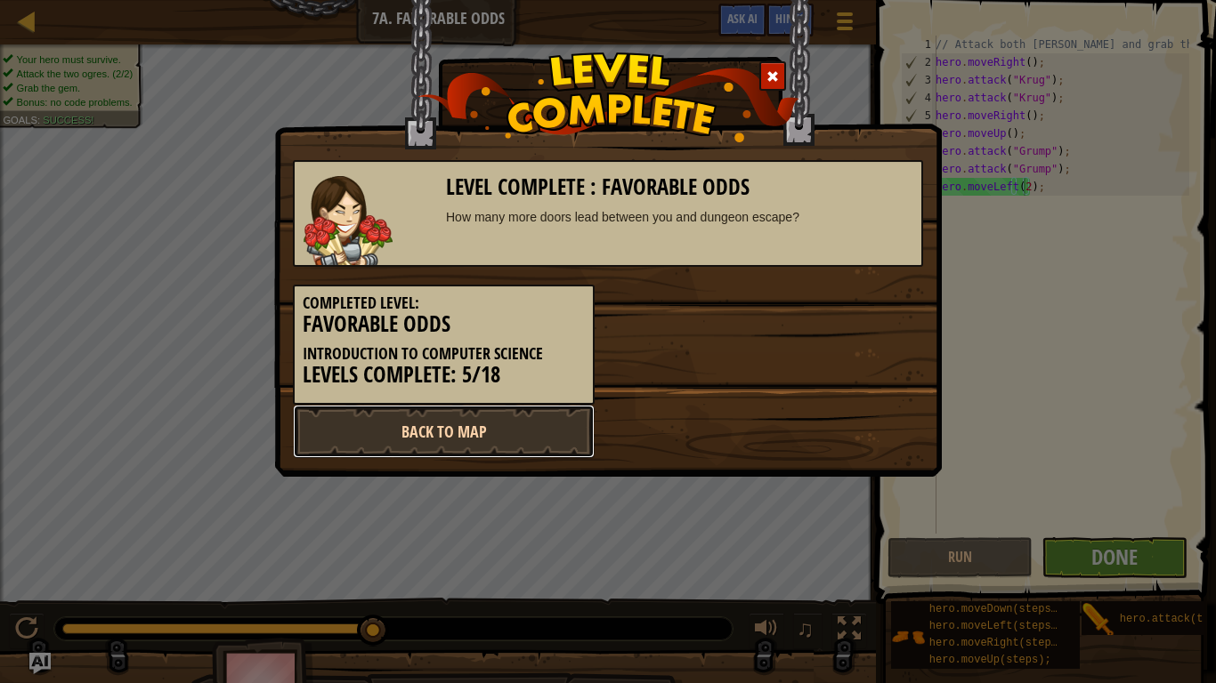
click at [545, 422] on link "Back to Map" at bounding box center [444, 431] width 302 height 53
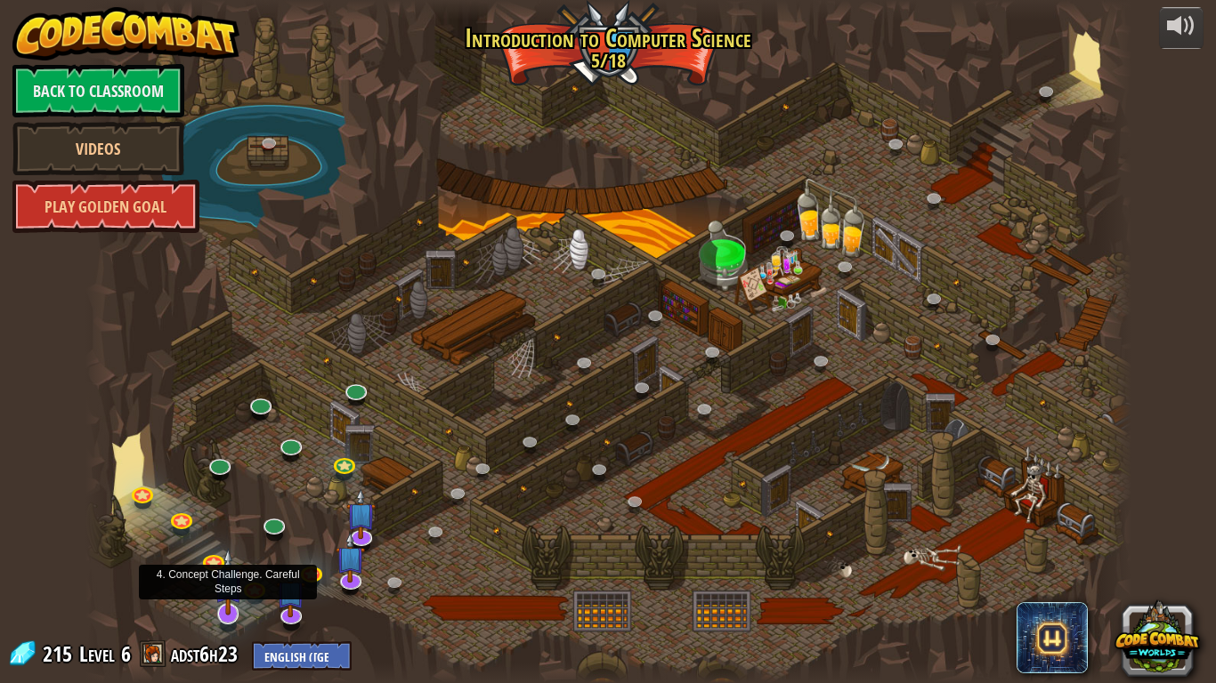
click at [232, 564] on img at bounding box center [228, 582] width 29 height 68
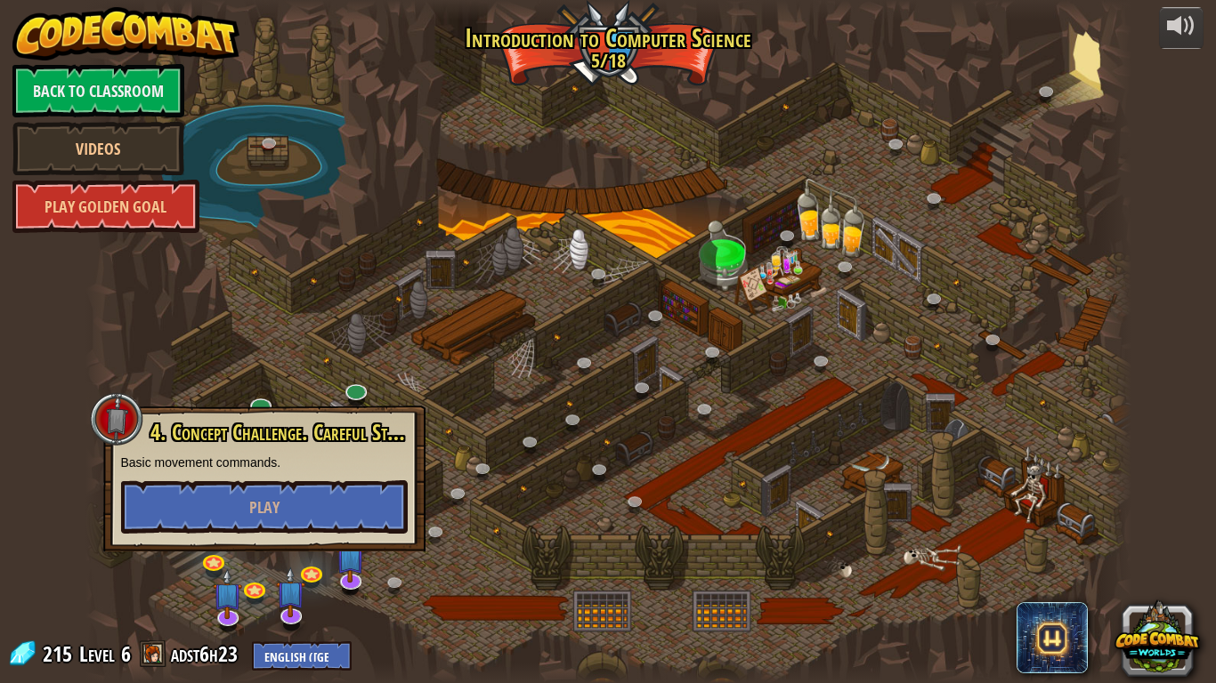
drag, startPoint x: 179, startPoint y: 310, endPoint x: 170, endPoint y: 280, distance: 30.7
click at [170, 280] on div at bounding box center [608, 341] width 1046 height 683
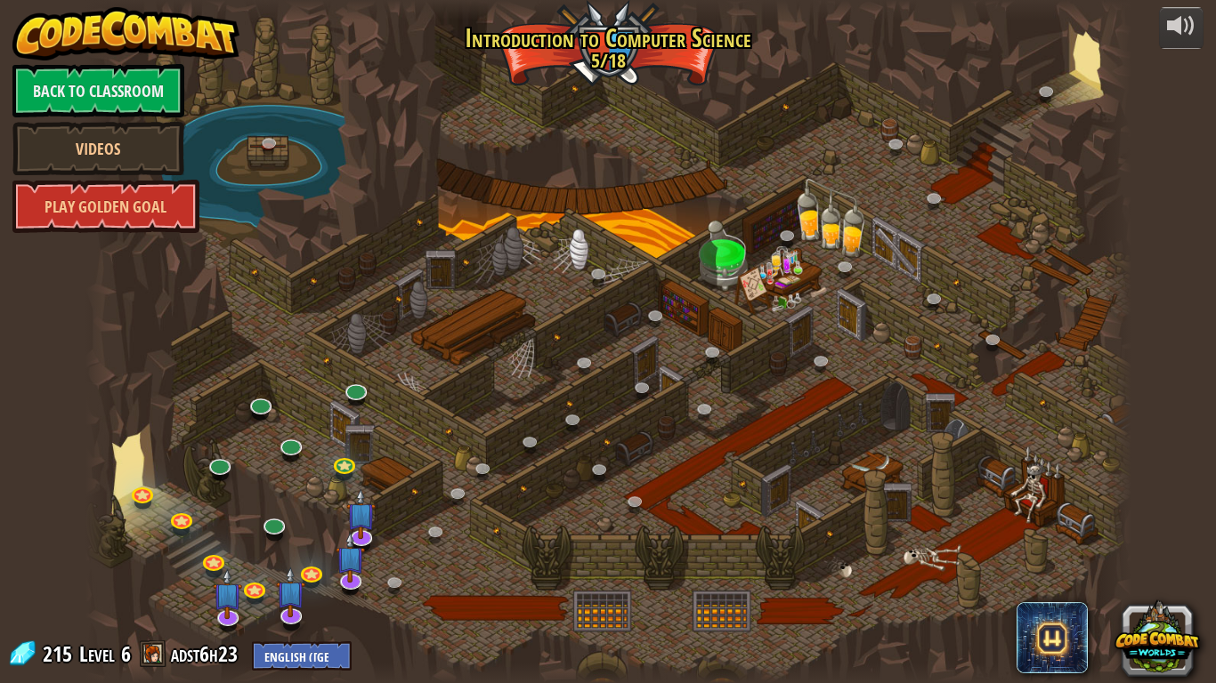
drag, startPoint x: 170, startPoint y: 284, endPoint x: 138, endPoint y: 552, distance: 269.8
click at [138, 552] on div at bounding box center [608, 341] width 1046 height 683
click at [223, 564] on img at bounding box center [228, 582] width 29 height 68
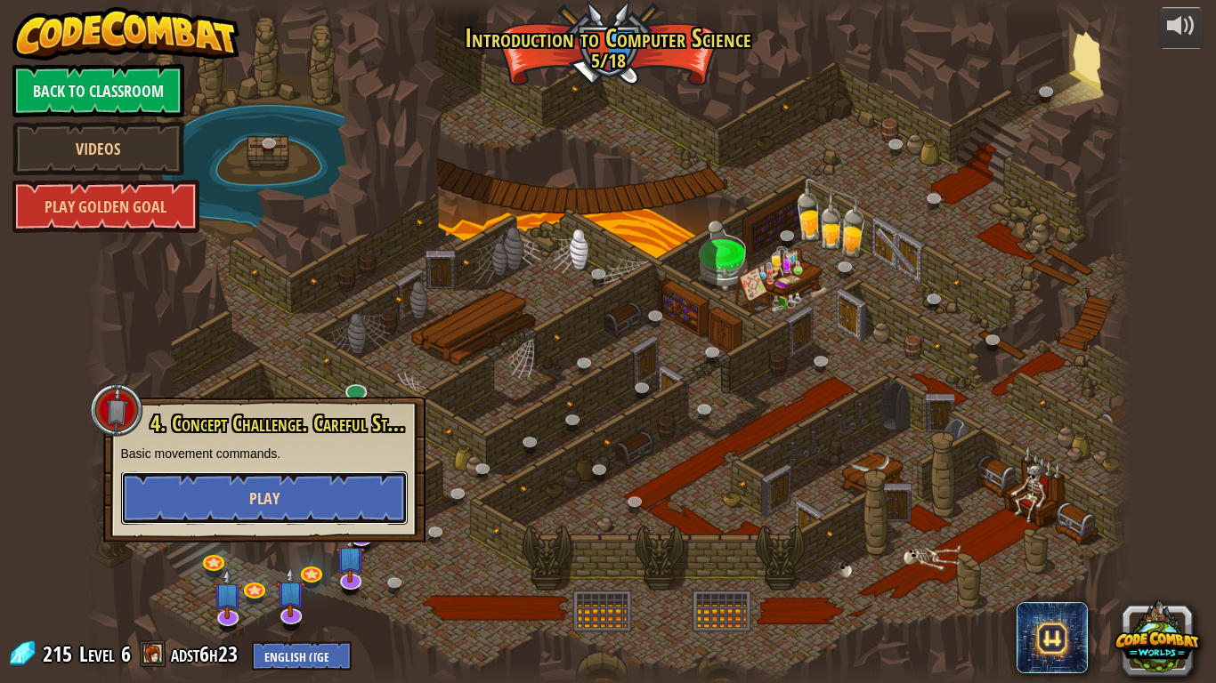
click at [287, 488] on button "Play" at bounding box center [264, 498] width 287 height 53
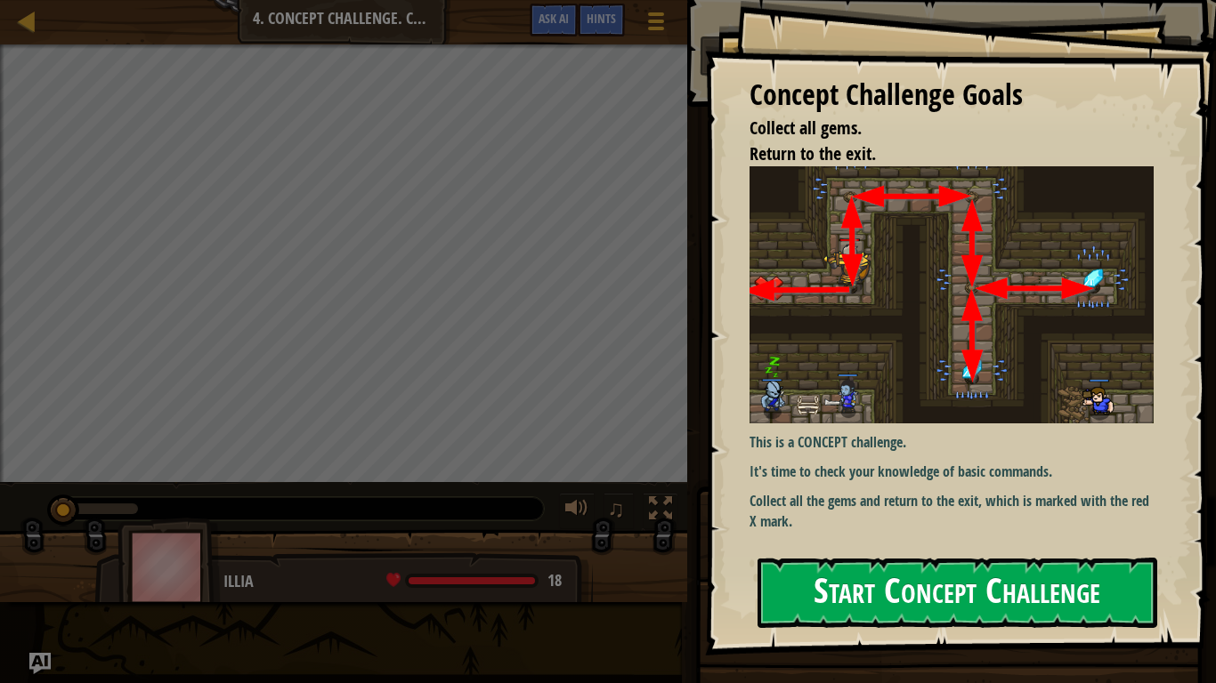
click at [866, 564] on button "Start Concept Challenge" at bounding box center [957, 593] width 400 height 70
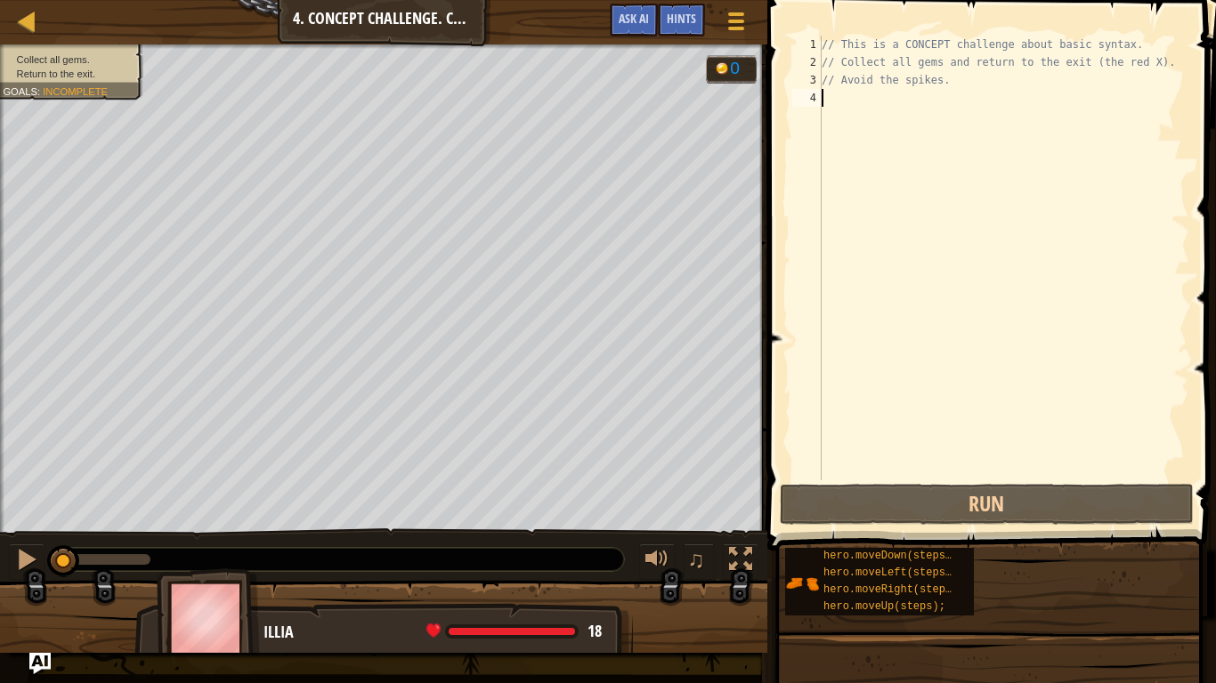
click at [26, 7] on div "Map Introduction to Computer Science 4. Concept Challenge. Careful Steps Game M…" at bounding box center [383, 22] width 767 height 44
click at [23, 17] on div at bounding box center [27, 21] width 22 height 22
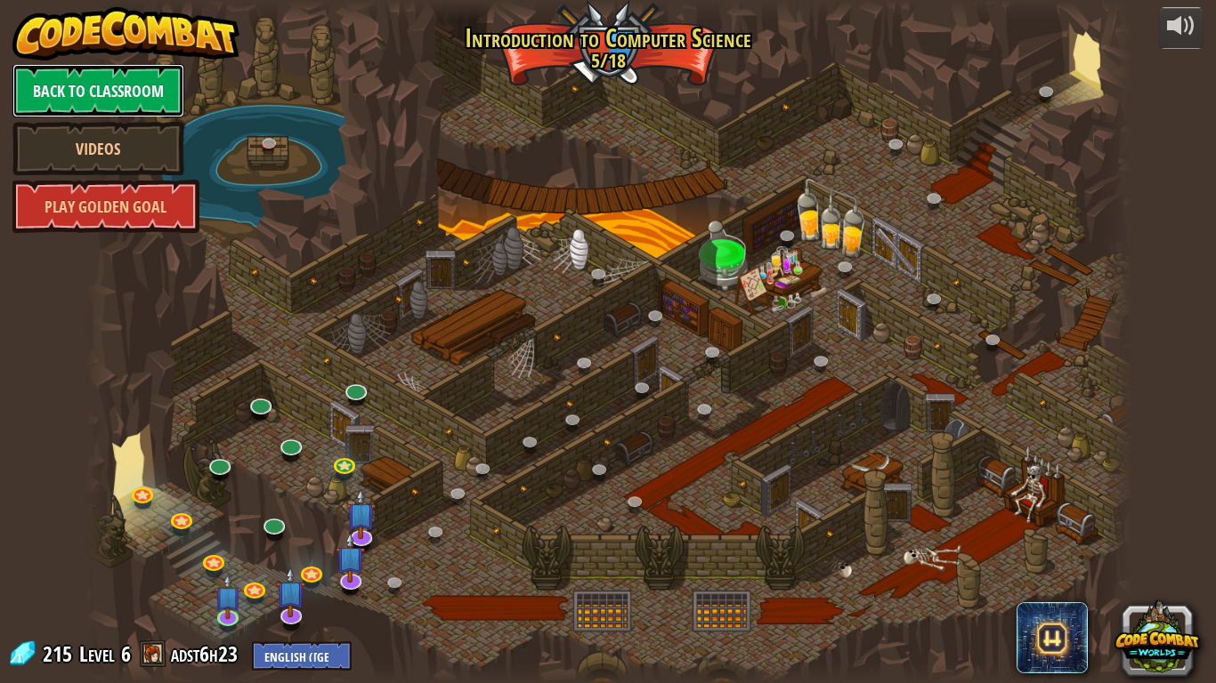
click at [159, 74] on link "Back to Classroom" at bounding box center [98, 90] width 172 height 53
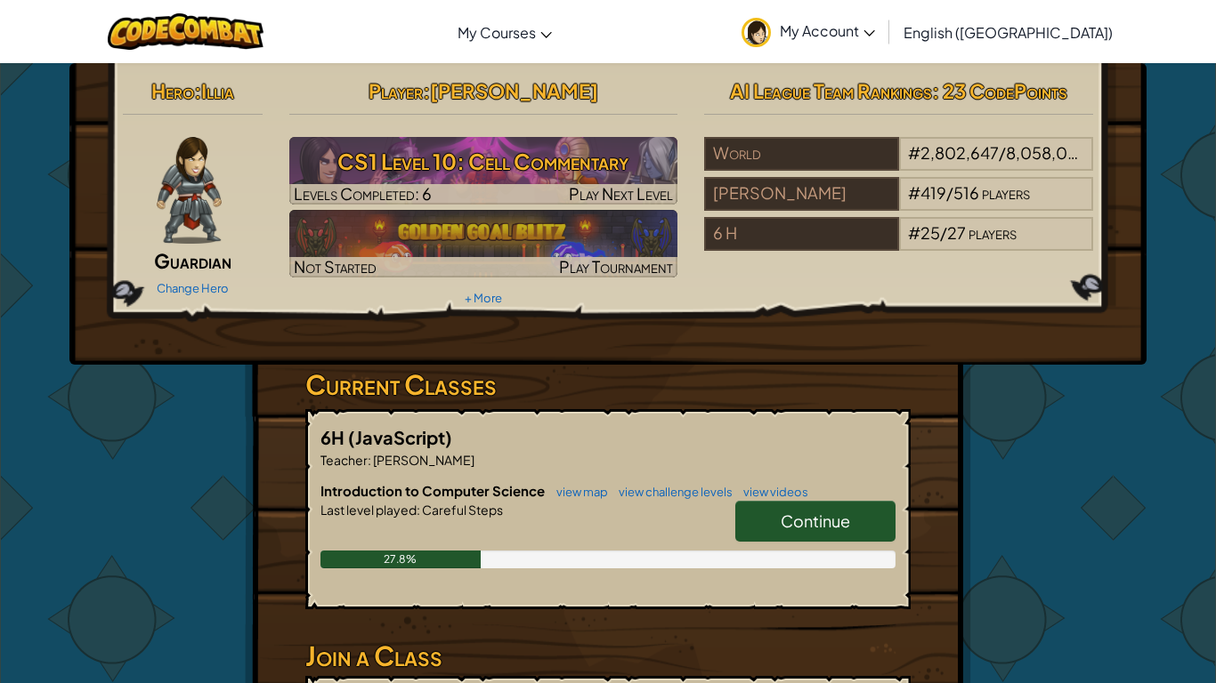
click at [875, 28] on span "My Account" at bounding box center [827, 30] width 95 height 19
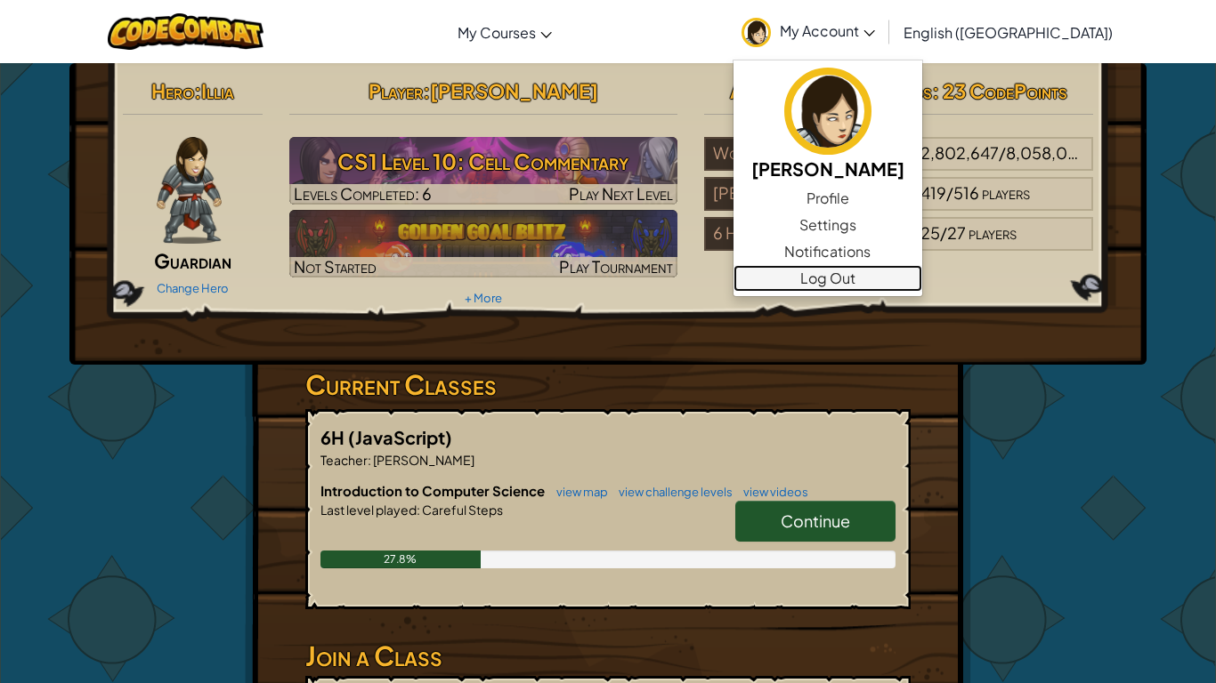
click at [922, 277] on link "Log Out" at bounding box center [827, 278] width 189 height 27
